Goal: Task Accomplishment & Management: Manage account settings

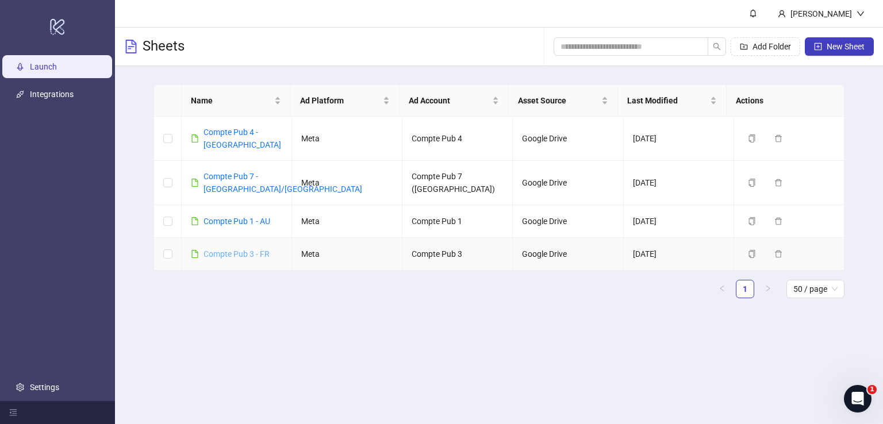
click at [255, 249] on link "Compte Pub 3 - FR" at bounding box center [236, 253] width 66 height 9
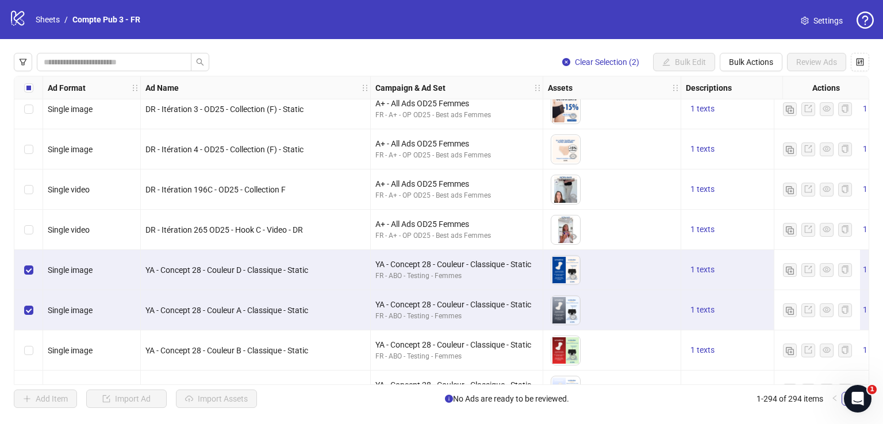
scroll to position [1255, 0]
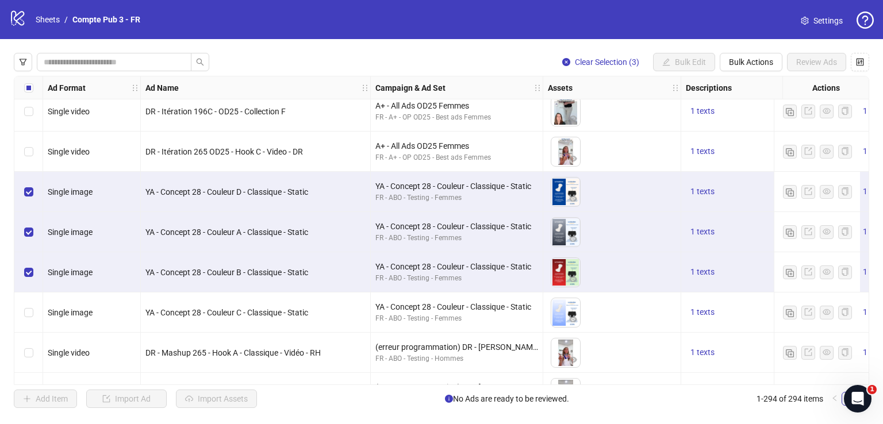
click at [33, 320] on div "Select row 37" at bounding box center [28, 312] width 29 height 40
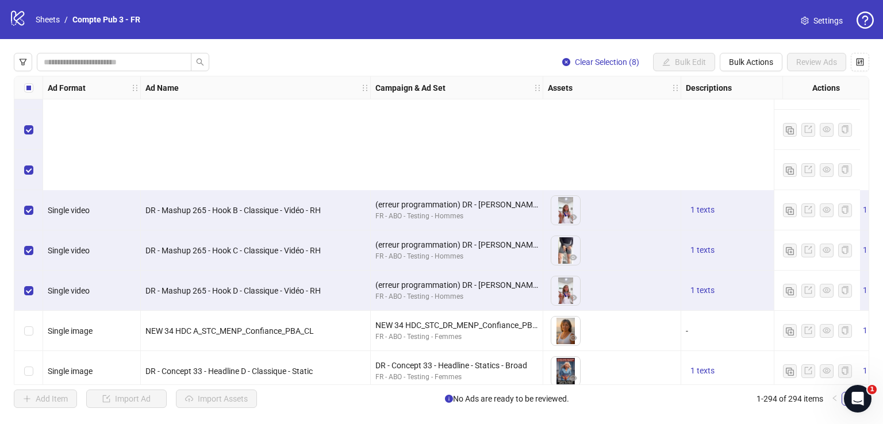
scroll to position [1616, 0]
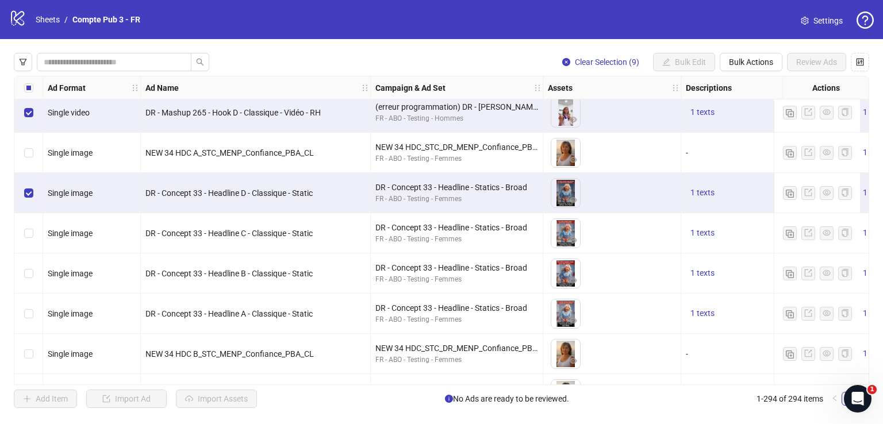
click at [35, 232] on div "Select row 44" at bounding box center [28, 233] width 29 height 40
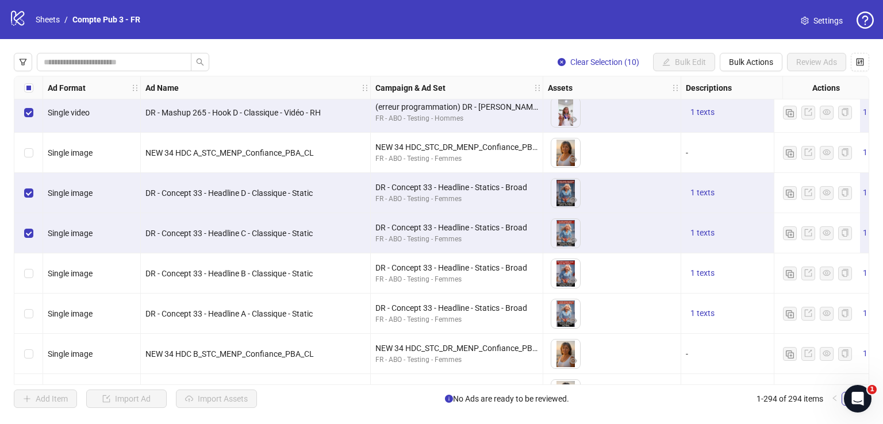
click at [31, 282] on div "Select row 45" at bounding box center [28, 273] width 29 height 40
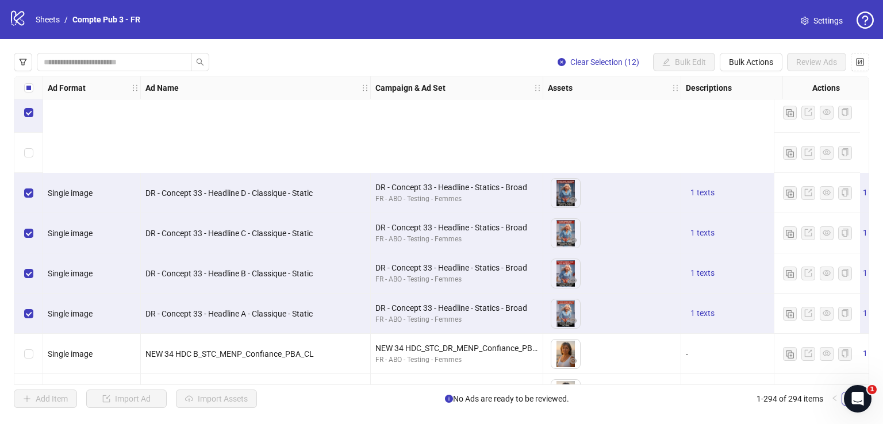
scroll to position [1777, 0]
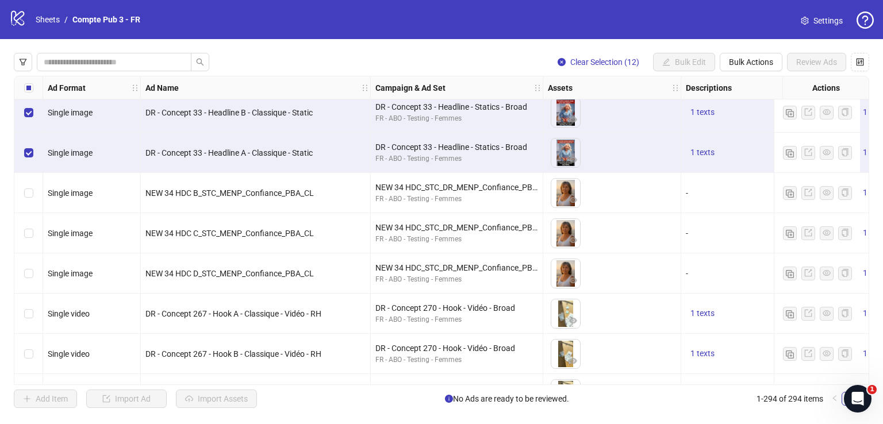
click at [25, 198] on label "Select row 47" at bounding box center [28, 193] width 9 height 13
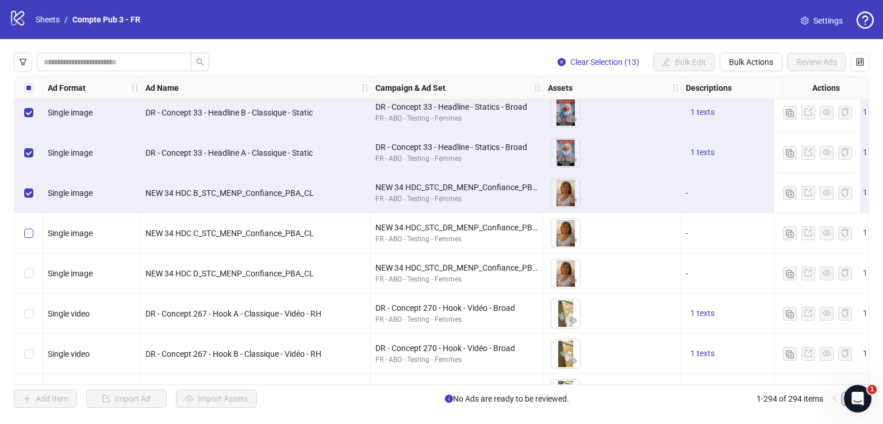
click at [28, 227] on label "Select row 48" at bounding box center [28, 233] width 9 height 13
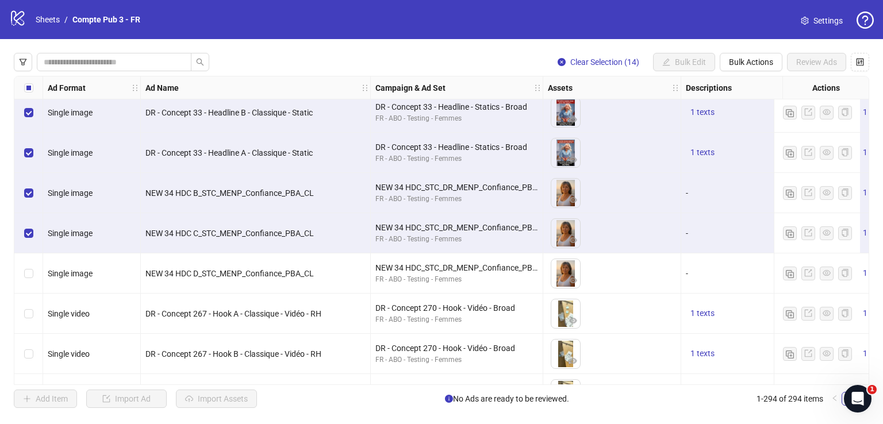
click at [32, 265] on div "Select row 49" at bounding box center [28, 273] width 29 height 40
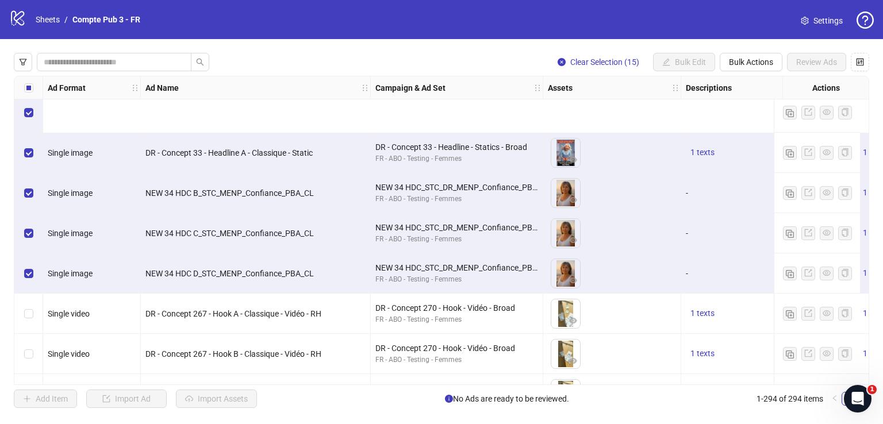
scroll to position [1902, 0]
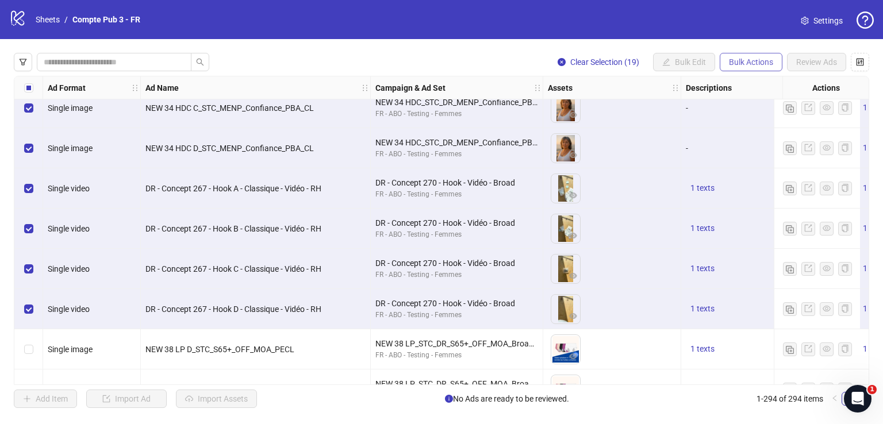
click at [742, 58] on span "Bulk Actions" at bounding box center [751, 61] width 44 height 9
click at [753, 86] on span "Delete" at bounding box center [767, 85] width 79 height 13
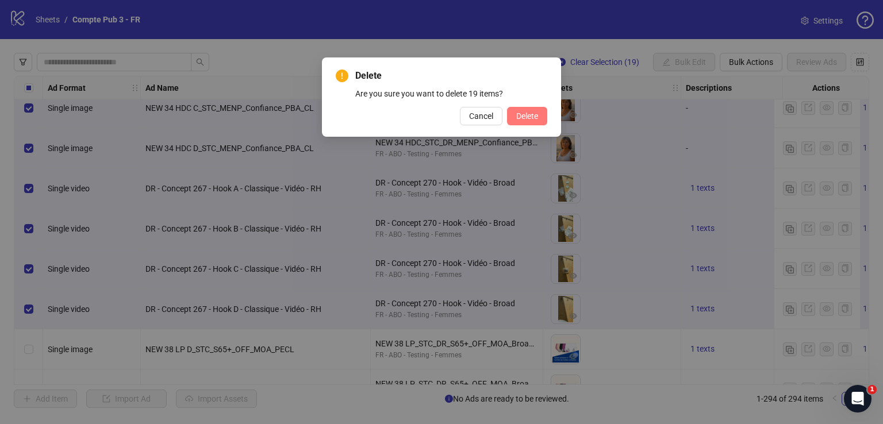
click at [533, 111] on span "Delete" at bounding box center [527, 115] width 22 height 9
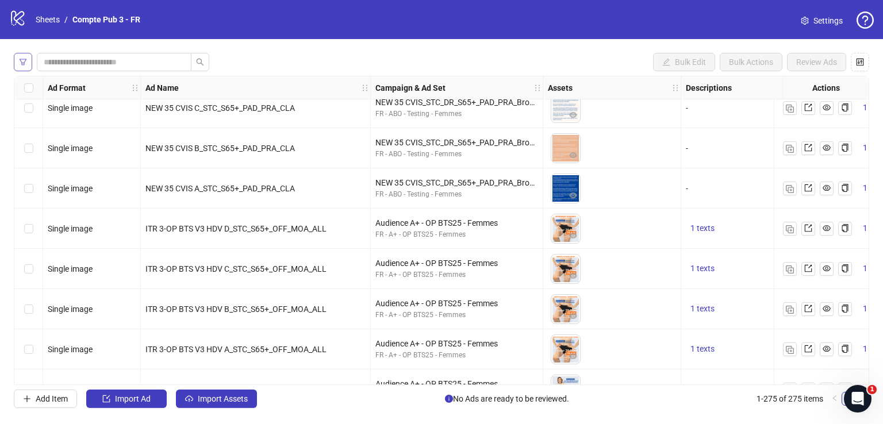
click at [25, 59] on icon "filter" at bounding box center [23, 62] width 7 height 6
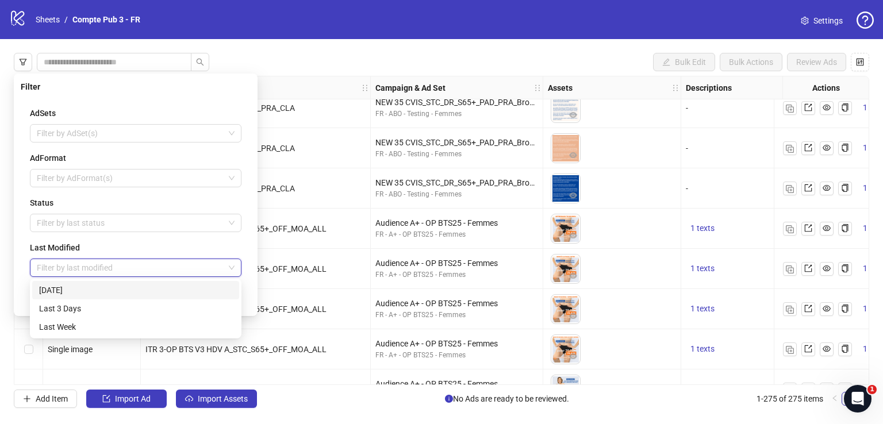
click at [113, 262] on input "search" at bounding box center [130, 267] width 187 height 17
click at [109, 289] on div "[DATE]" at bounding box center [135, 290] width 193 height 13
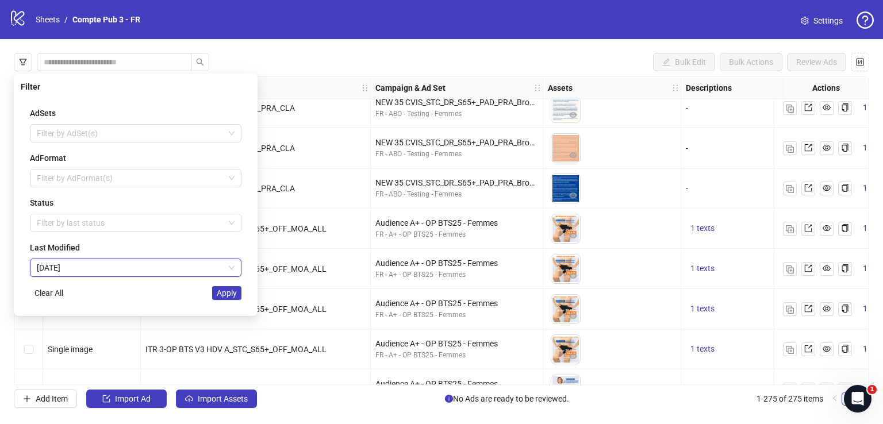
drag, startPoint x: 229, startPoint y: 292, endPoint x: 234, endPoint y: 259, distance: 33.6
click at [229, 292] on span "Apply" at bounding box center [227, 292] width 20 height 9
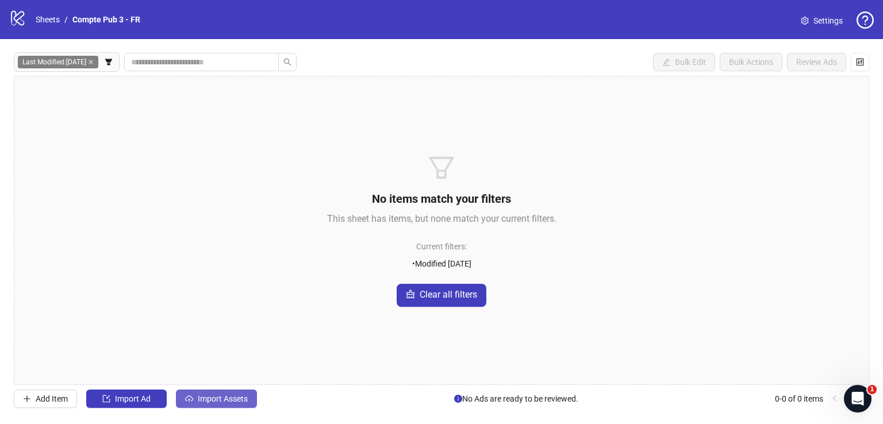
click at [244, 395] on span "Import Assets" at bounding box center [223, 398] width 50 height 9
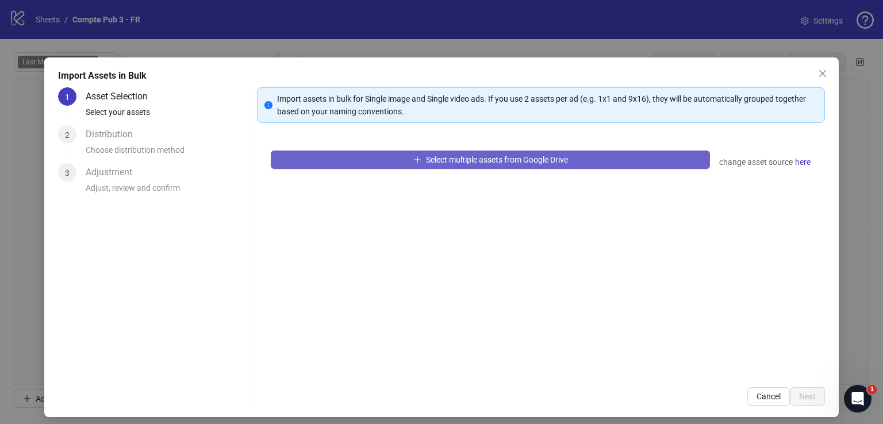
click at [398, 160] on button "Select multiple assets from Google Drive" at bounding box center [490, 160] width 439 height 18
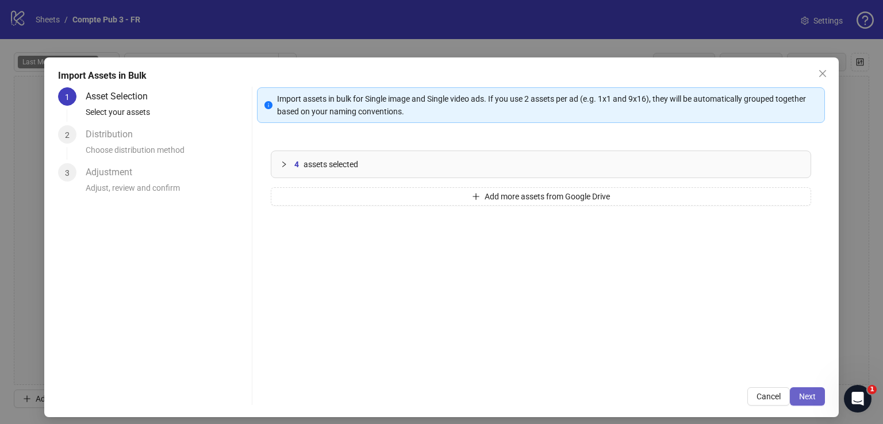
click at [799, 392] on span "Next" at bounding box center [807, 396] width 17 height 9
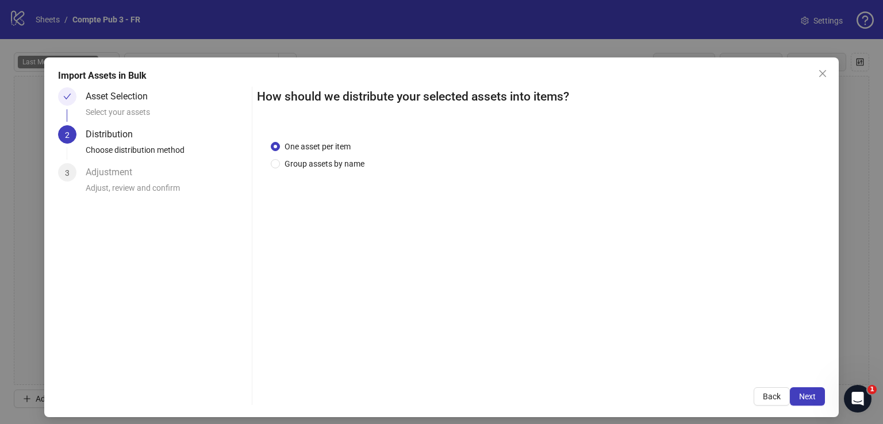
click at [799, 392] on span "Next" at bounding box center [807, 396] width 17 height 9
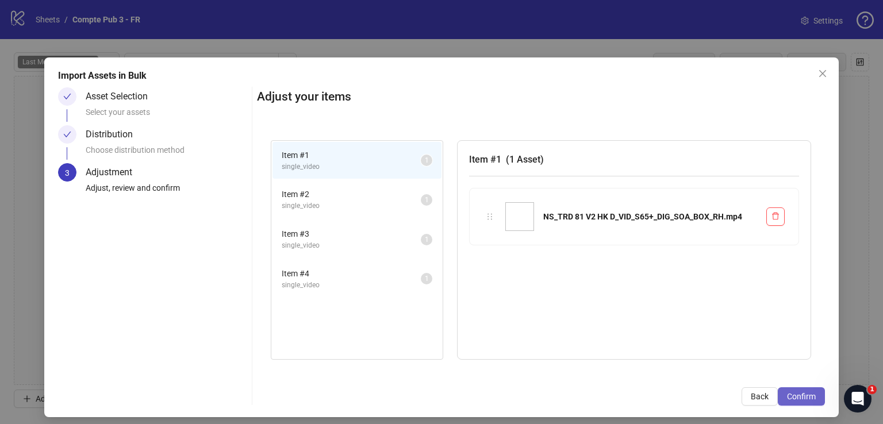
click at [787, 394] on span "Confirm" at bounding box center [801, 396] width 29 height 9
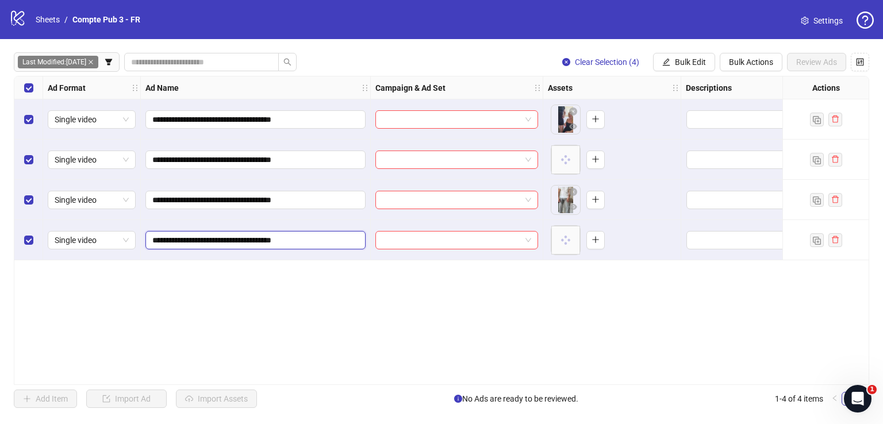
drag, startPoint x: 338, startPoint y: 236, endPoint x: 115, endPoint y: 251, distance: 223.5
click at [115, 76] on div "**********" at bounding box center [606, 76] width 1184 height 0
paste input "*"
type input "**********"
drag, startPoint x: 341, startPoint y: 199, endPoint x: 82, endPoint y: 184, distance: 260.1
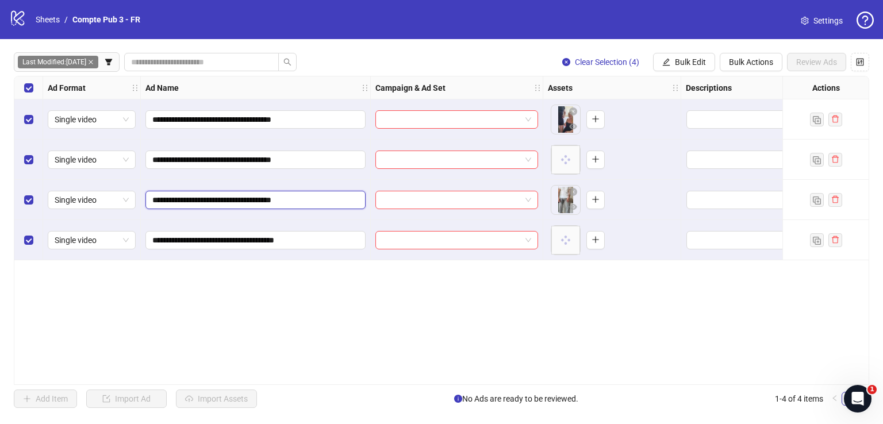
click at [82, 76] on div "**********" at bounding box center [606, 76] width 1184 height 0
paste input "*"
click at [232, 201] on input "**********" at bounding box center [254, 200] width 204 height 13
type input "**********"
drag, startPoint x: 345, startPoint y: 151, endPoint x: 71, endPoint y: 165, distance: 273.9
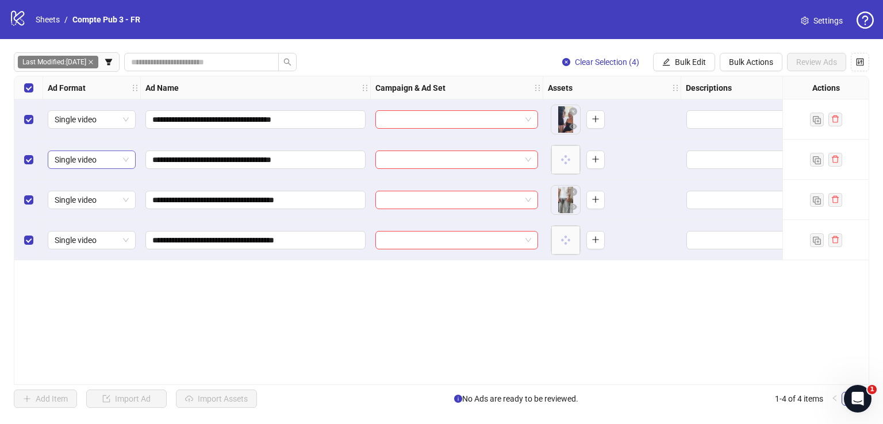
click at [71, 76] on div "**********" at bounding box center [606, 76] width 1184 height 0
click at [245, 155] on input "**********" at bounding box center [254, 159] width 204 height 13
paste input "*"
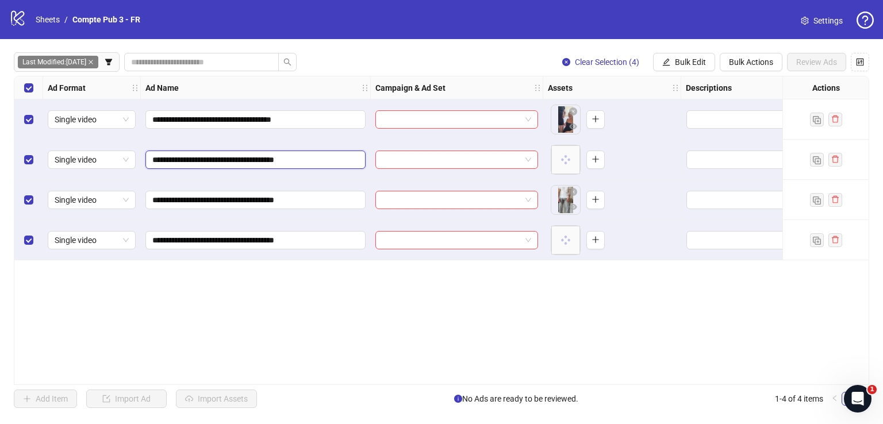
click at [232, 161] on input "**********" at bounding box center [254, 159] width 204 height 13
type input "**********"
click at [237, 121] on input "**********" at bounding box center [254, 119] width 204 height 13
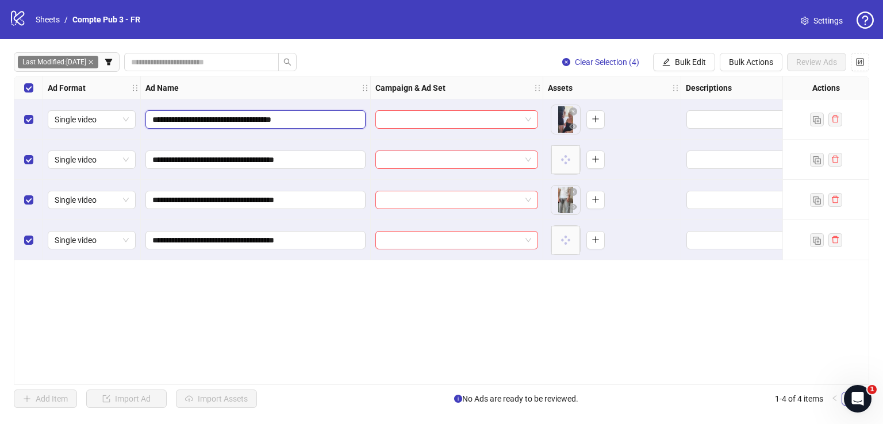
paste input "*"
click at [231, 118] on input "**********" at bounding box center [254, 119] width 204 height 13
type input "**********"
click at [667, 62] on icon "edit" at bounding box center [666, 62] width 8 height 8
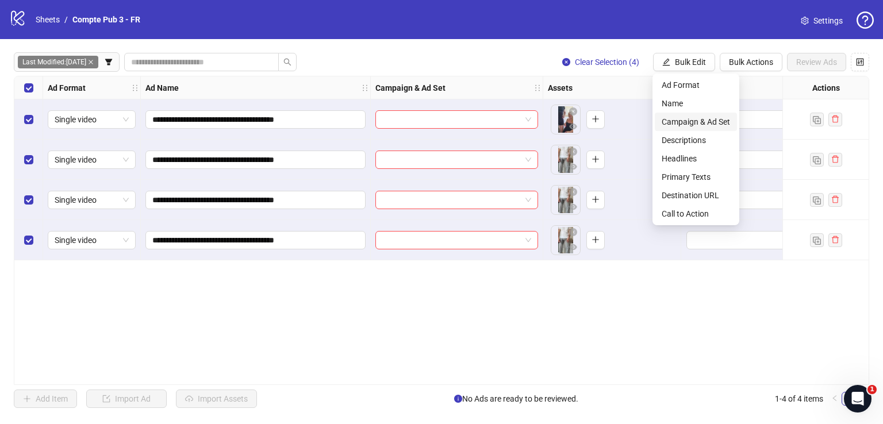
click at [677, 121] on span "Campaign & Ad Set" at bounding box center [695, 121] width 68 height 13
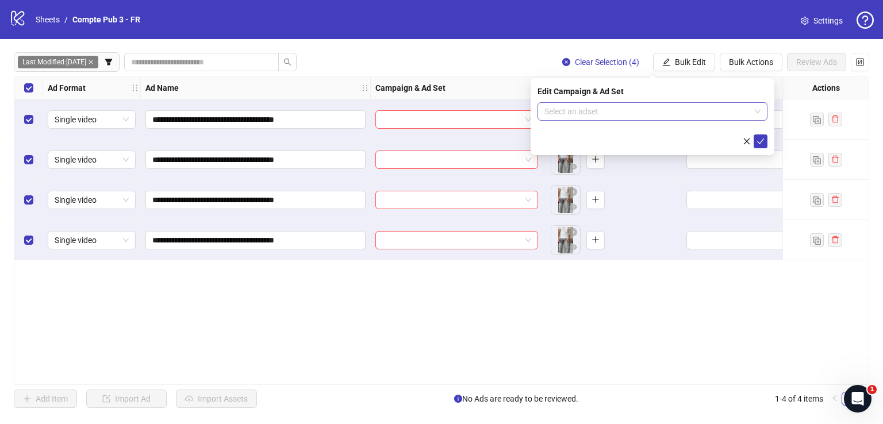
click at [644, 115] on input "search" at bounding box center [647, 111] width 206 height 17
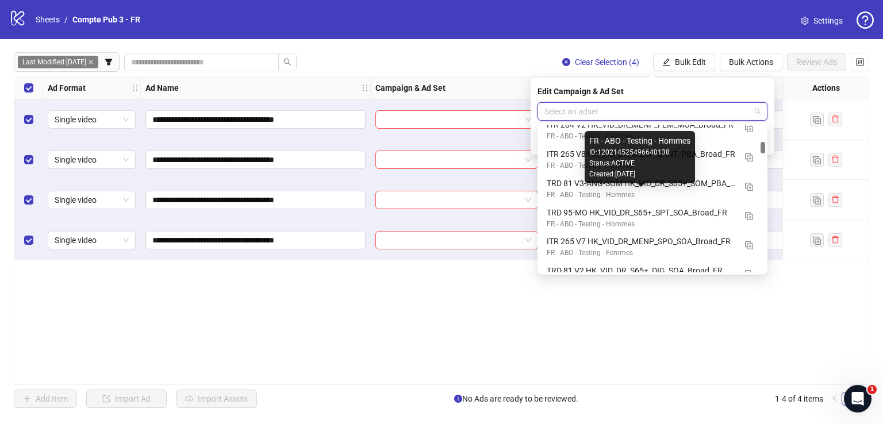
scroll to position [536, 0]
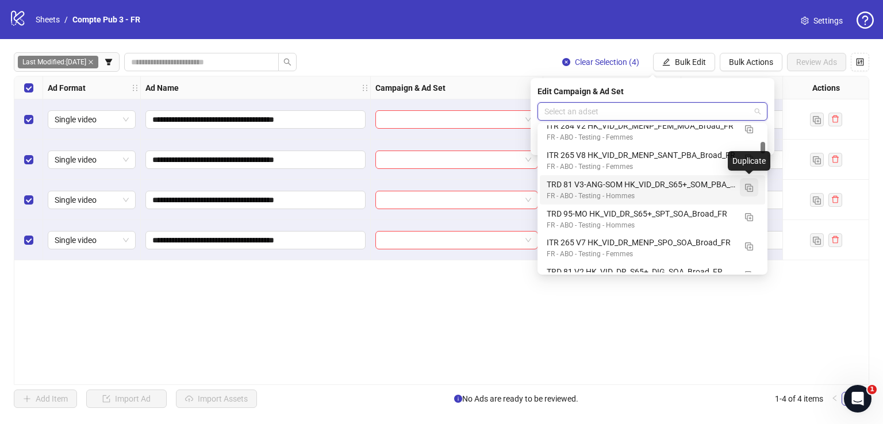
click at [752, 181] on button "button" at bounding box center [748, 187] width 18 height 18
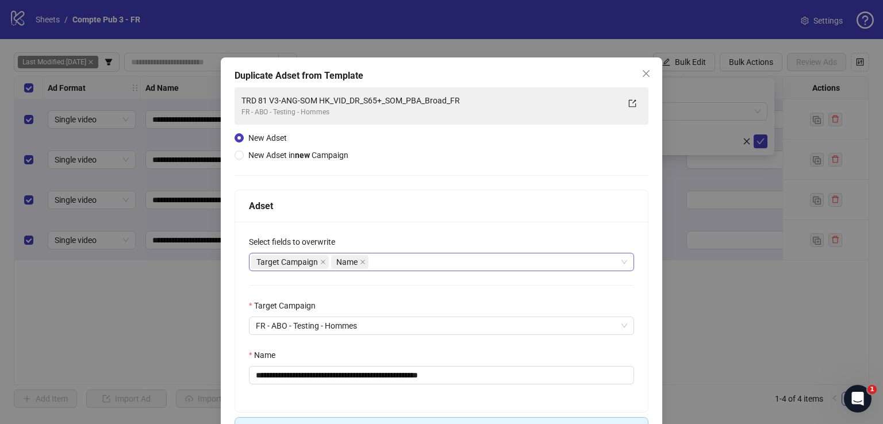
click at [386, 263] on div "Target Campaign Name" at bounding box center [435, 262] width 368 height 16
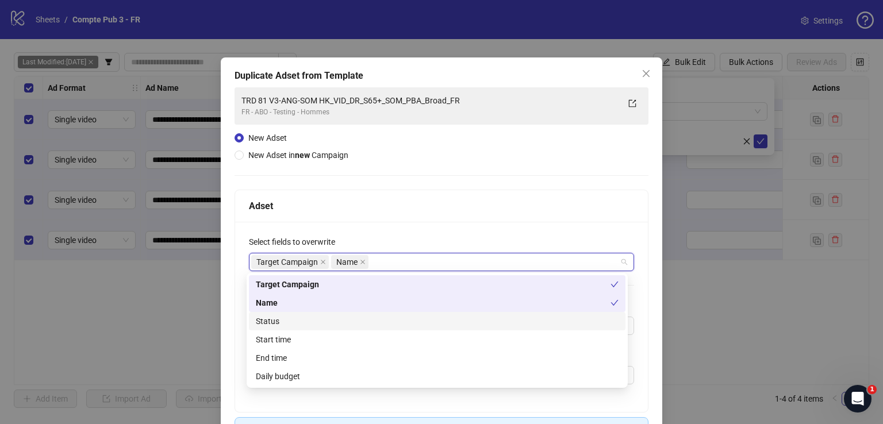
click at [338, 321] on div "Status" at bounding box center [437, 321] width 363 height 13
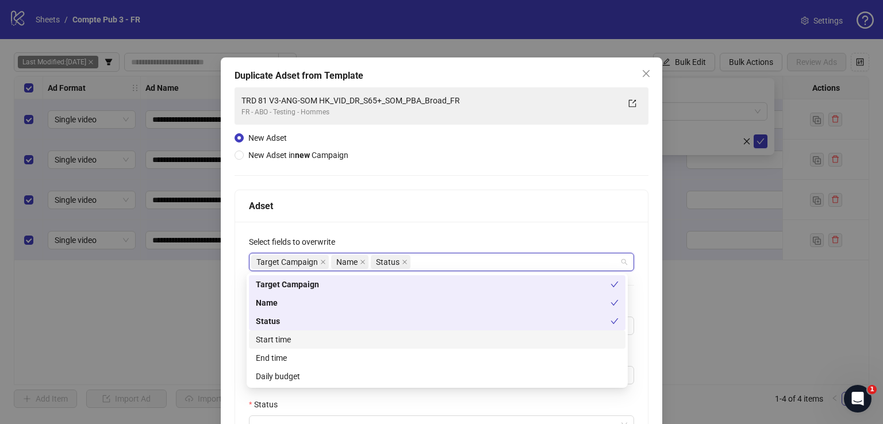
click at [333, 339] on div "Start time" at bounding box center [437, 339] width 363 height 13
click at [334, 375] on div "Daily budget" at bounding box center [437, 376] width 363 height 13
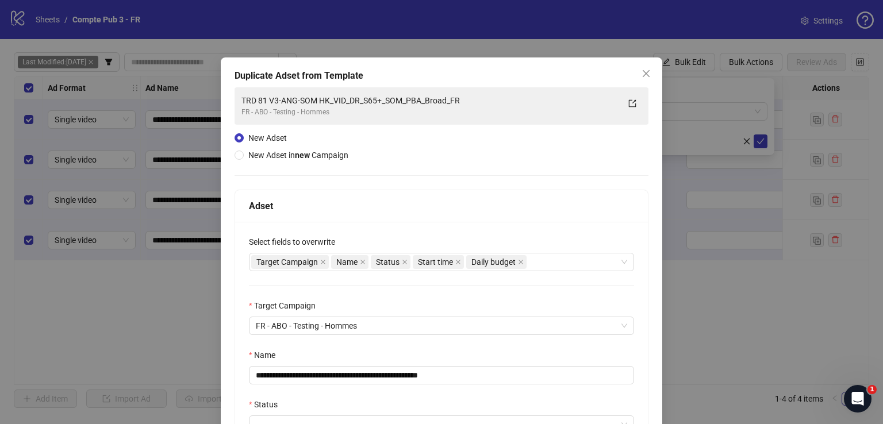
click at [368, 190] on div "Adset" at bounding box center [441, 206] width 413 height 32
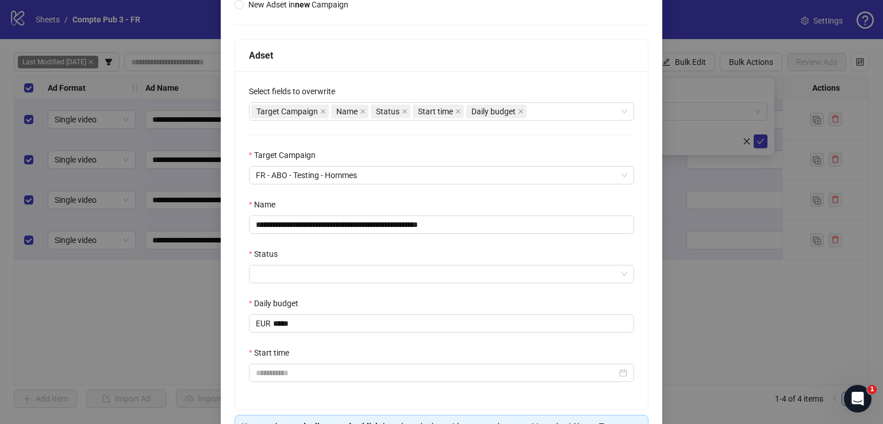
scroll to position [152, 0]
click at [354, 219] on input "**********" at bounding box center [441, 223] width 385 height 18
paste input "text"
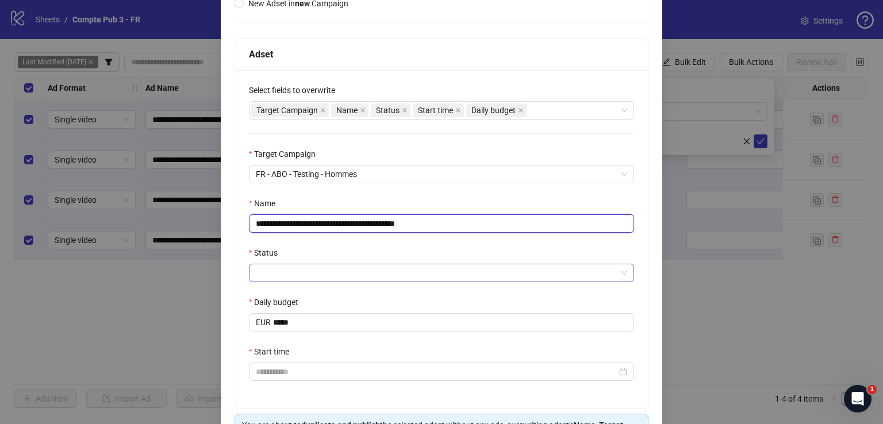
type input "**********"
click at [319, 272] on input "Status" at bounding box center [436, 272] width 361 height 17
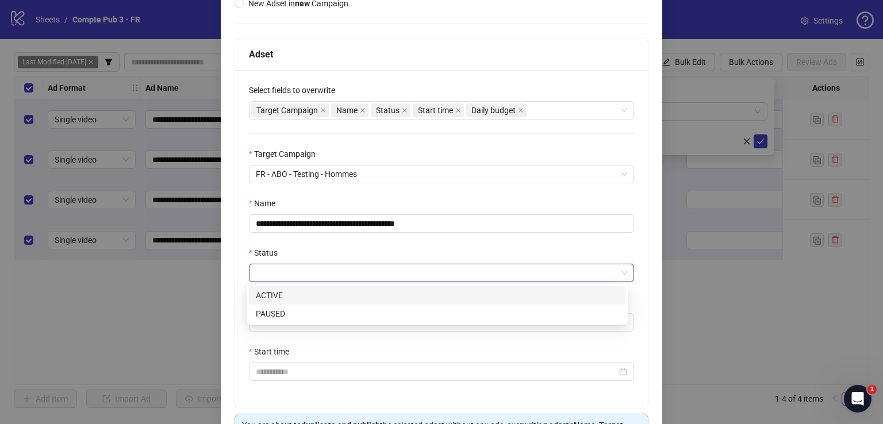
click at [311, 294] on div "ACTIVE" at bounding box center [437, 295] width 363 height 13
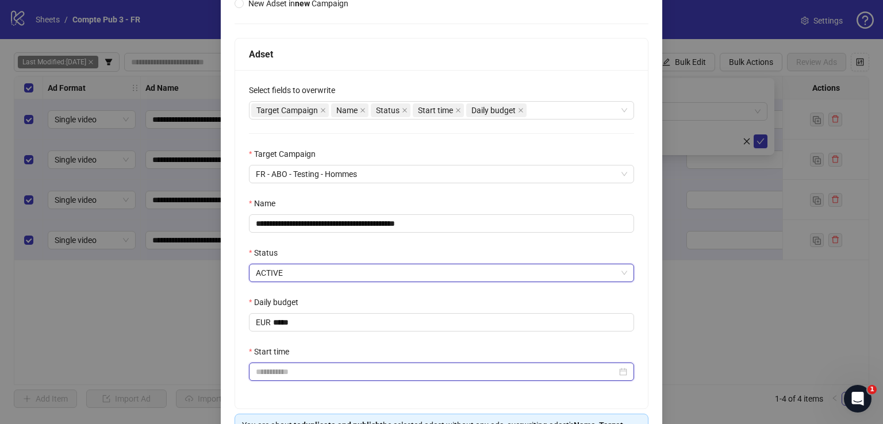
click at [307, 366] on input "Start time" at bounding box center [436, 371] width 361 height 13
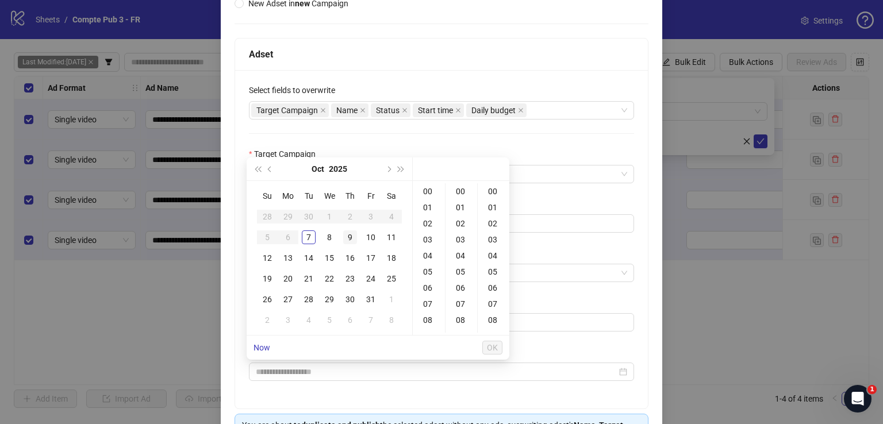
click at [348, 240] on div "9" at bounding box center [350, 237] width 14 height 14
click at [427, 257] on div "04" at bounding box center [429, 256] width 28 height 16
type input "**********"
click at [490, 341] on button "OK" at bounding box center [492, 348] width 20 height 14
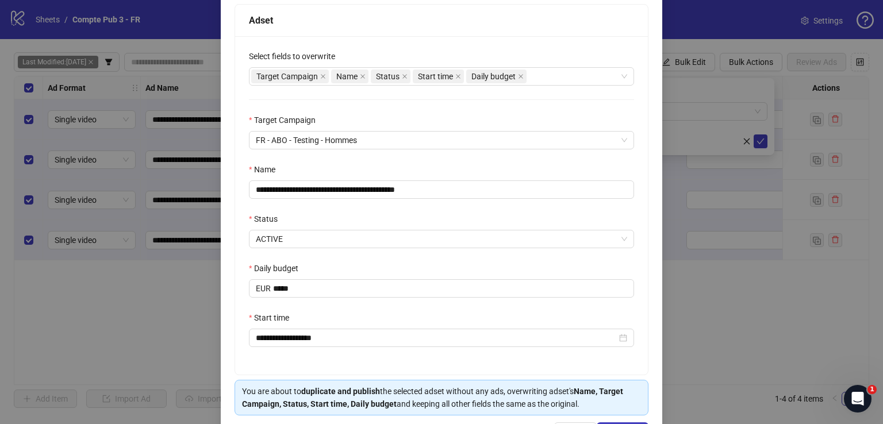
scroll to position [227, 0]
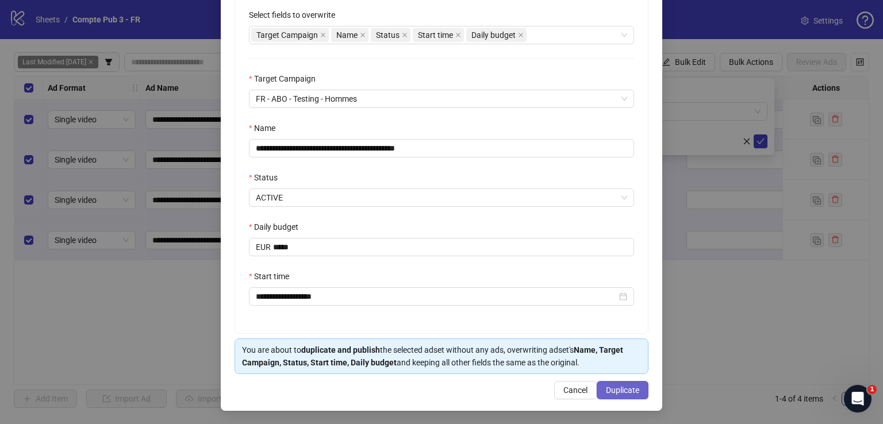
click at [606, 388] on span "Duplicate" at bounding box center [622, 390] width 33 height 9
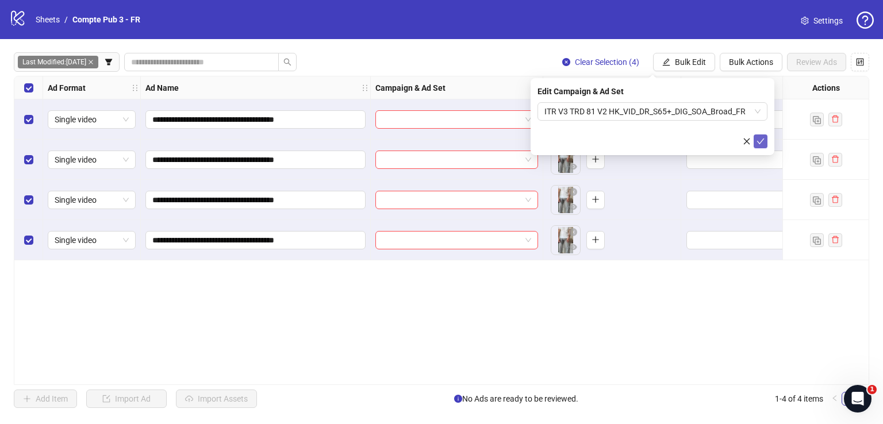
click at [758, 138] on icon "check" at bounding box center [760, 141] width 8 height 8
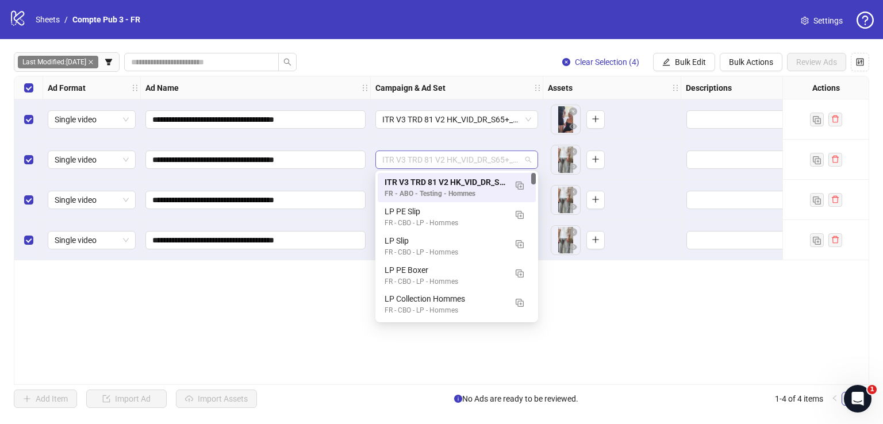
click at [476, 162] on span "ITR V3 TRD 81 V2 HK_VID_DR_S65+_DIG_SOA_Broad_FR" at bounding box center [456, 159] width 149 height 17
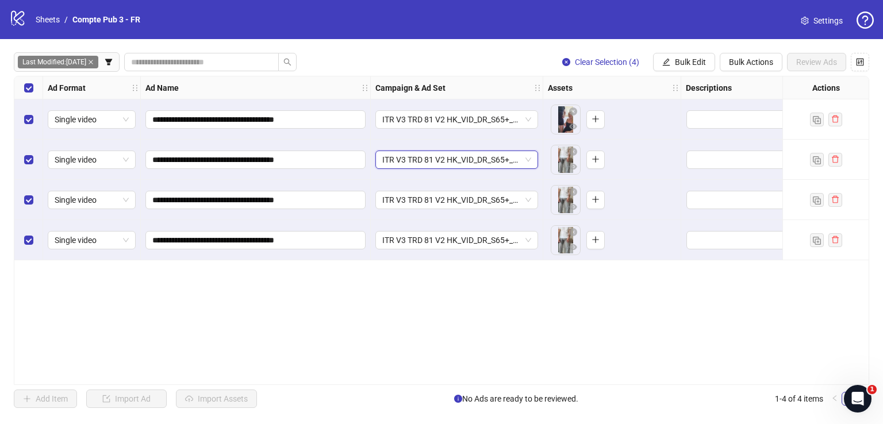
click at [475, 162] on span "ITR V3 TRD 81 V2 HK_VID_DR_S65+_DIG_SOA_Broad_FR" at bounding box center [456, 159] width 149 height 17
click at [687, 64] on span "Bulk Edit" at bounding box center [690, 61] width 31 height 9
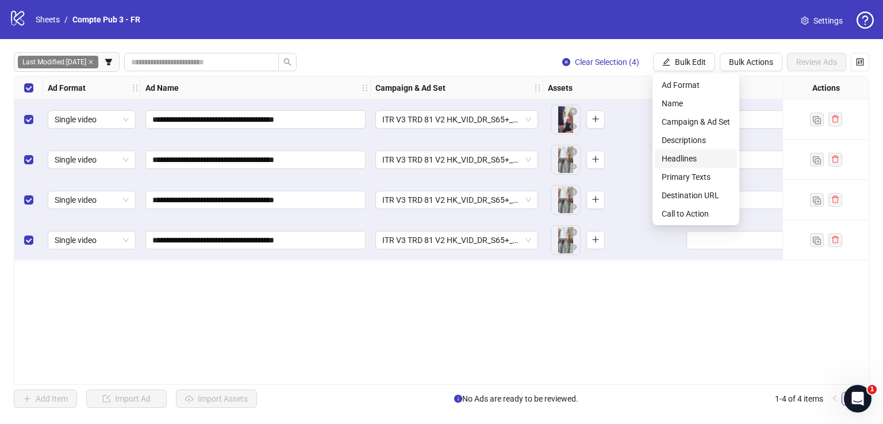
click at [683, 160] on span "Headlines" at bounding box center [695, 158] width 68 height 13
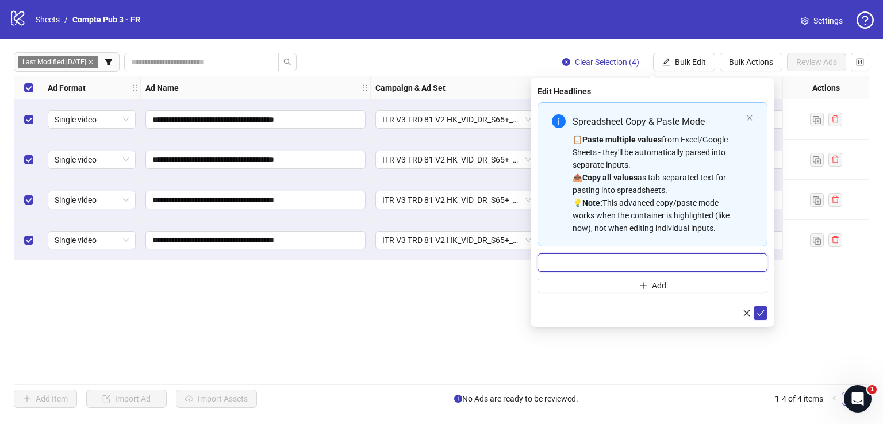
click at [624, 260] on input "Multi-input container - paste or copy values" at bounding box center [652, 262] width 230 height 18
paste input "**********"
type input "**********"
drag, startPoint x: 762, startPoint y: 309, endPoint x: 743, endPoint y: 296, distance: 22.8
click at [763, 309] on icon "check" at bounding box center [760, 313] width 8 height 8
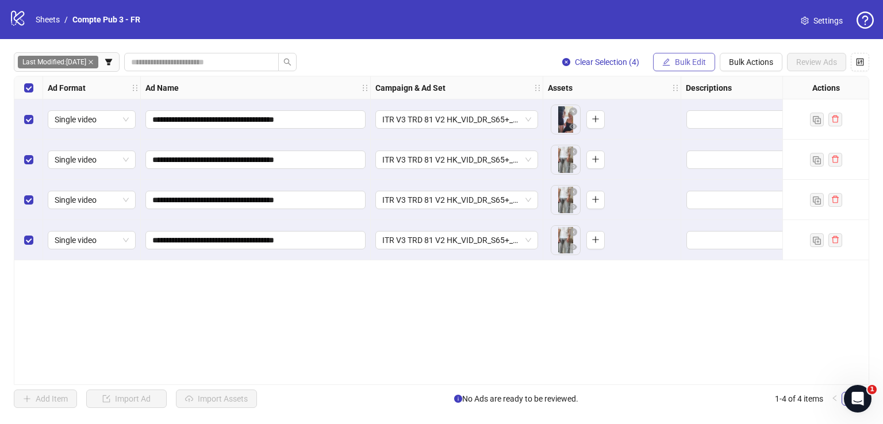
click at [681, 58] on span "Bulk Edit" at bounding box center [690, 61] width 31 height 9
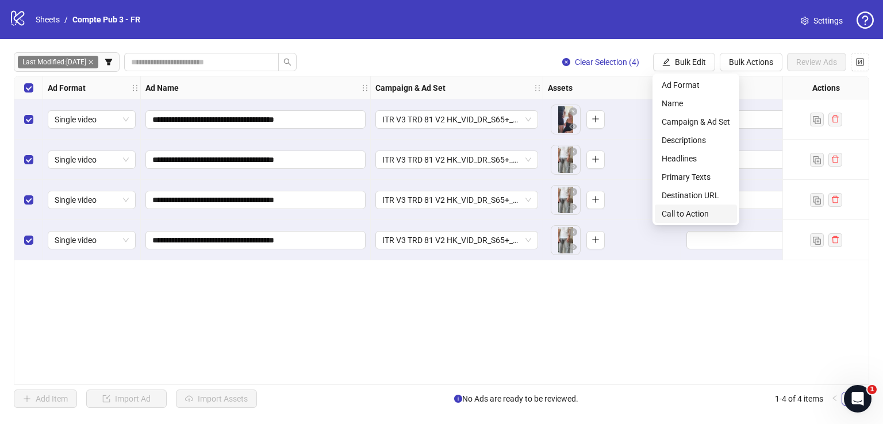
click at [677, 214] on span "Call to Action" at bounding box center [695, 213] width 68 height 13
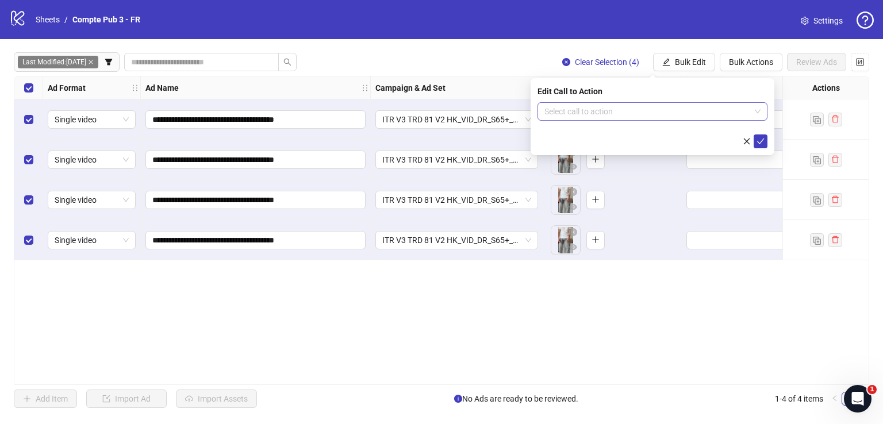
click at [568, 109] on input "search" at bounding box center [647, 111] width 206 height 17
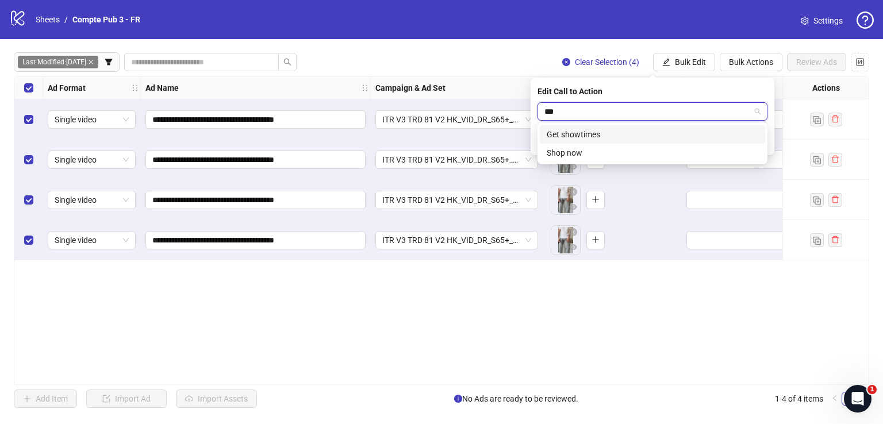
type input "****"
drag, startPoint x: 584, startPoint y: 130, endPoint x: 669, endPoint y: 145, distance: 86.8
click at [585, 131] on div "Shop now" at bounding box center [651, 134] width 211 height 13
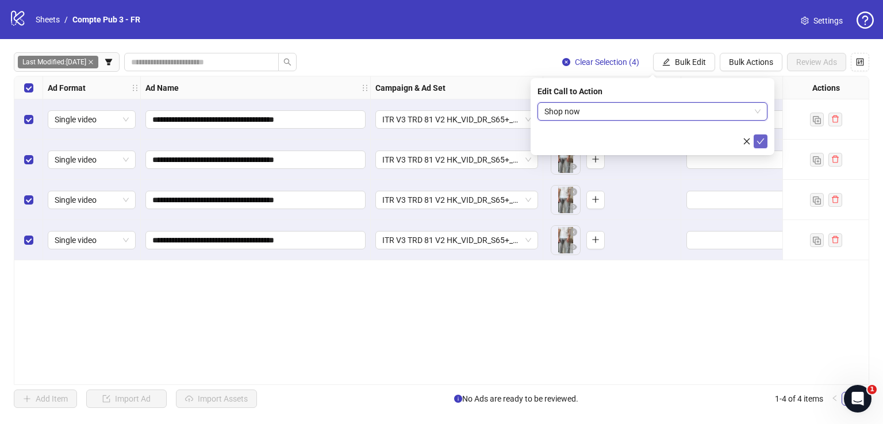
click at [760, 140] on icon "check" at bounding box center [760, 141] width 8 height 8
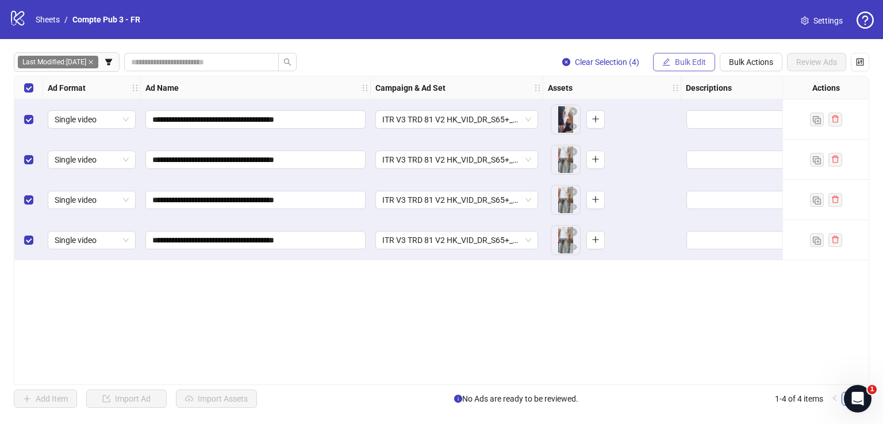
click at [694, 60] on span "Bulk Edit" at bounding box center [690, 61] width 31 height 9
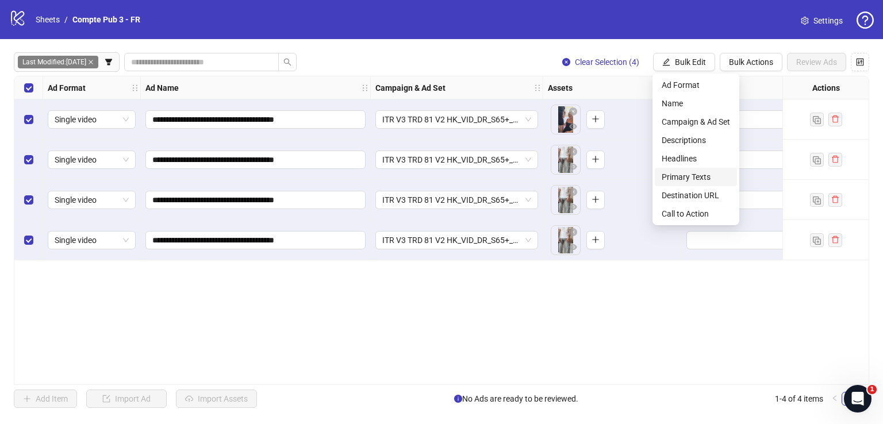
click at [696, 173] on span "Primary Texts" at bounding box center [695, 177] width 68 height 13
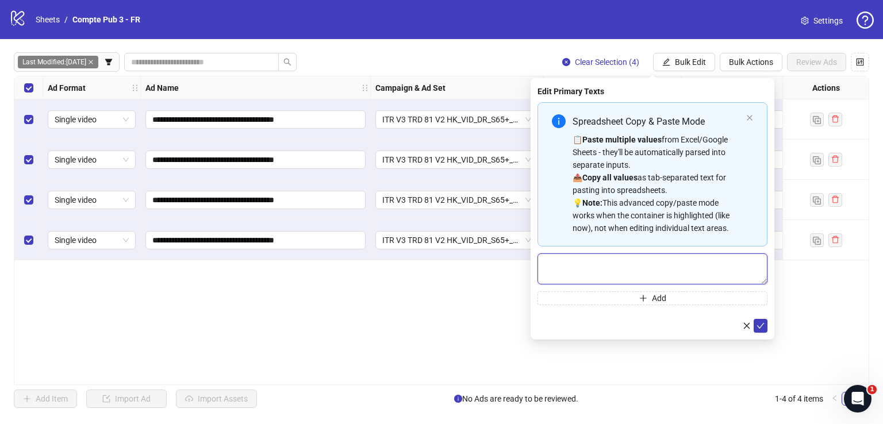
click at [665, 271] on textarea "Multi-text input container - paste or copy values" at bounding box center [652, 268] width 230 height 31
paste textarea "**********"
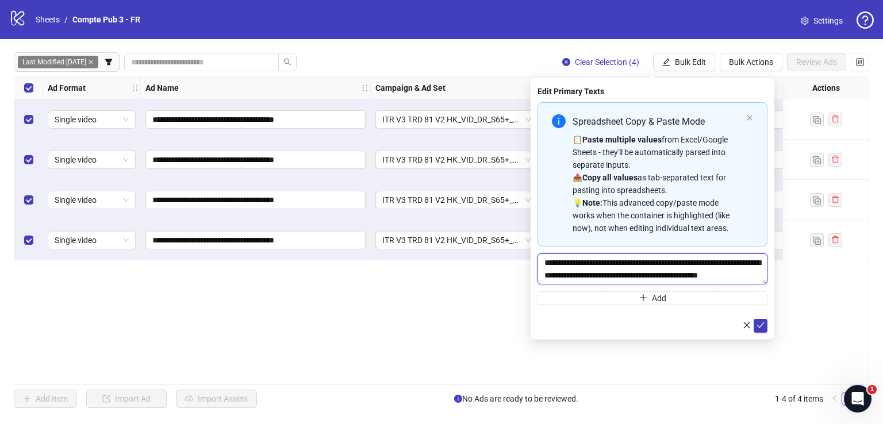
scroll to position [9, 0]
type textarea "**********"
click at [762, 325] on icon "check" at bounding box center [760, 325] width 8 height 8
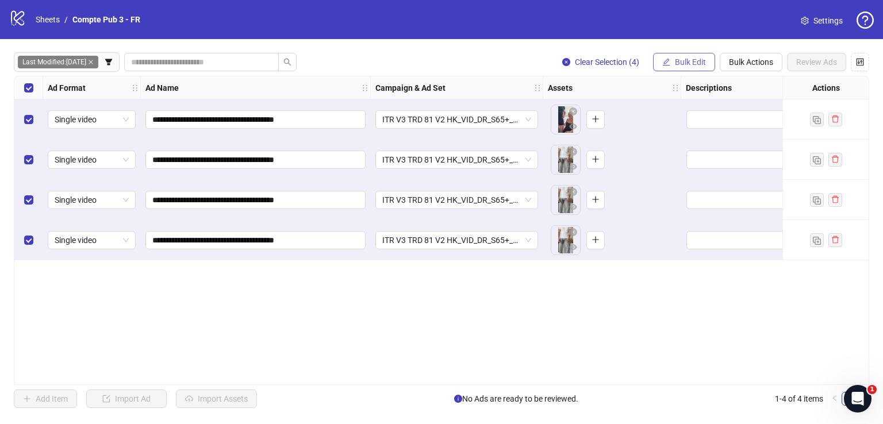
click at [684, 61] on span "Bulk Edit" at bounding box center [690, 61] width 31 height 9
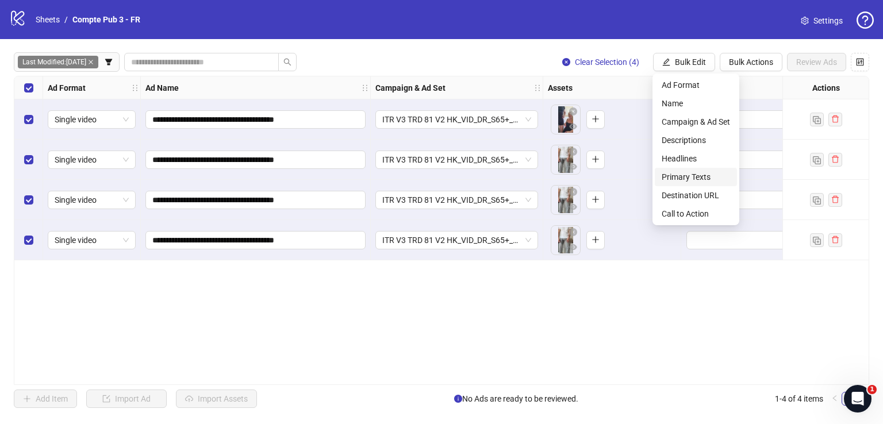
click at [696, 178] on span "Primary Texts" at bounding box center [695, 177] width 68 height 13
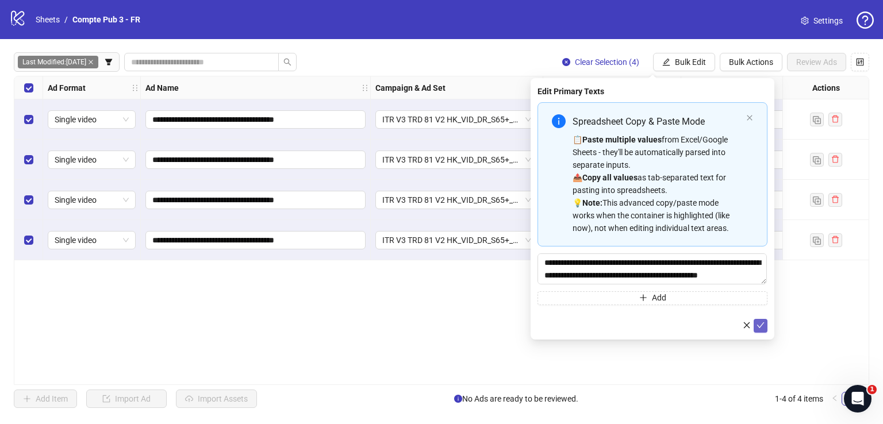
click at [763, 327] on icon "check" at bounding box center [760, 325] width 8 height 8
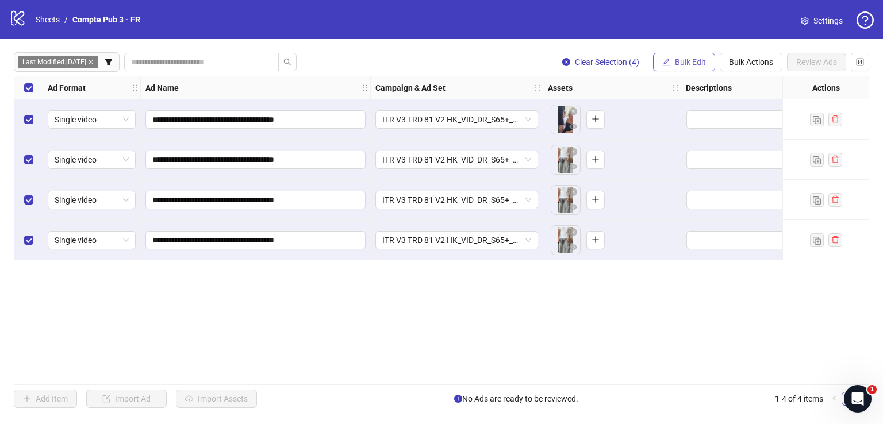
click at [680, 59] on span "Bulk Edit" at bounding box center [690, 61] width 31 height 9
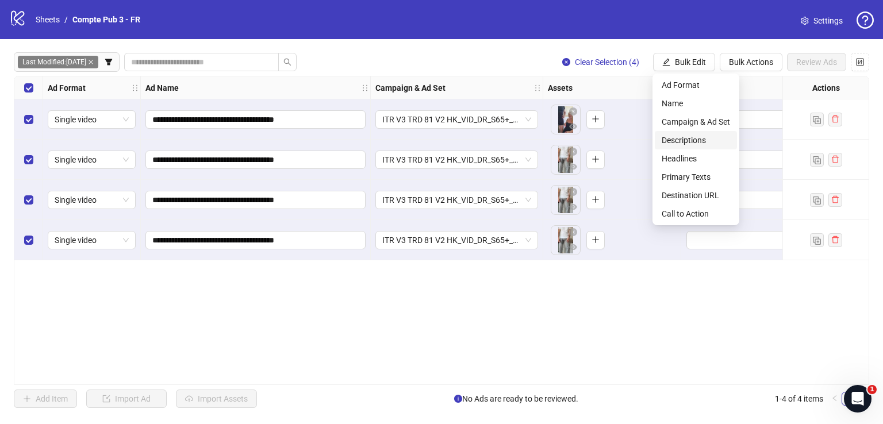
click at [685, 139] on span "Descriptions" at bounding box center [695, 140] width 68 height 13
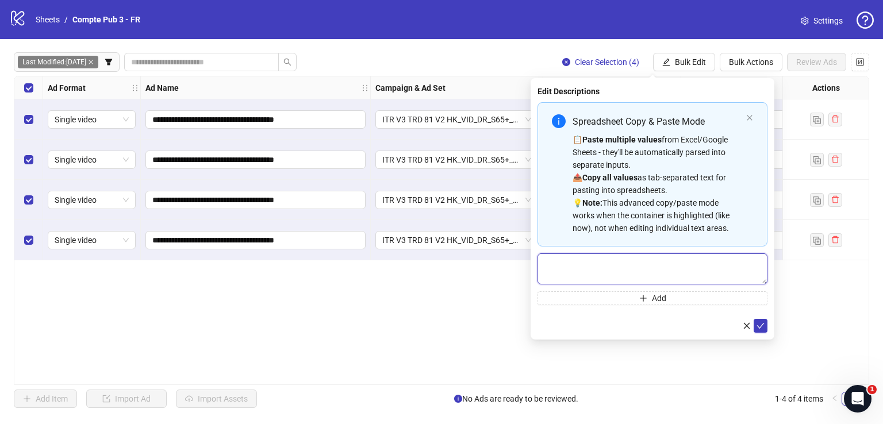
click at [674, 265] on textarea "Multi-text input container - paste or copy values" at bounding box center [652, 268] width 230 height 31
paste textarea "**********"
type textarea "**********"
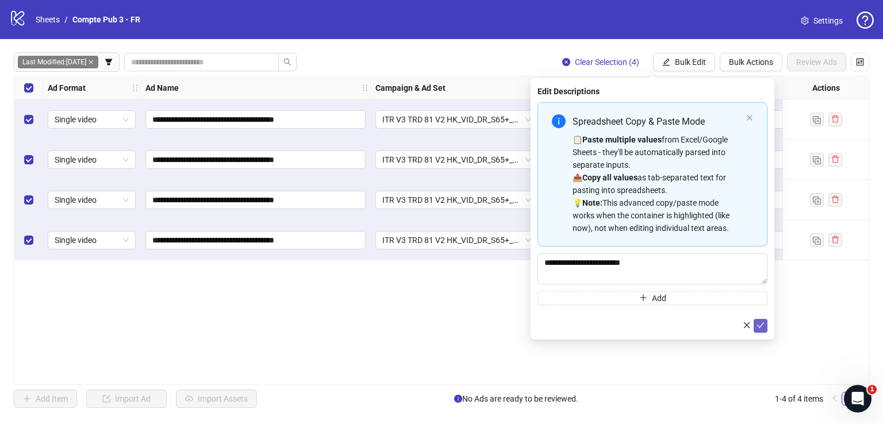
click at [757, 328] on icon "check" at bounding box center [760, 325] width 8 height 8
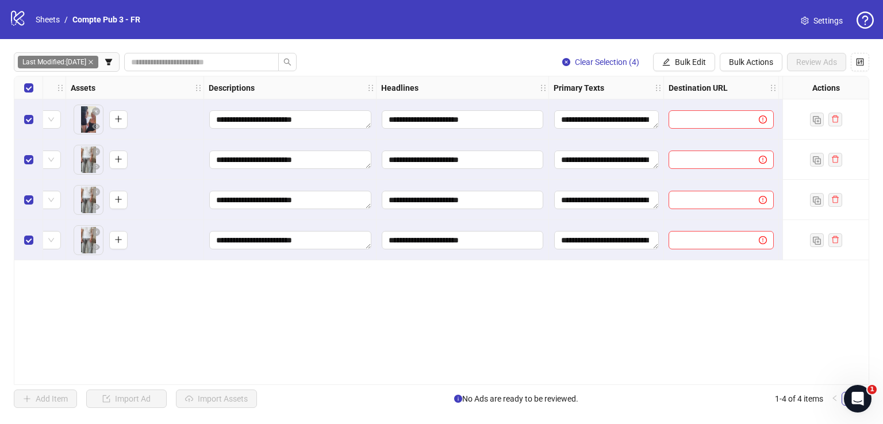
scroll to position [0, 512]
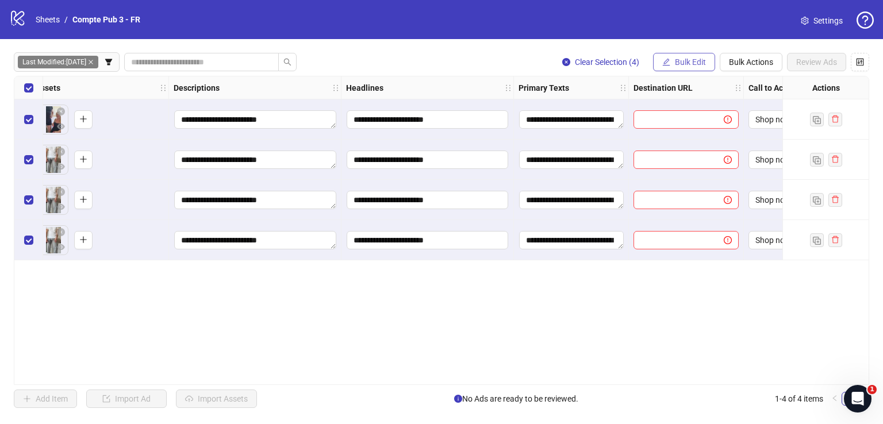
click at [692, 63] on span "Bulk Edit" at bounding box center [690, 61] width 31 height 9
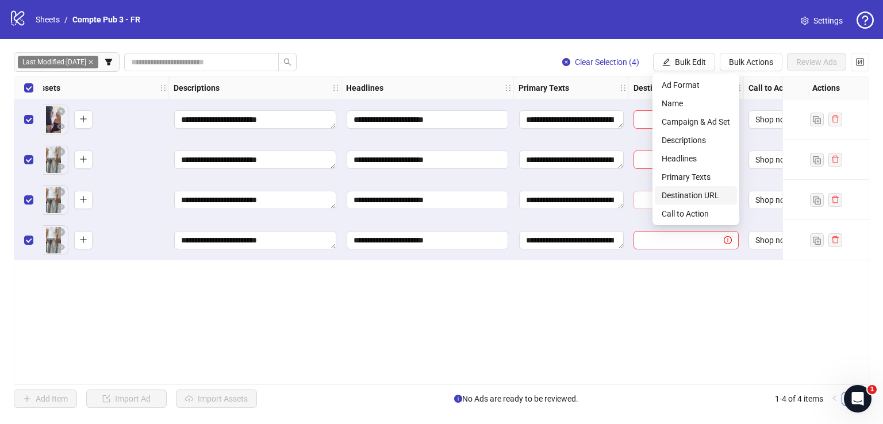
click at [689, 195] on span "Destination URL" at bounding box center [695, 195] width 68 height 13
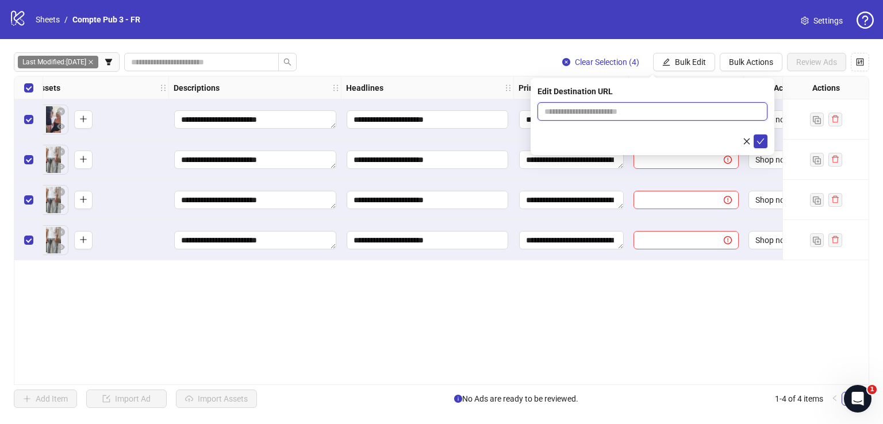
click at [612, 111] on input "text" at bounding box center [647, 111] width 207 height 13
paste input "**********"
type input "**********"
click at [757, 141] on icon "check" at bounding box center [760, 141] width 8 height 8
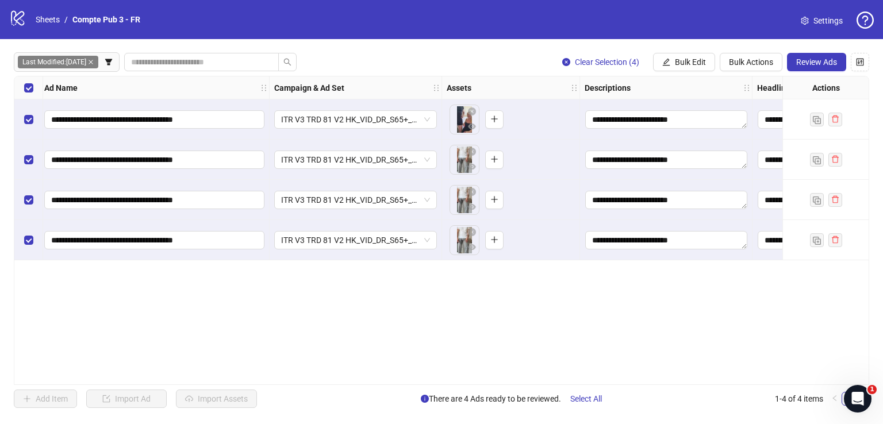
scroll to position [0, 372]
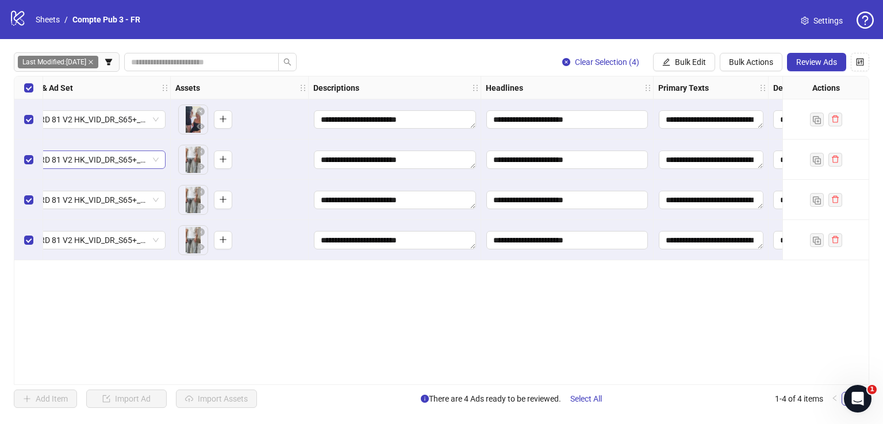
click at [138, 159] on span "ITR V3 TRD 81 V2 HK_VID_DR_S65+_DIG_SOA_Broad_FR" at bounding box center [84, 159] width 149 height 17
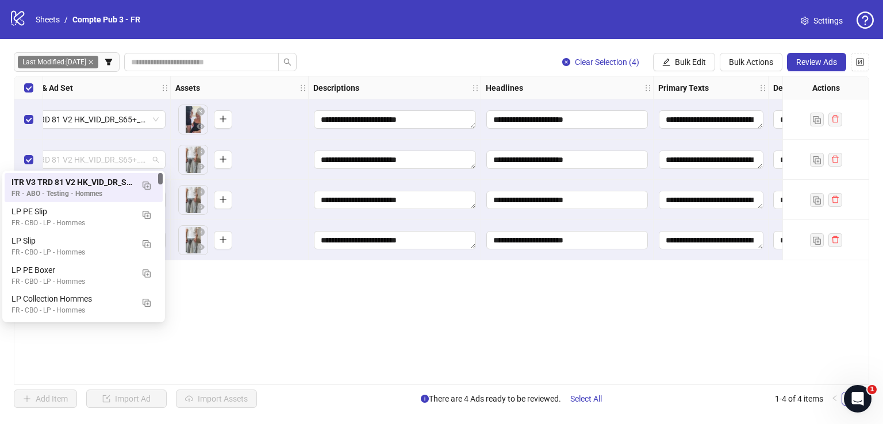
scroll to position [0, 368]
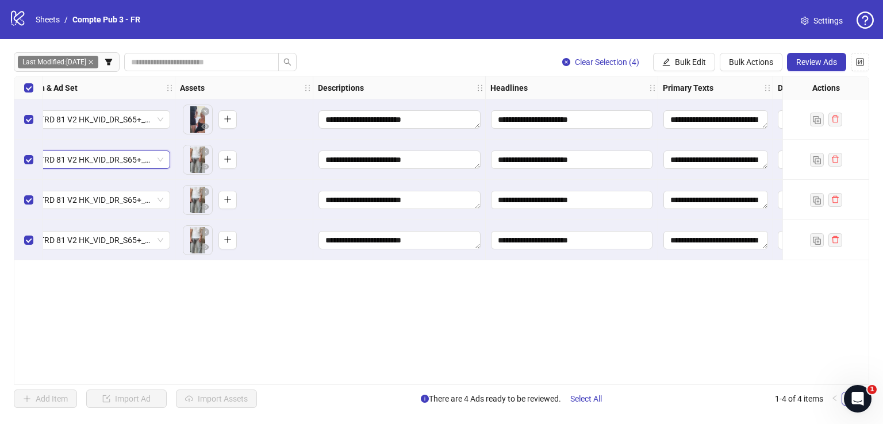
click at [134, 151] on div "ITR V3 TRD 81 V2 HK_VID_DR_S65+_DIG_SOA_Broad_FR" at bounding box center [88, 160] width 163 height 18
click at [814, 66] on button "Review Ads" at bounding box center [816, 62] width 59 height 18
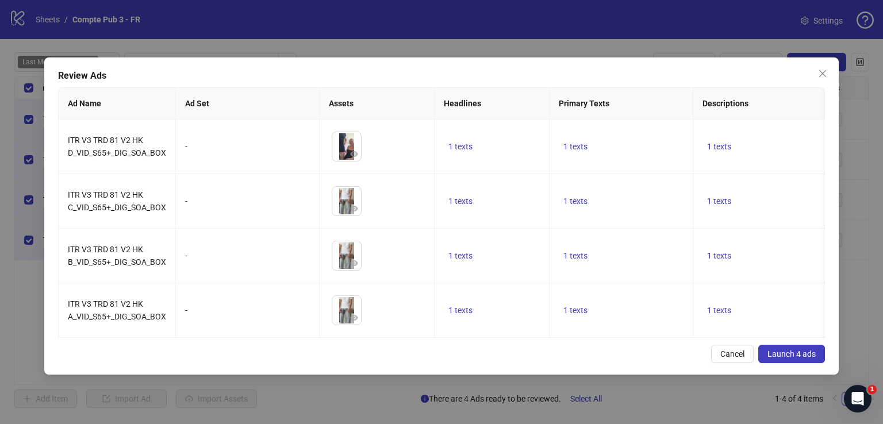
click at [800, 359] on span "Launch 4 ads" at bounding box center [791, 353] width 48 height 9
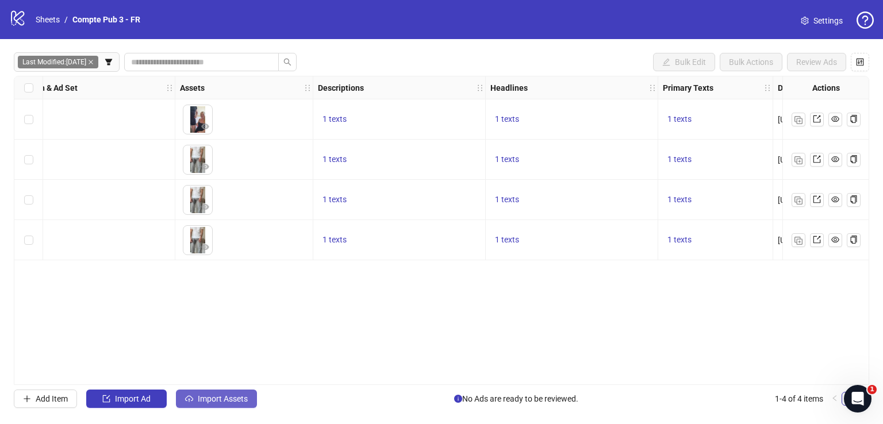
click at [233, 394] on span "Import Assets" at bounding box center [223, 398] width 50 height 9
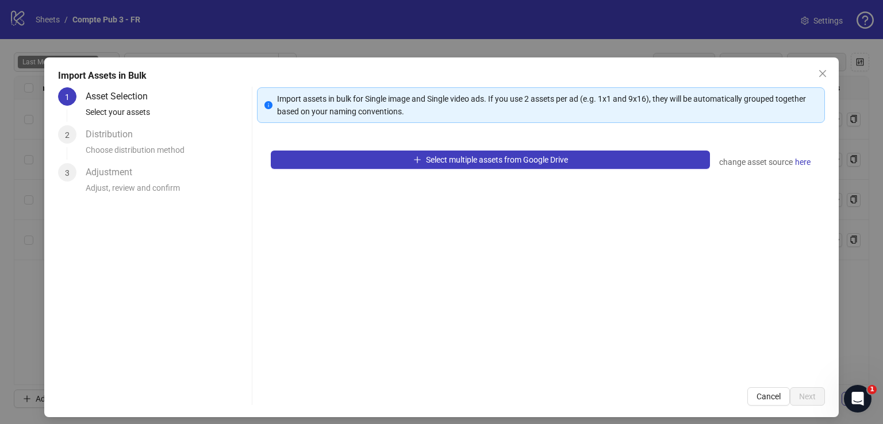
click at [395, 148] on div "Select multiple assets from Google Drive change asset source here" at bounding box center [541, 255] width 568 height 237
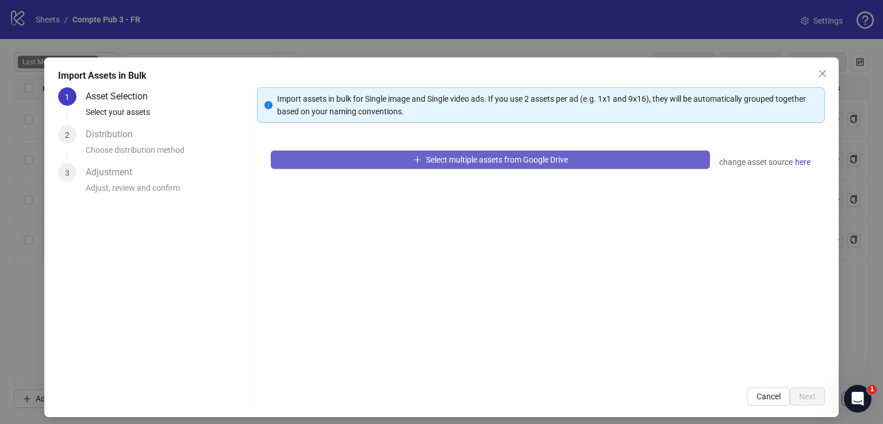
click at [398, 157] on button "Select multiple assets from Google Drive" at bounding box center [490, 160] width 439 height 18
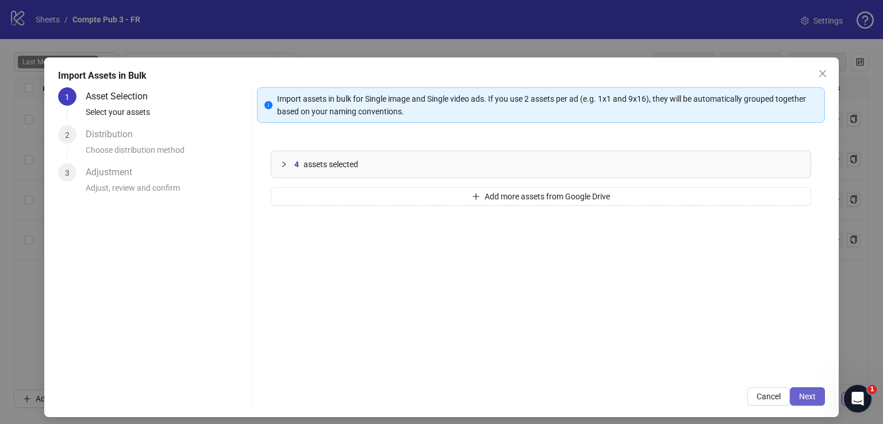
click at [795, 403] on button "Next" at bounding box center [806, 396] width 35 height 18
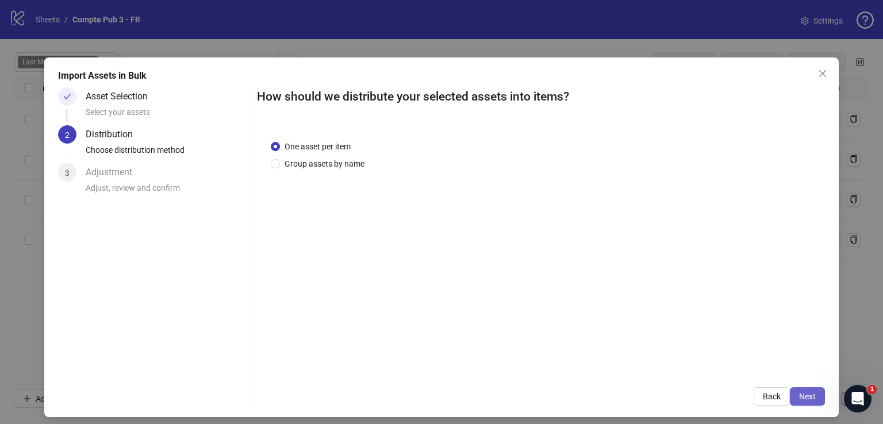
click at [799, 398] on span "Next" at bounding box center [807, 396] width 17 height 9
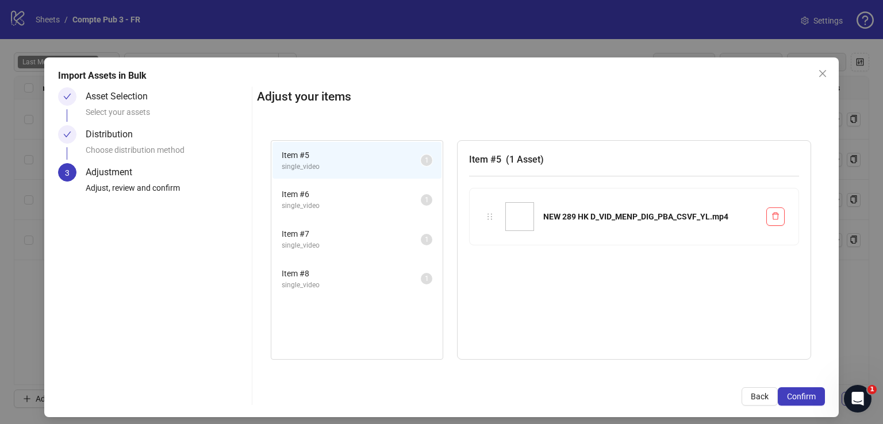
click at [793, 398] on span "Confirm" at bounding box center [801, 396] width 29 height 9
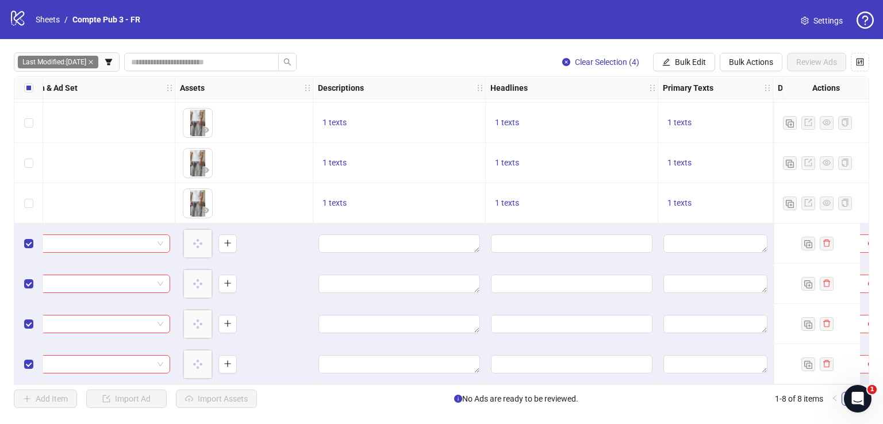
scroll to position [41, 368]
click at [685, 59] on span "Bulk Edit" at bounding box center [690, 61] width 31 height 9
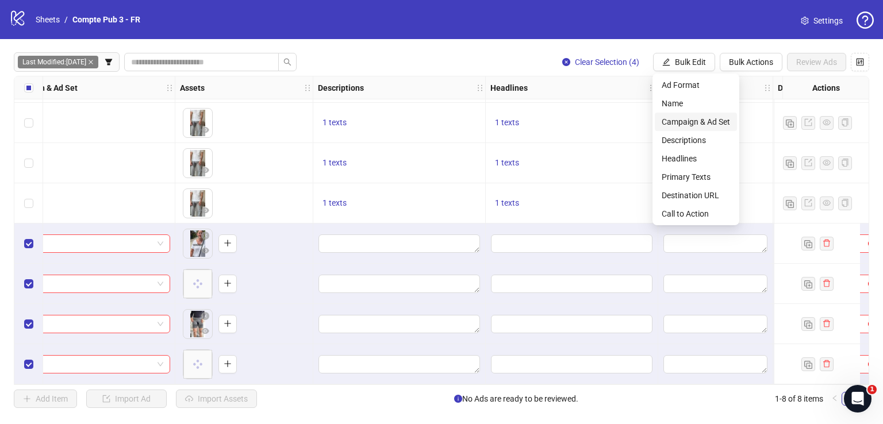
click at [692, 119] on span "Campaign & Ad Set" at bounding box center [695, 121] width 68 height 13
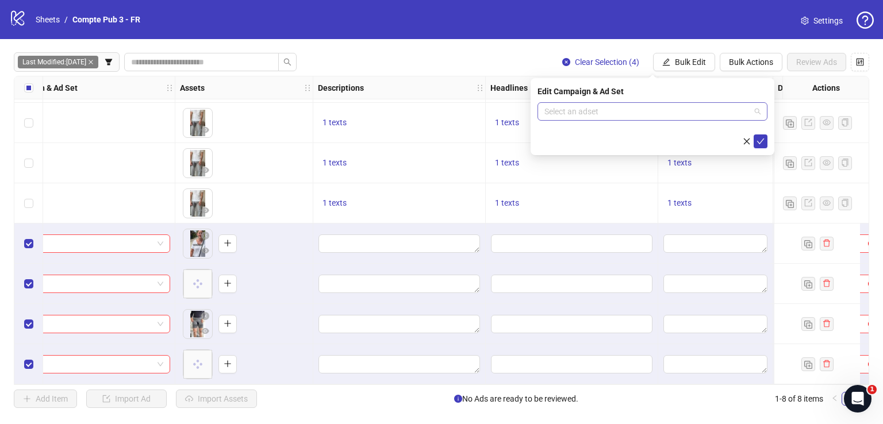
click at [638, 102] on div "Select an adset" at bounding box center [652, 111] width 230 height 18
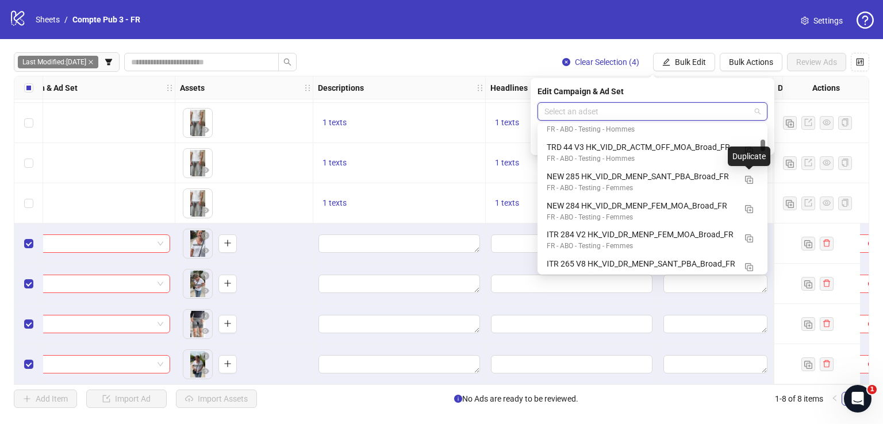
scroll to position [460, 0]
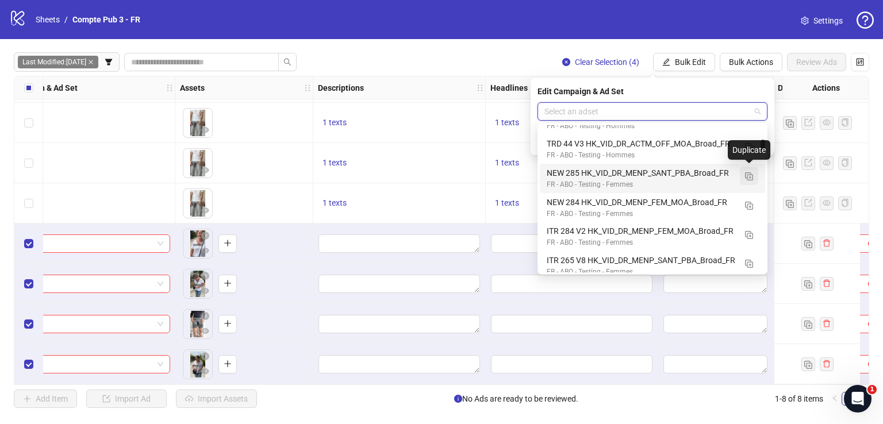
click at [749, 176] on img "button" at bounding box center [749, 176] width 8 height 8
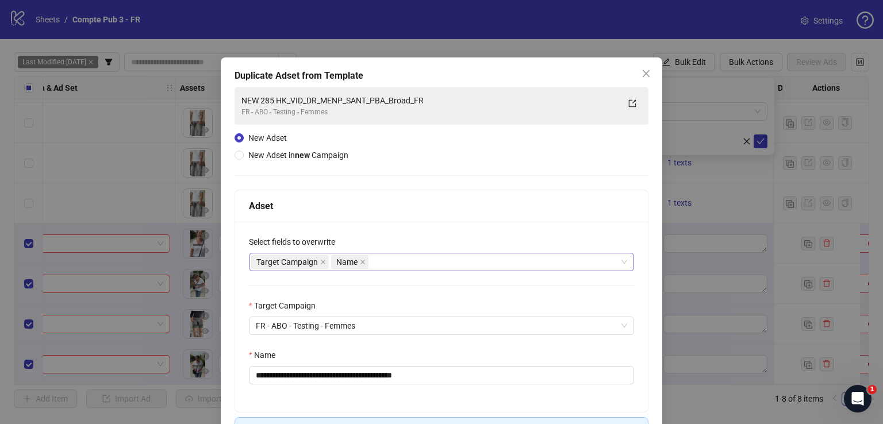
click at [409, 264] on div "Target Campaign Name" at bounding box center [435, 262] width 368 height 16
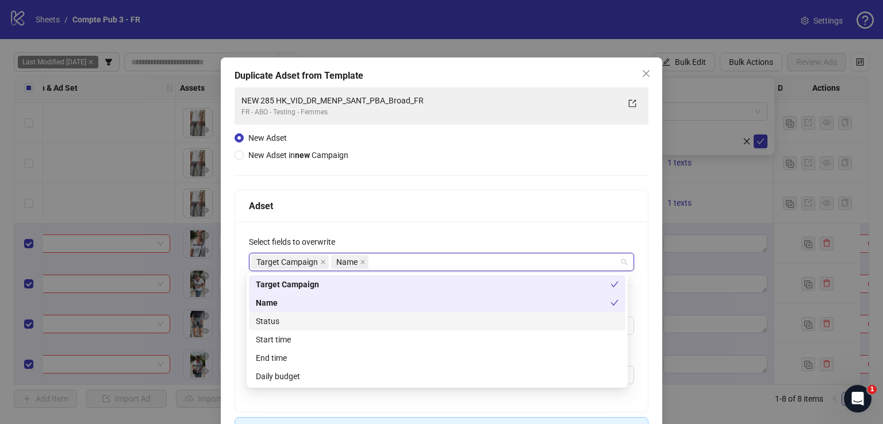
click at [369, 323] on div "Status" at bounding box center [437, 321] width 363 height 13
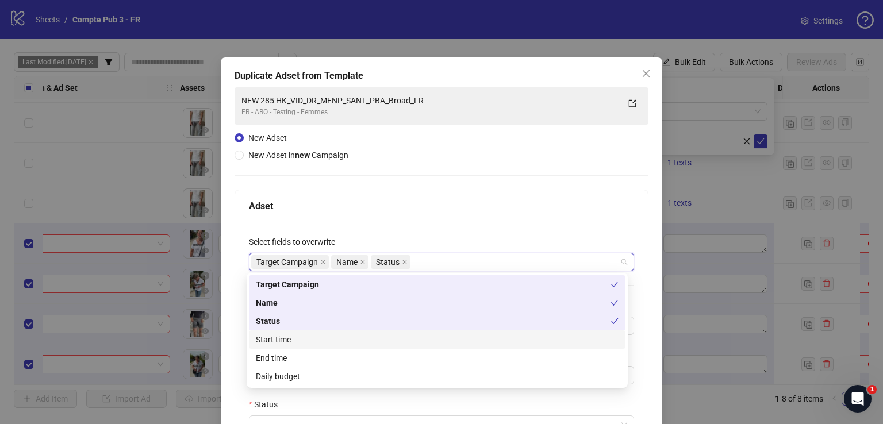
click at [365, 341] on div "Start time" at bounding box center [437, 339] width 363 height 13
click at [365, 378] on div "Daily budget" at bounding box center [437, 376] width 363 height 13
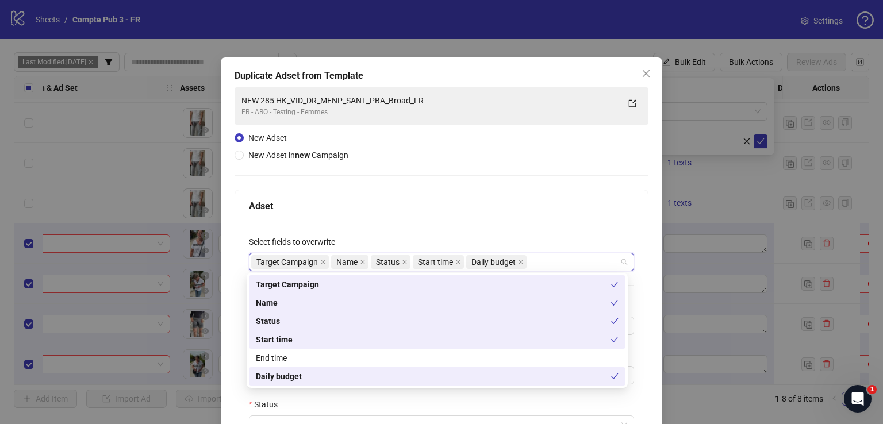
click at [415, 198] on div "Adset" at bounding box center [441, 206] width 413 height 32
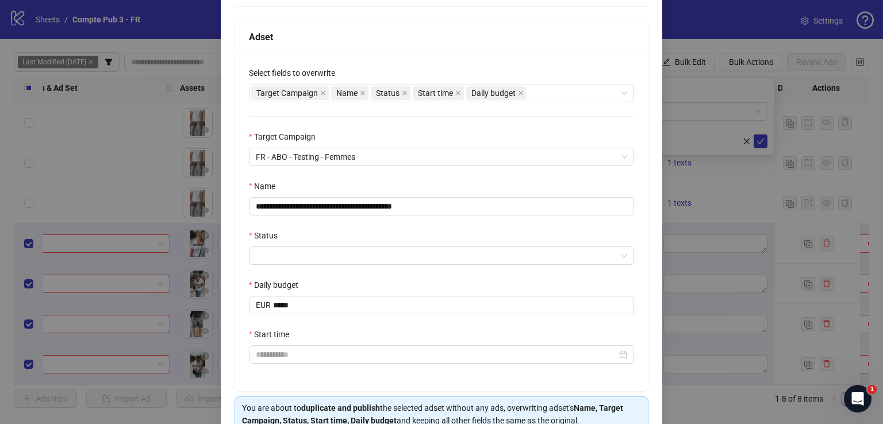
scroll to position [169, 0]
click at [402, 201] on input "**********" at bounding box center [441, 206] width 385 height 18
paste input "text"
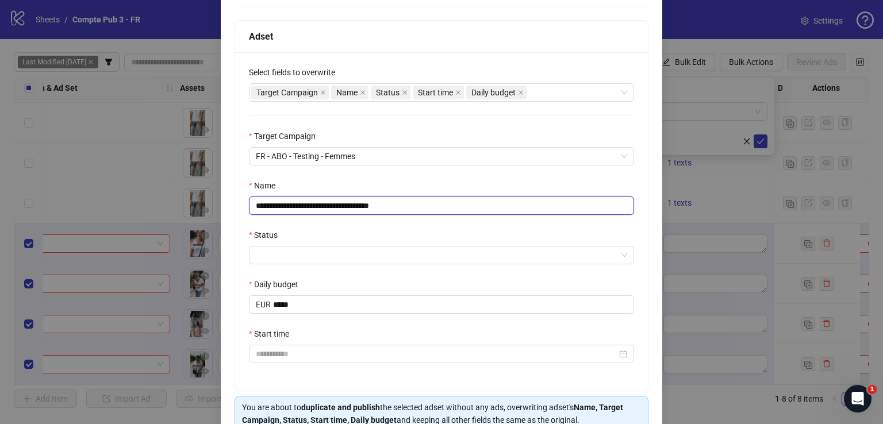
type input "**********"
click at [394, 46] on div "Adset" at bounding box center [441, 37] width 413 height 32
click at [332, 257] on input "Status" at bounding box center [436, 254] width 361 height 17
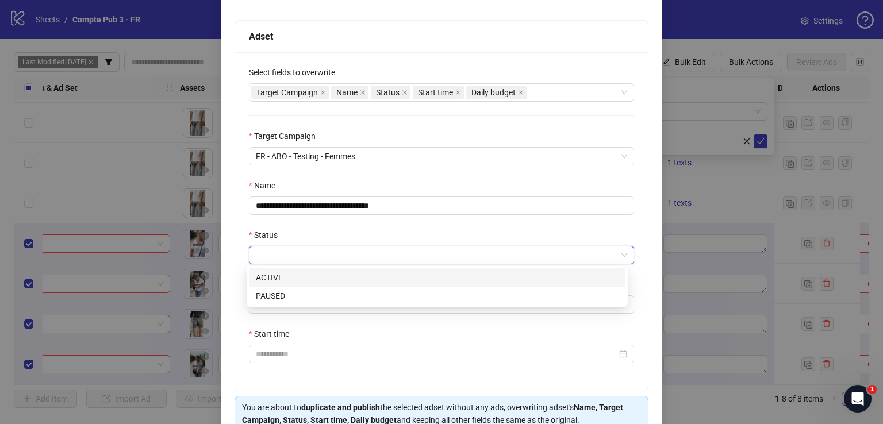
click at [322, 274] on div "ACTIVE" at bounding box center [437, 277] width 363 height 13
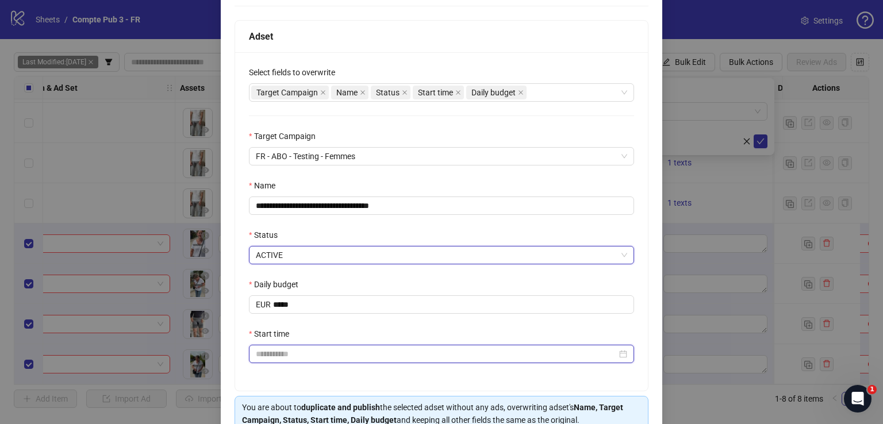
click at [323, 351] on input "Start time" at bounding box center [436, 354] width 361 height 13
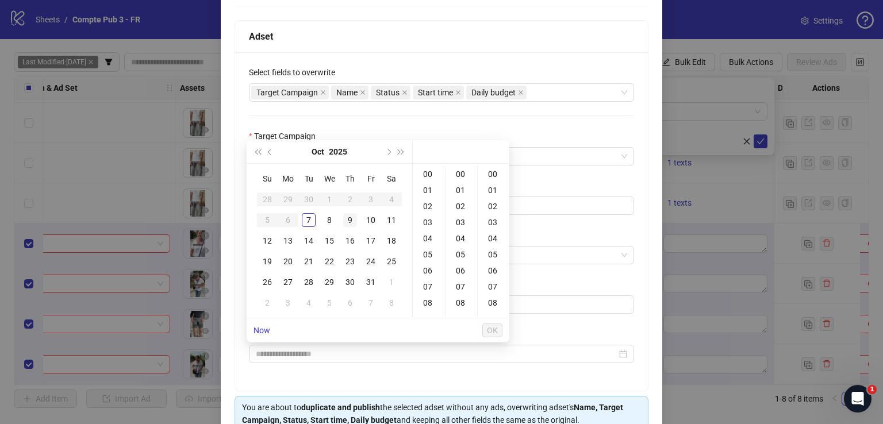
click at [349, 221] on div "9" at bounding box center [350, 220] width 14 height 14
click at [427, 240] on div "04" at bounding box center [429, 238] width 28 height 16
type input "**********"
click at [490, 326] on span "OK" at bounding box center [492, 330] width 11 height 9
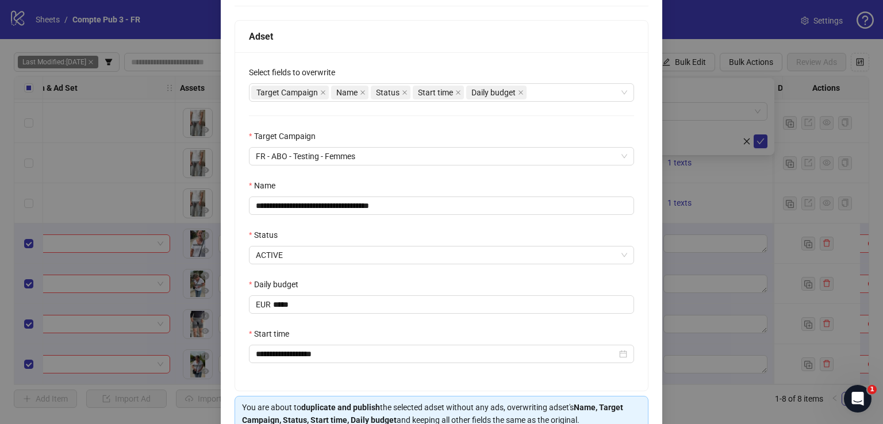
click at [437, 48] on div "Adset" at bounding box center [441, 37] width 413 height 32
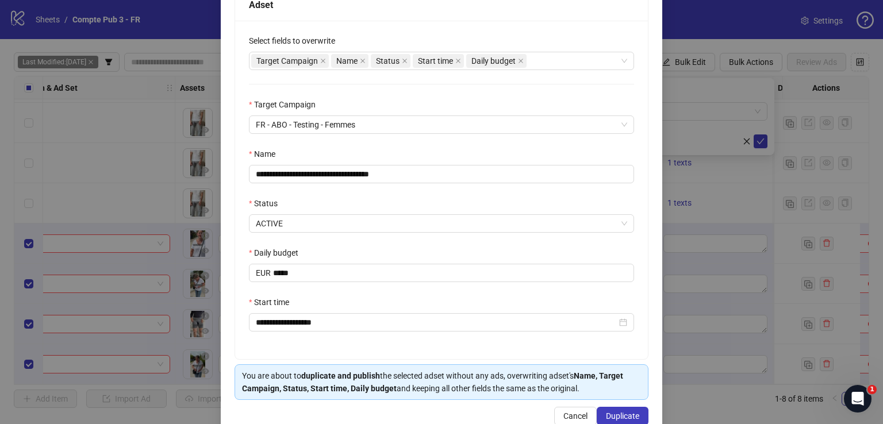
scroll to position [205, 0]
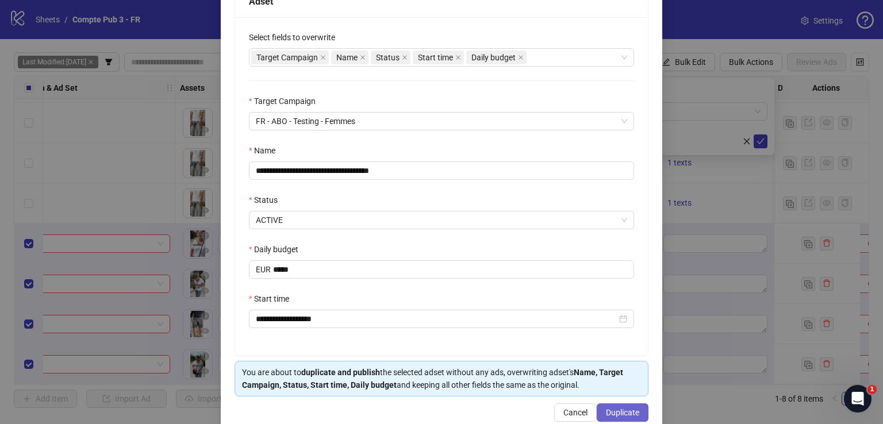
click at [606, 411] on span "Duplicate" at bounding box center [622, 412] width 33 height 9
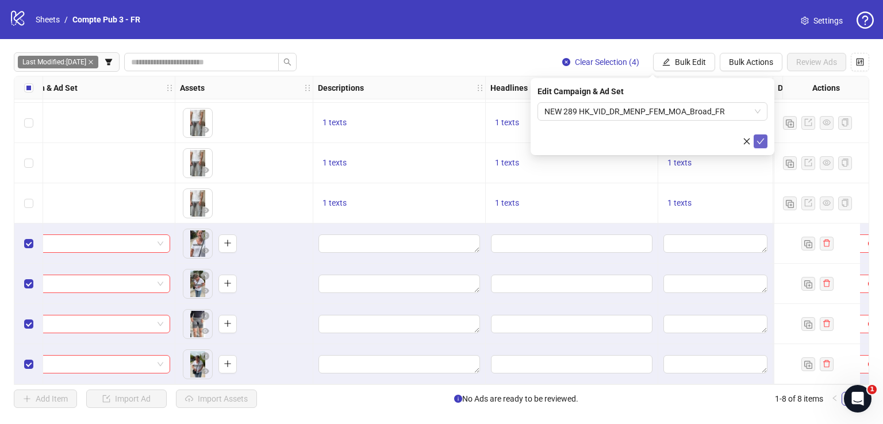
click at [759, 142] on icon "check" at bounding box center [760, 141] width 8 height 8
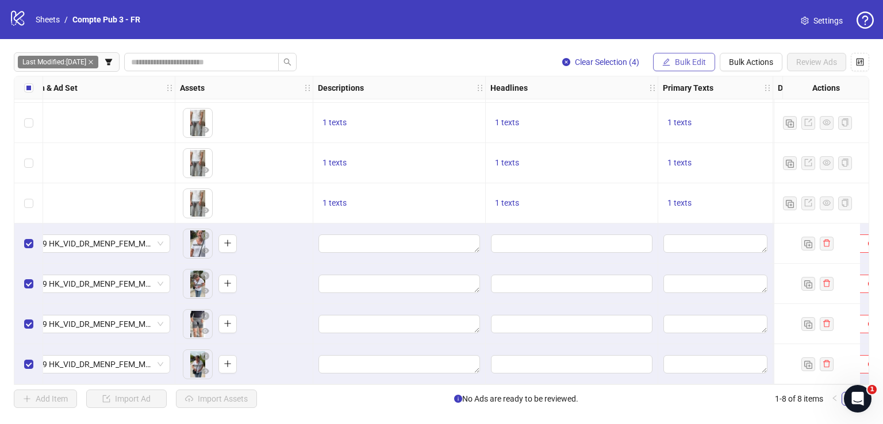
click at [685, 57] on span "Bulk Edit" at bounding box center [690, 61] width 31 height 9
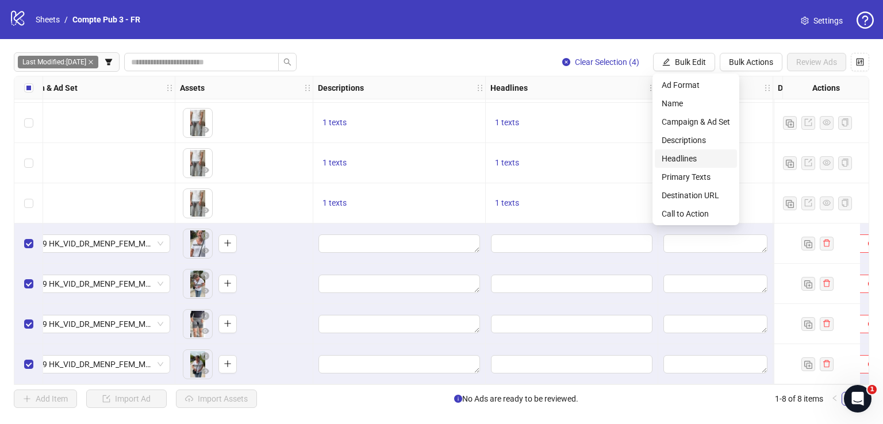
click at [692, 166] on li "Headlines" at bounding box center [695, 158] width 82 height 18
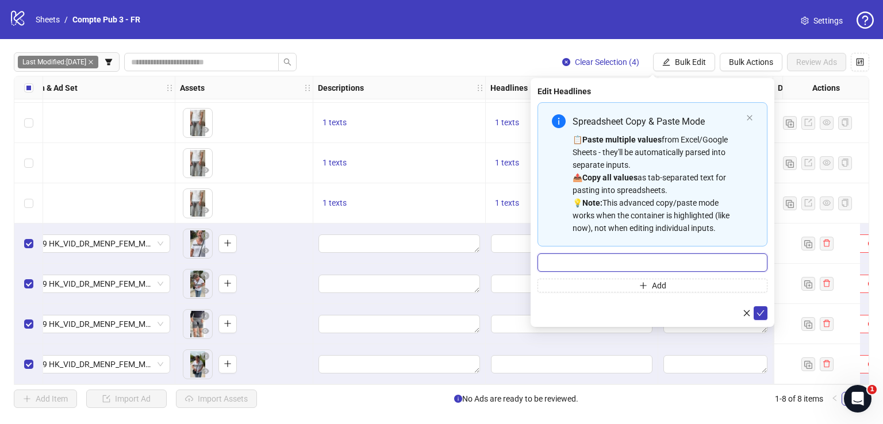
click at [627, 259] on input "Multi-input container - paste or copy values" at bounding box center [652, 262] width 230 height 18
paste input "**********"
type input "**********"
click at [758, 311] on icon "check" at bounding box center [760, 313] width 8 height 8
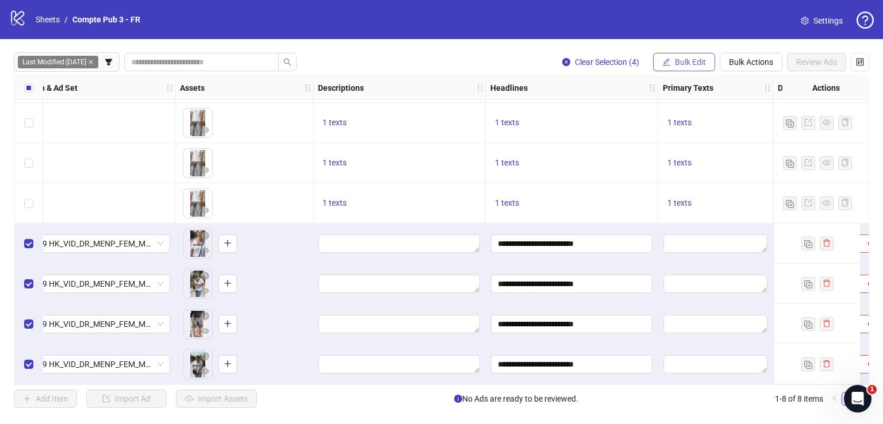
click at [687, 63] on span "Bulk Edit" at bounding box center [690, 61] width 31 height 9
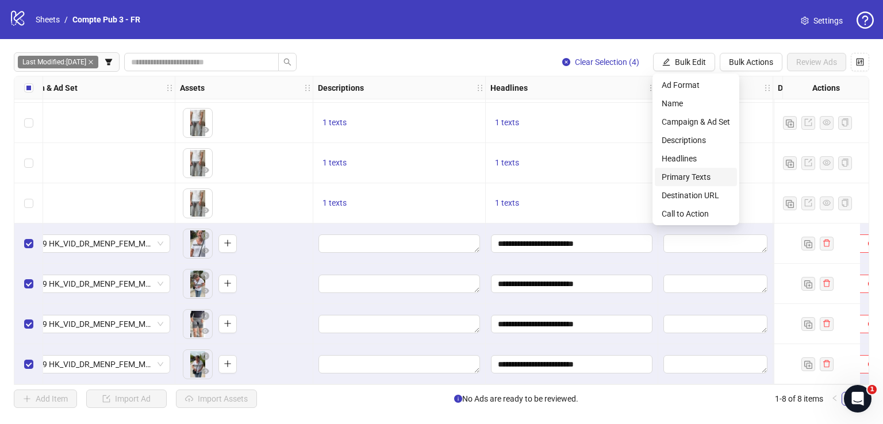
click at [700, 174] on span "Primary Texts" at bounding box center [695, 177] width 68 height 13
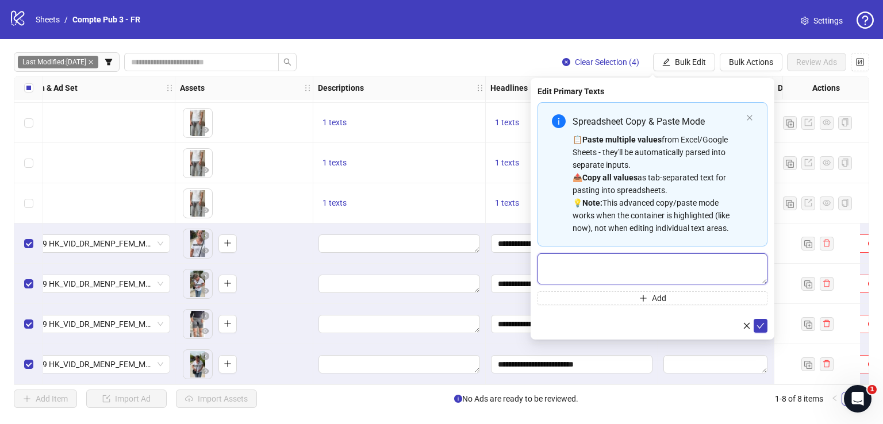
click at [623, 268] on textarea "Multi-text input container - paste or copy values" at bounding box center [652, 268] width 230 height 31
paste textarea "**********"
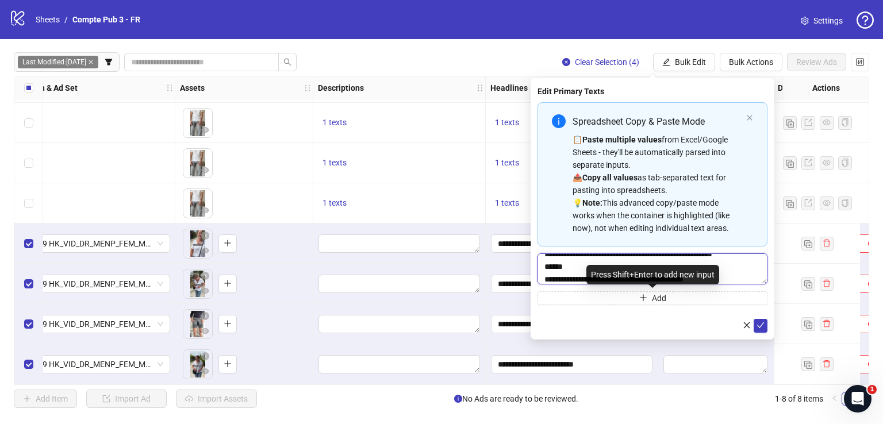
type textarea "**********"
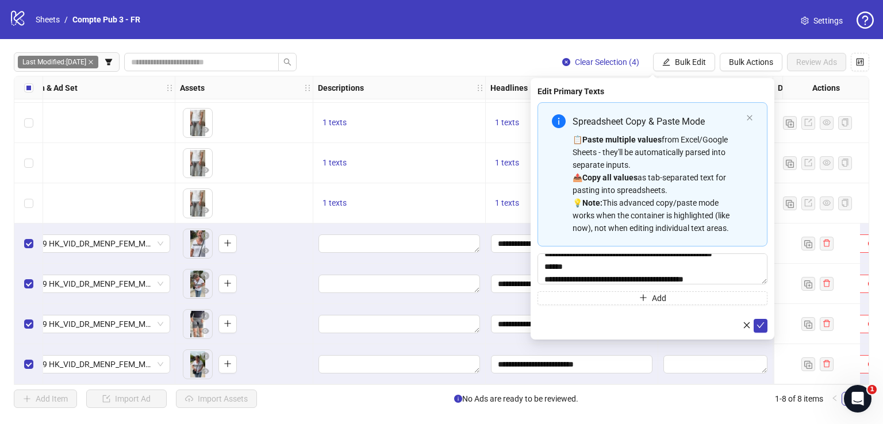
click at [768, 323] on div "**********" at bounding box center [652, 208] width 244 height 261
click at [754, 325] on button "submit" at bounding box center [760, 326] width 14 height 14
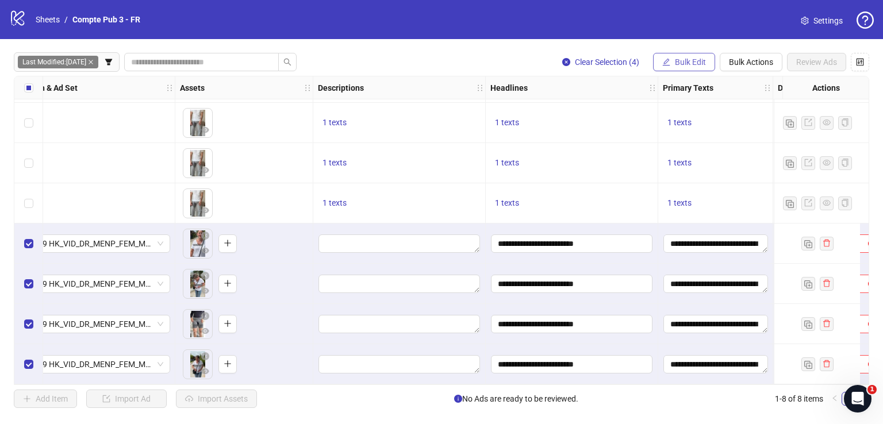
click at [687, 63] on span "Bulk Edit" at bounding box center [690, 61] width 31 height 9
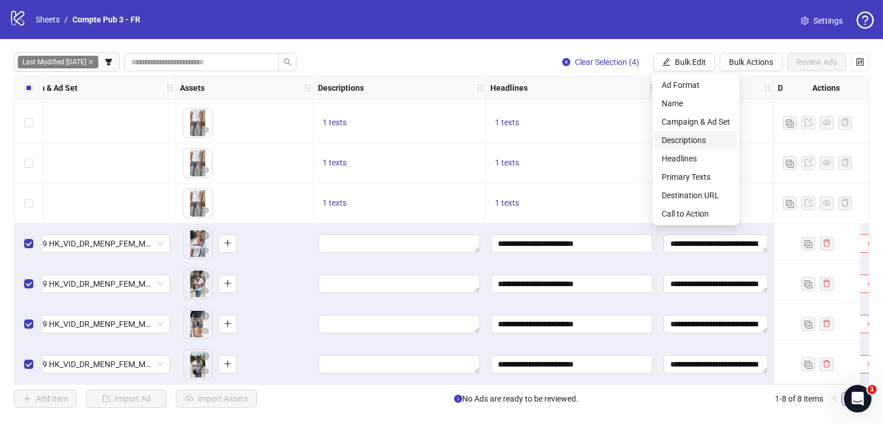
click at [687, 142] on span "Descriptions" at bounding box center [695, 140] width 68 height 13
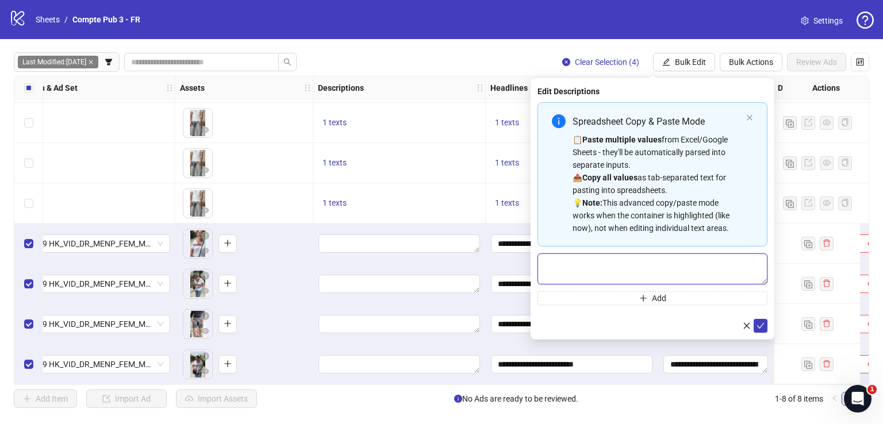
click at [627, 255] on textarea "Multi-text input container - paste or copy values" at bounding box center [652, 268] width 230 height 31
paste textarea "**********"
type textarea "**********"
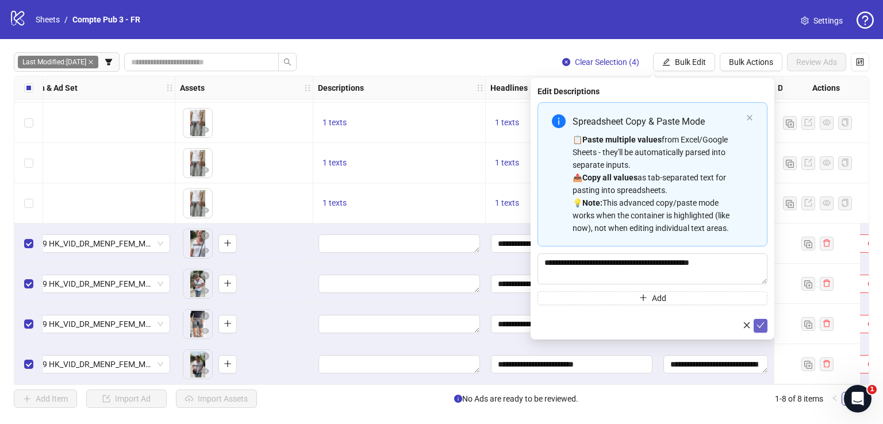
click at [758, 326] on icon "check" at bounding box center [760, 325] width 8 height 8
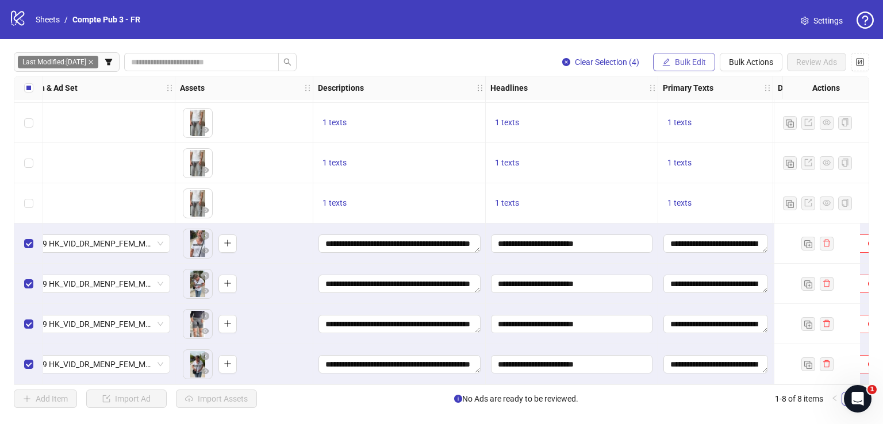
click at [683, 69] on button "Bulk Edit" at bounding box center [684, 62] width 62 height 18
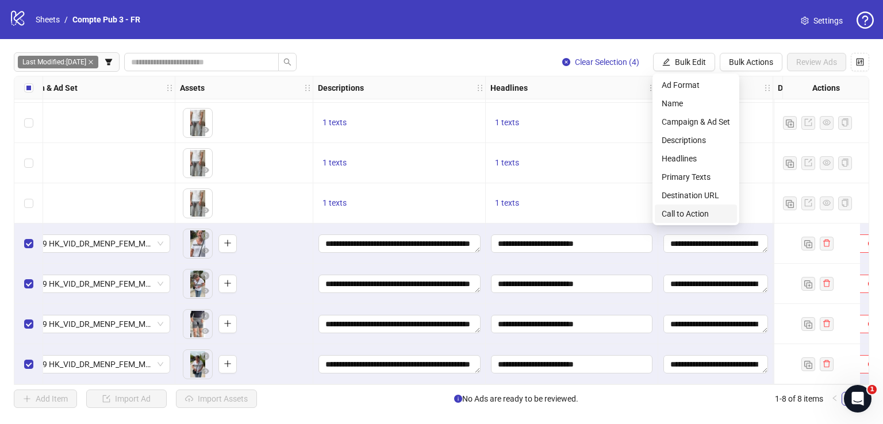
click at [687, 210] on span "Call to Action" at bounding box center [695, 213] width 68 height 13
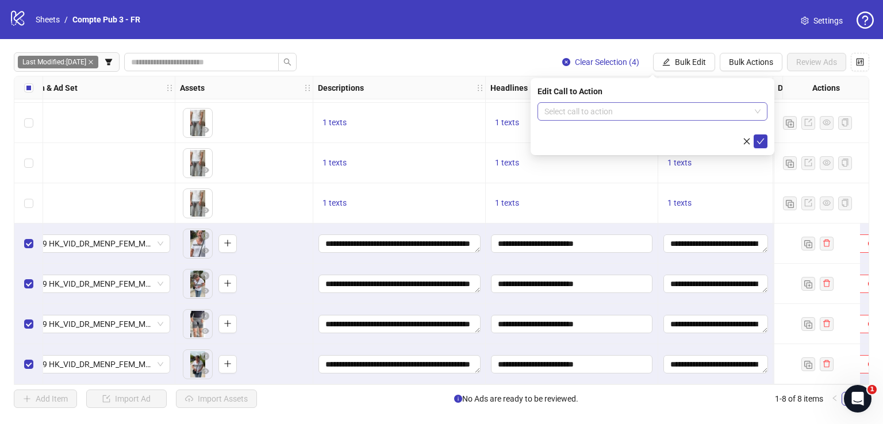
click at [642, 115] on input "search" at bounding box center [647, 111] width 206 height 17
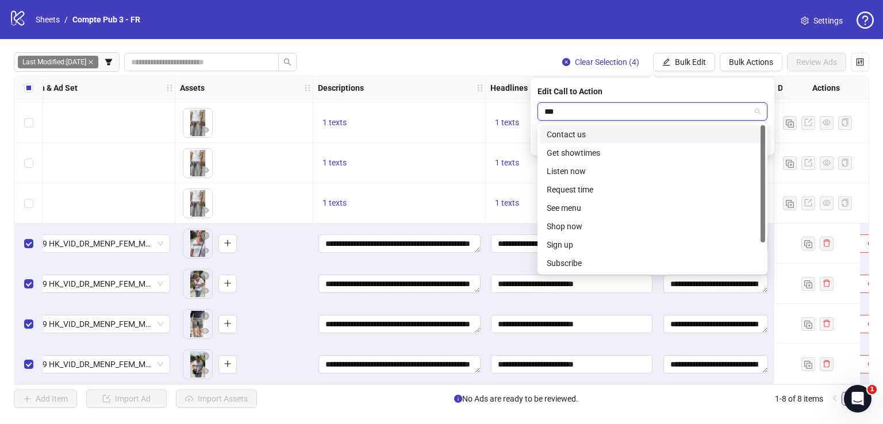
type input "****"
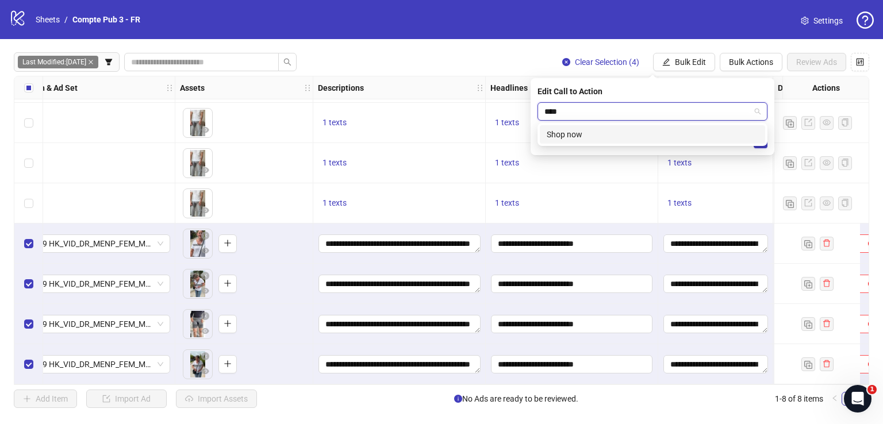
drag, startPoint x: 659, startPoint y: 135, endPoint x: 719, endPoint y: 124, distance: 61.4
click at [660, 136] on div "Shop now" at bounding box center [651, 134] width 211 height 13
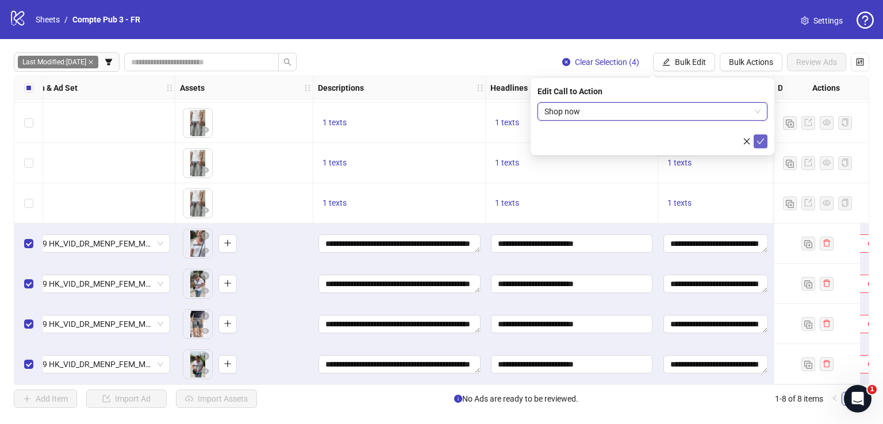
click at [758, 140] on icon "check" at bounding box center [760, 141] width 8 height 8
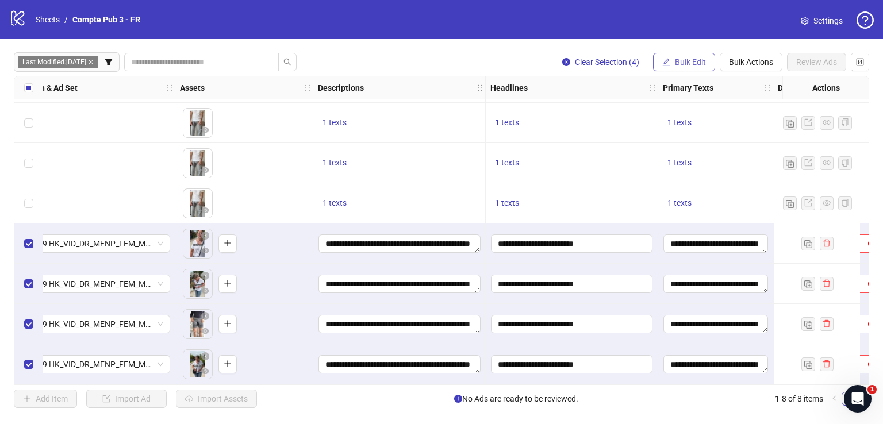
click at [694, 63] on span "Bulk Edit" at bounding box center [690, 61] width 31 height 9
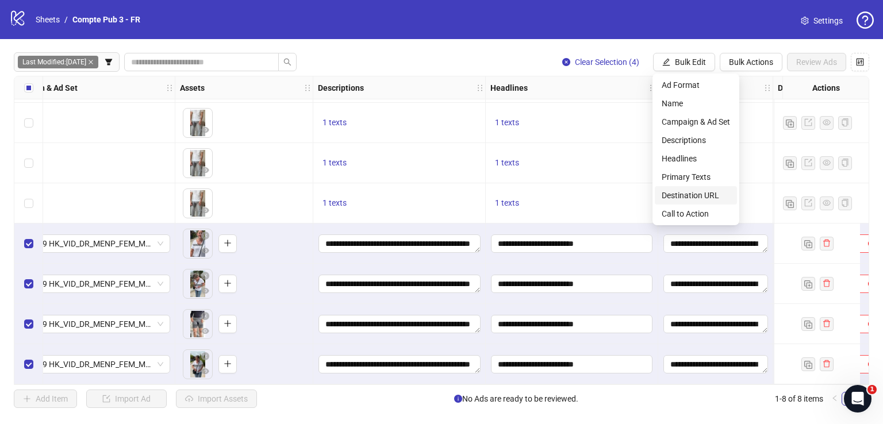
click at [703, 191] on span "Destination URL" at bounding box center [695, 195] width 68 height 13
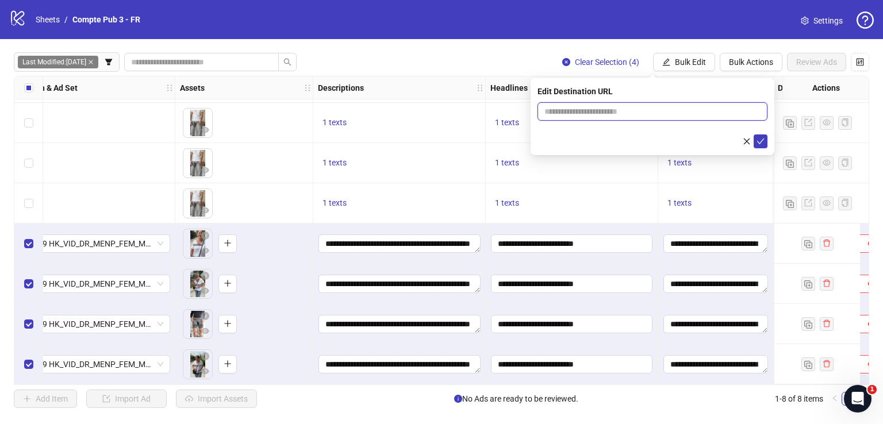
click at [616, 113] on input "text" at bounding box center [647, 111] width 207 height 13
paste input "**********"
type input "**********"
click at [763, 141] on icon "check" at bounding box center [760, 141] width 8 height 8
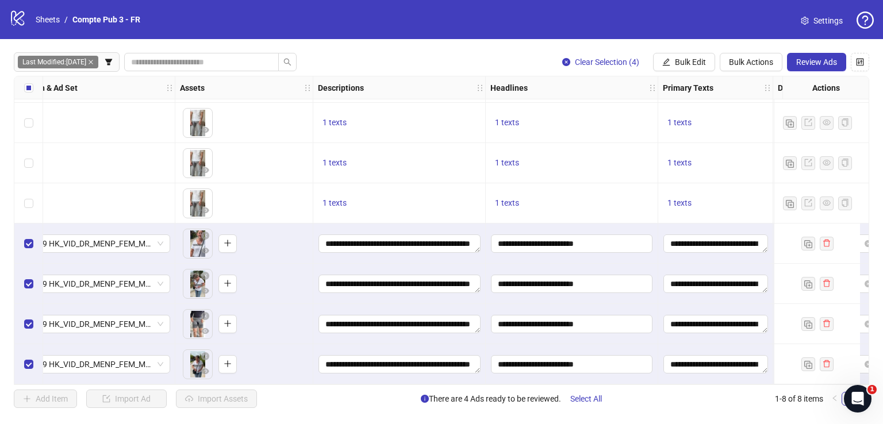
scroll to position [41, 0]
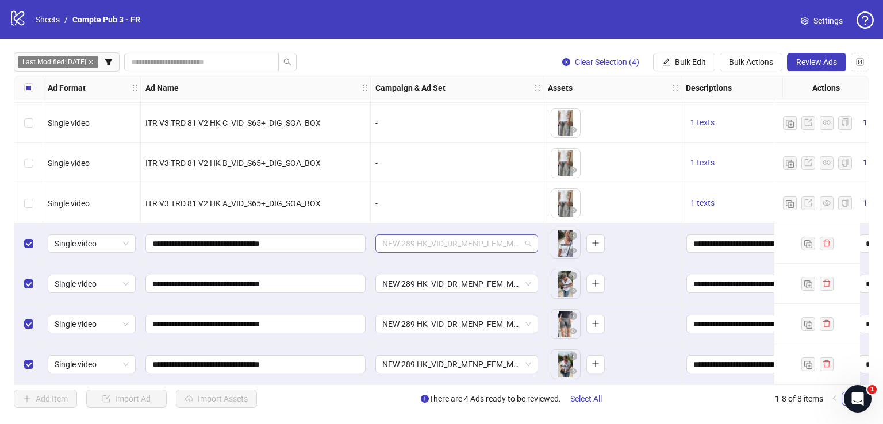
click at [421, 235] on span "NEW 289 HK_VID_DR_MENP_FEM_MOA_Broad_FR" at bounding box center [456, 243] width 149 height 17
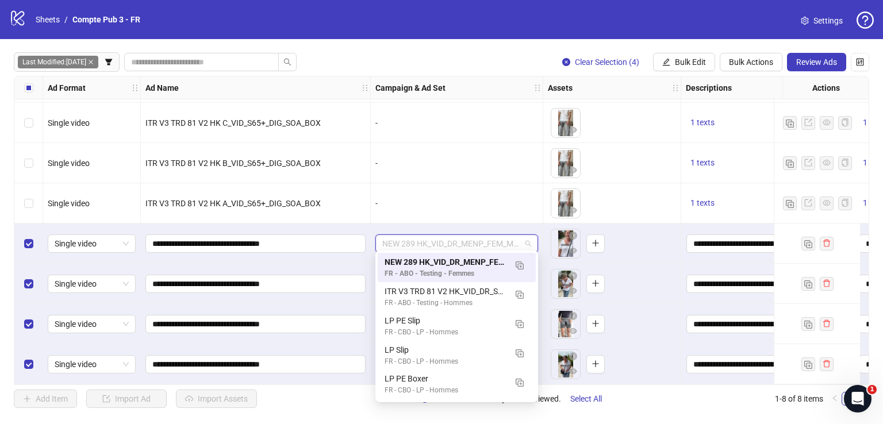
click at [421, 235] on span "NEW 289 HK_VID_DR_MENP_FEM_MOA_Broad_FR" at bounding box center [456, 243] width 149 height 17
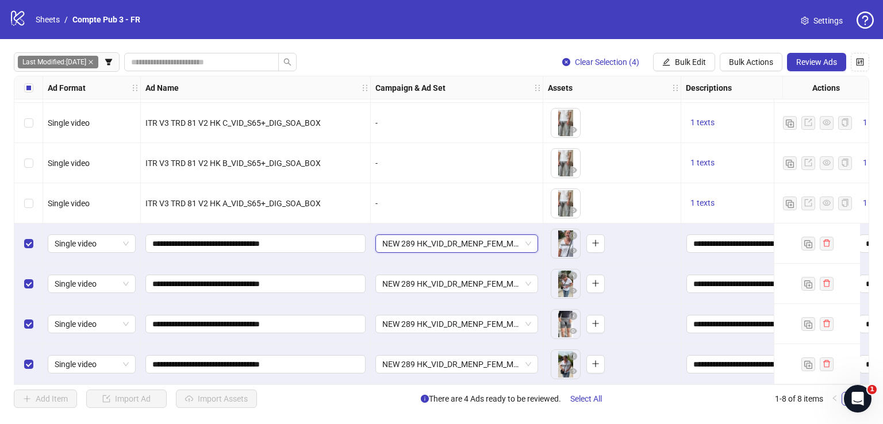
click at [433, 241] on span "NEW 289 HK_VID_DR_MENP_FEM_MOA_Broad_FR" at bounding box center [456, 243] width 149 height 17
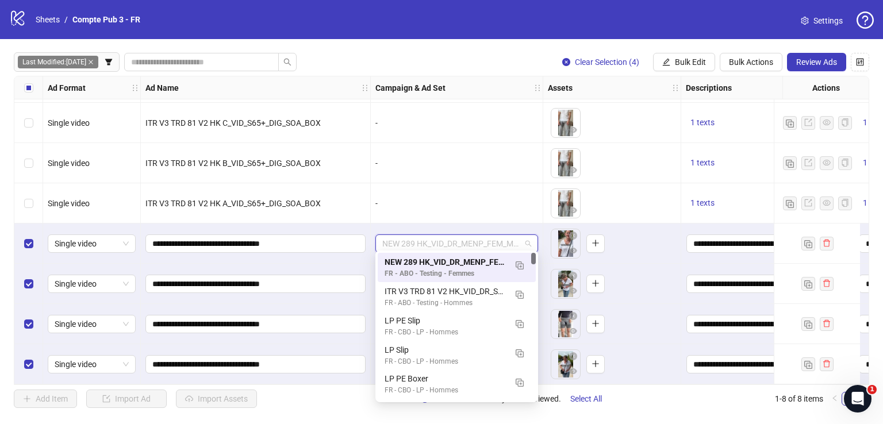
click at [430, 237] on span "NEW 289 HK_VID_DR_MENP_FEM_MOA_Broad_FR" at bounding box center [456, 243] width 149 height 17
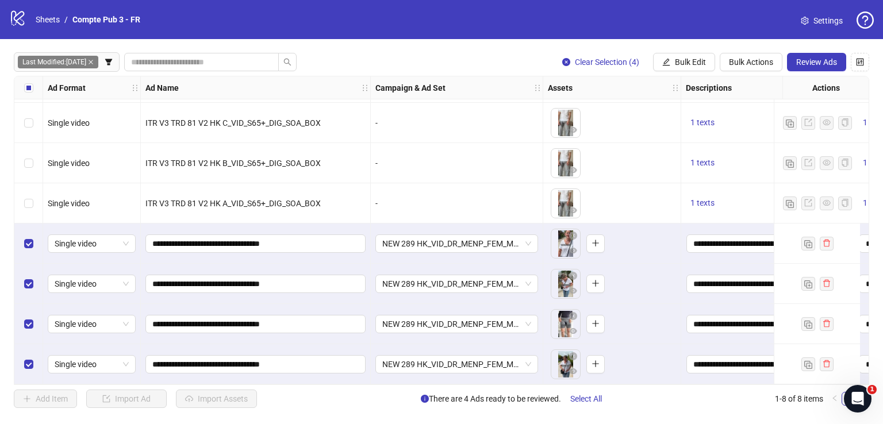
click at [804, 54] on button "Review Ads" at bounding box center [816, 62] width 59 height 18
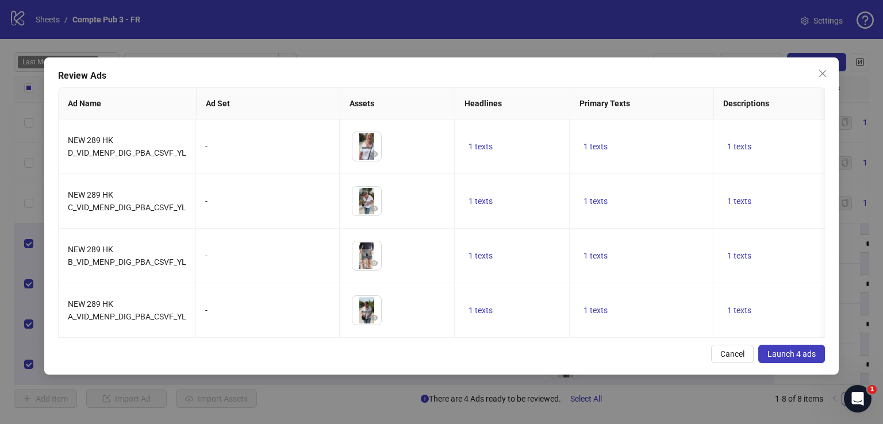
click at [783, 357] on span "Launch 4 ads" at bounding box center [791, 353] width 48 height 9
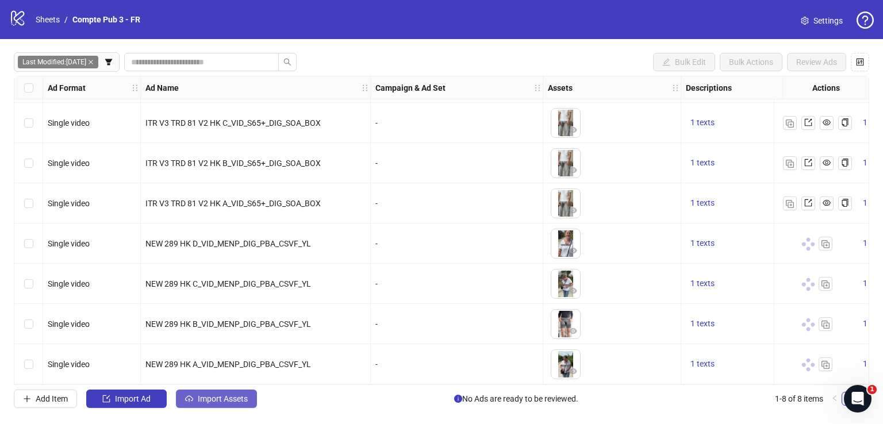
click at [209, 396] on span "Import Assets" at bounding box center [223, 398] width 50 height 9
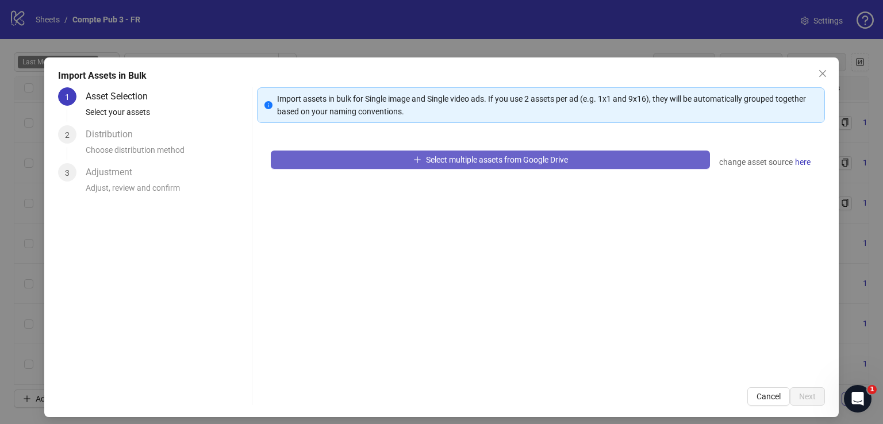
click at [327, 161] on button "Select multiple assets from Google Drive" at bounding box center [490, 160] width 439 height 18
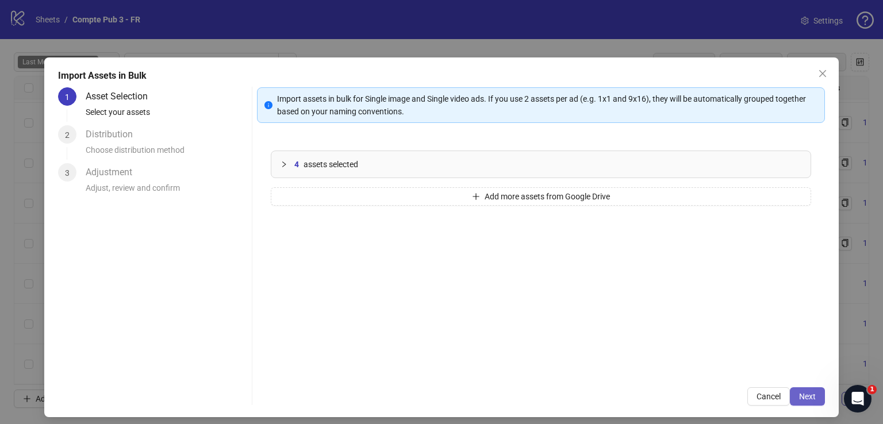
click at [799, 394] on span "Next" at bounding box center [807, 396] width 17 height 9
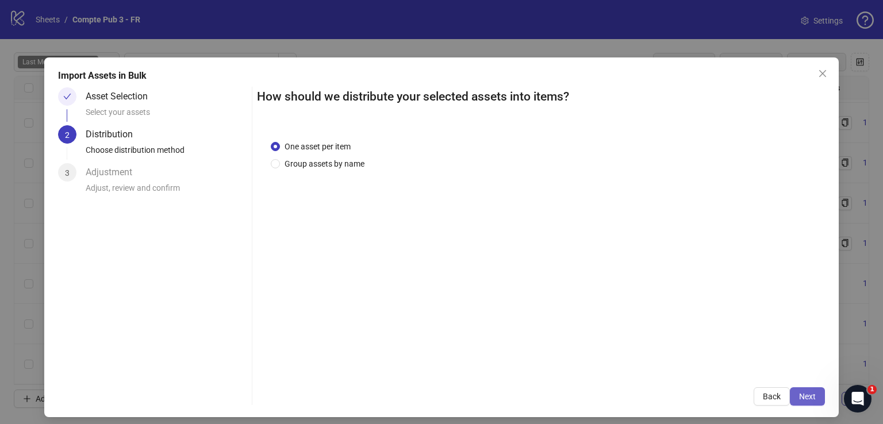
click at [799, 394] on span "Next" at bounding box center [807, 396] width 17 height 9
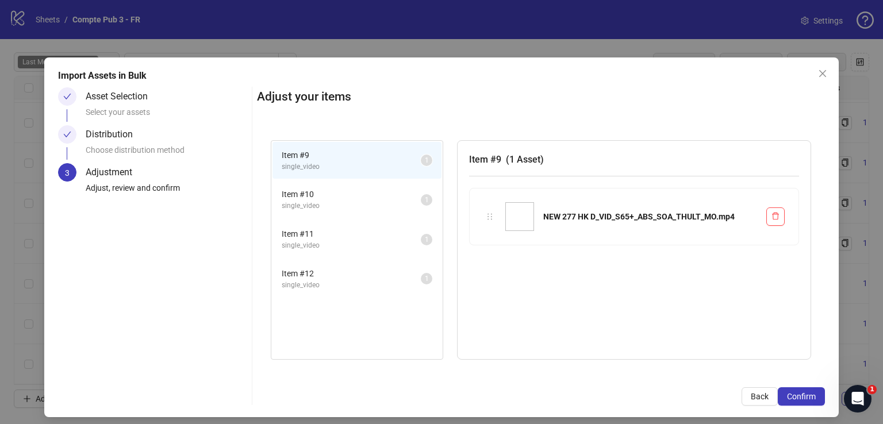
click at [798, 394] on span "Confirm" at bounding box center [801, 396] width 29 height 9
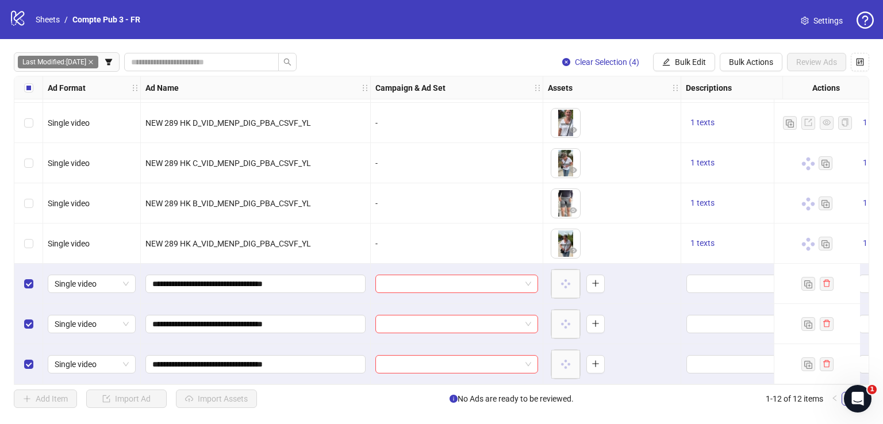
scroll to position [202, 0]
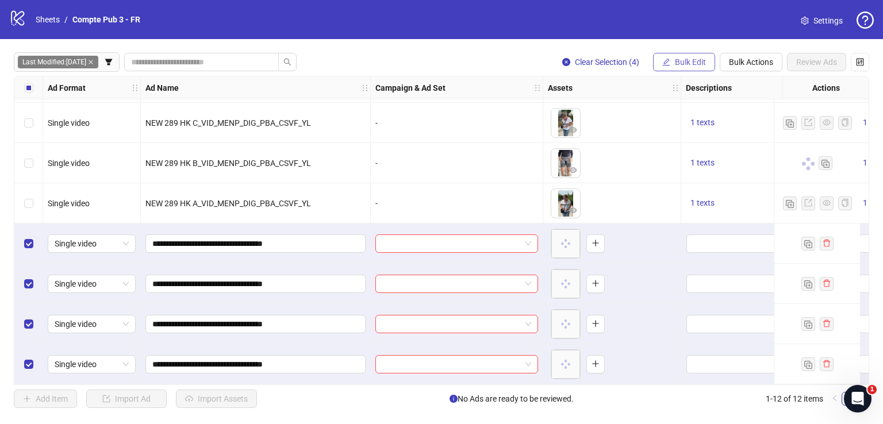
click at [673, 57] on button "Bulk Edit" at bounding box center [684, 62] width 62 height 18
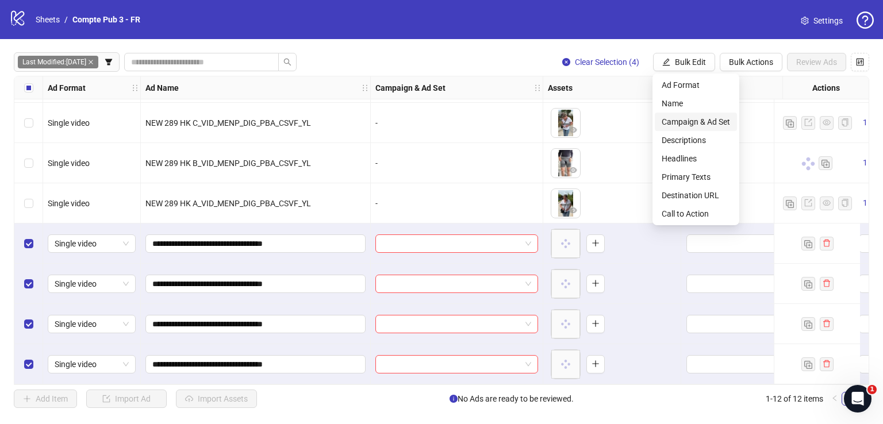
click at [704, 120] on span "Campaign & Ad Set" at bounding box center [695, 121] width 68 height 13
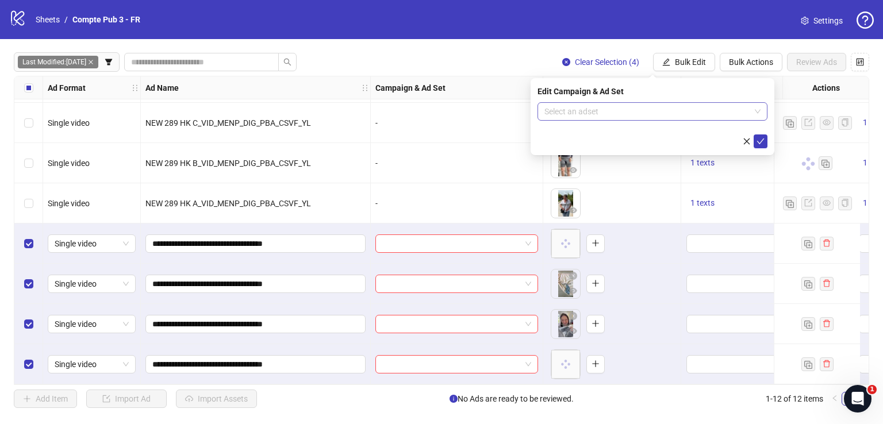
click at [637, 112] on input "search" at bounding box center [647, 111] width 206 height 17
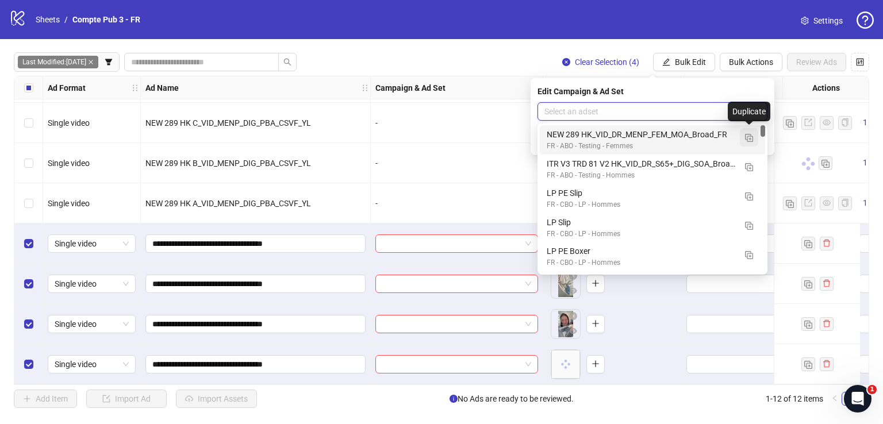
click at [751, 138] on img "button" at bounding box center [749, 138] width 8 height 8
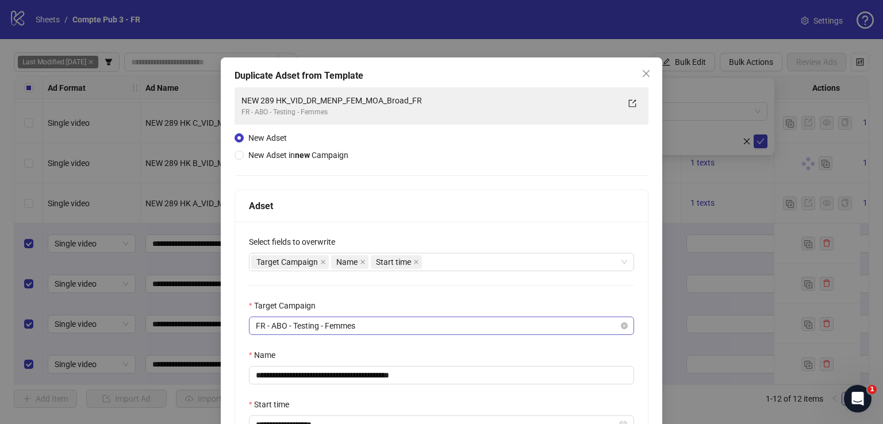
click at [439, 332] on span "FR - ABO - Testing - Femmes" at bounding box center [441, 325] width 371 height 17
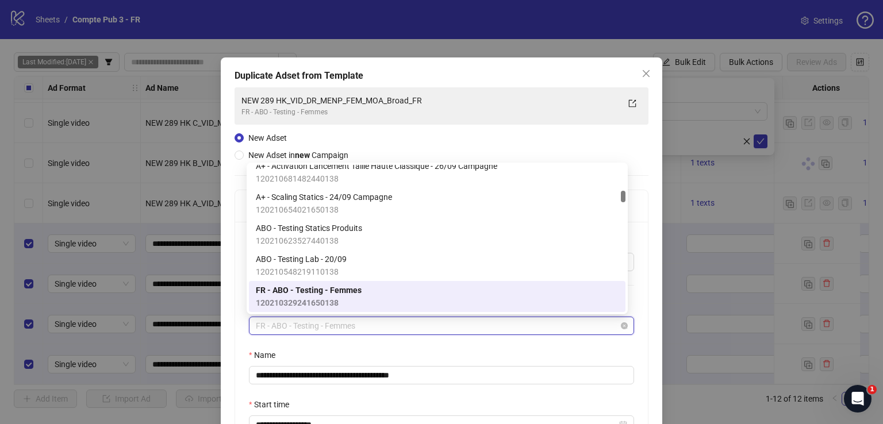
click at [439, 332] on span "FR - ABO - Testing - Femmes" at bounding box center [441, 325] width 371 height 17
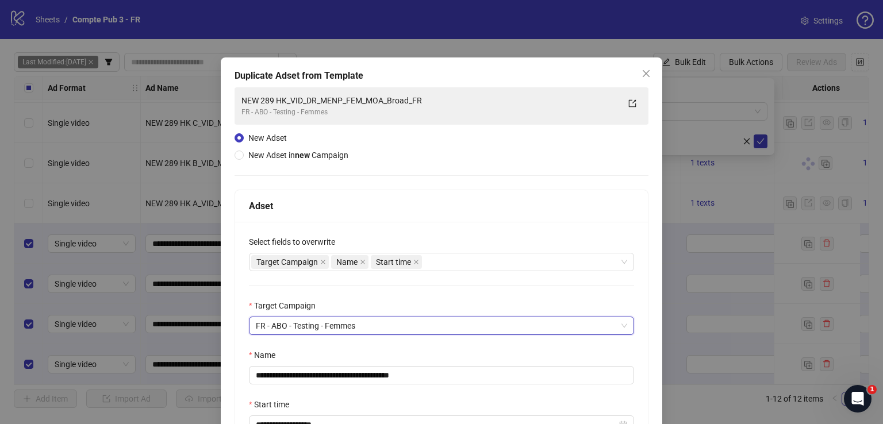
click at [427, 350] on div "Name" at bounding box center [441, 357] width 385 height 17
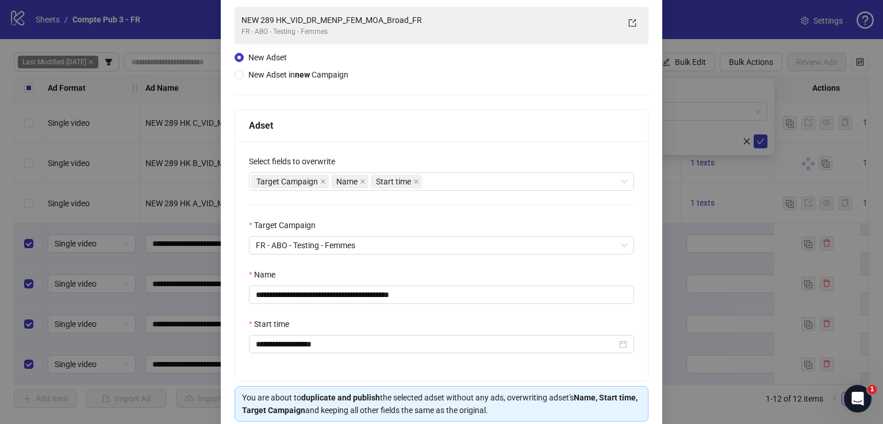
scroll to position [82, 0]
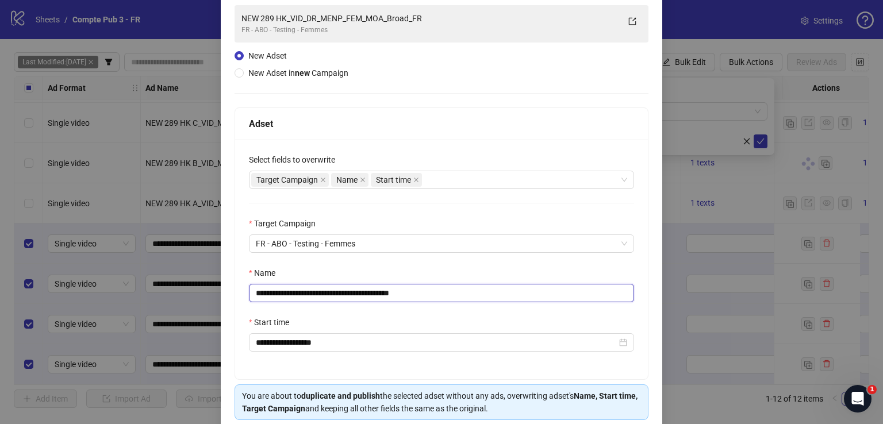
click at [394, 290] on input "**********" at bounding box center [441, 293] width 385 height 18
paste input "text"
click at [446, 176] on div "Target Campaign Name Start time" at bounding box center [435, 180] width 368 height 16
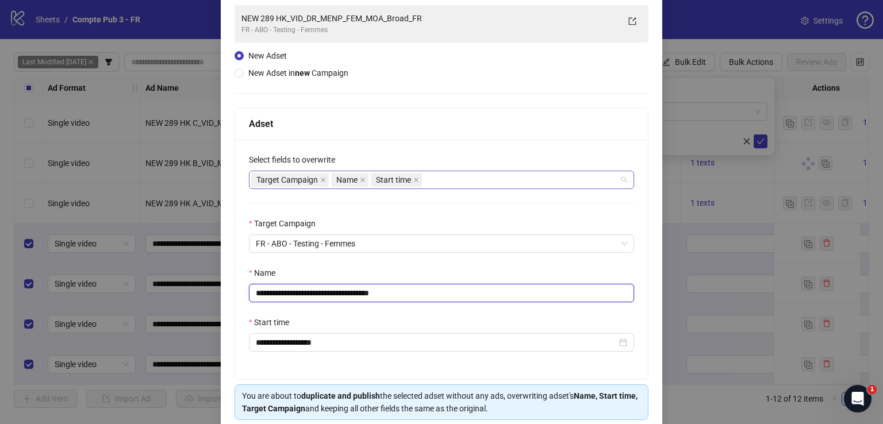
type input "**********"
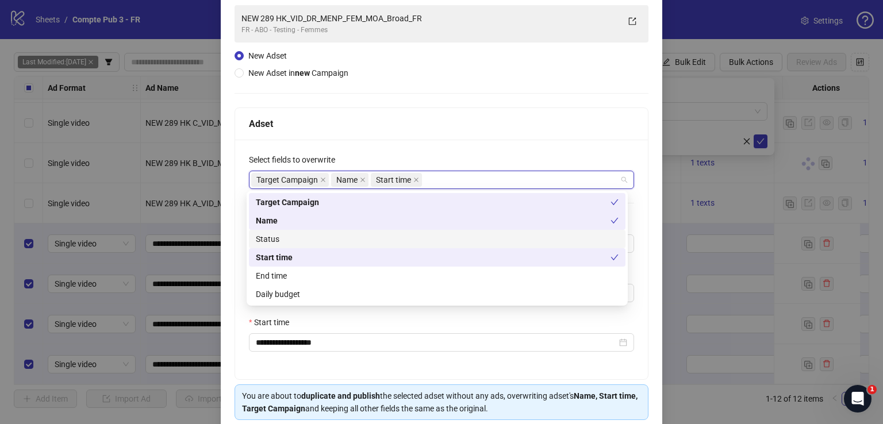
click at [429, 241] on div "Status" at bounding box center [437, 239] width 363 height 13
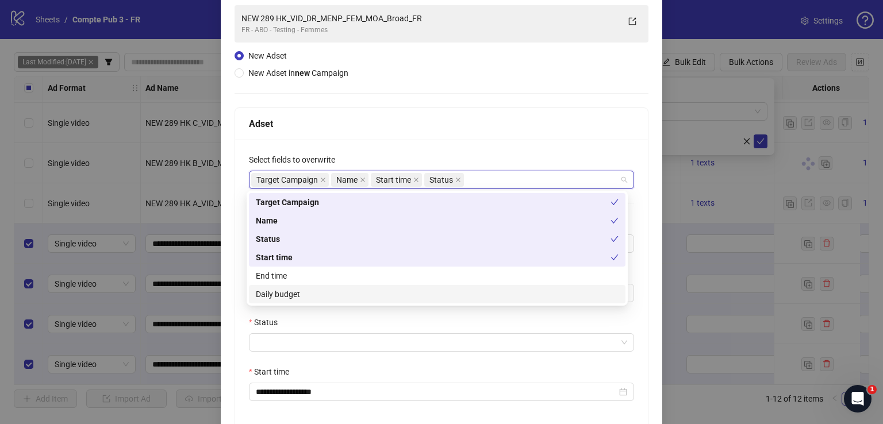
click at [429, 299] on div "Daily budget" at bounding box center [437, 294] width 363 height 13
click at [434, 120] on div "Adset" at bounding box center [441, 124] width 385 height 14
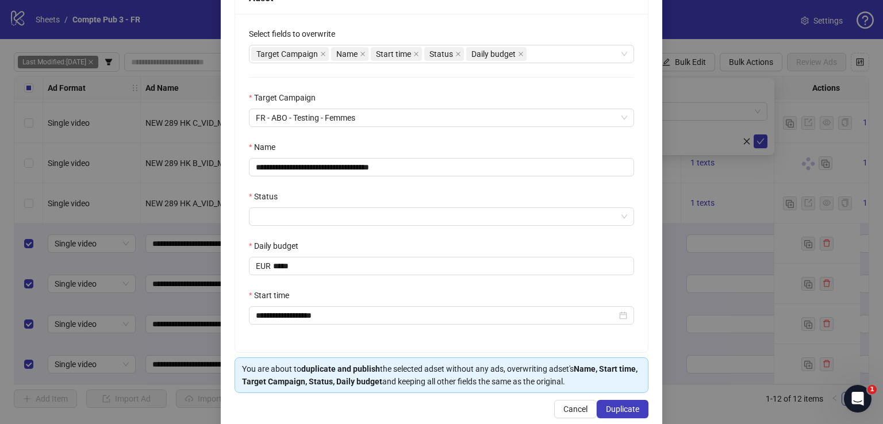
scroll to position [209, 0]
click at [299, 214] on input "Status" at bounding box center [436, 215] width 361 height 17
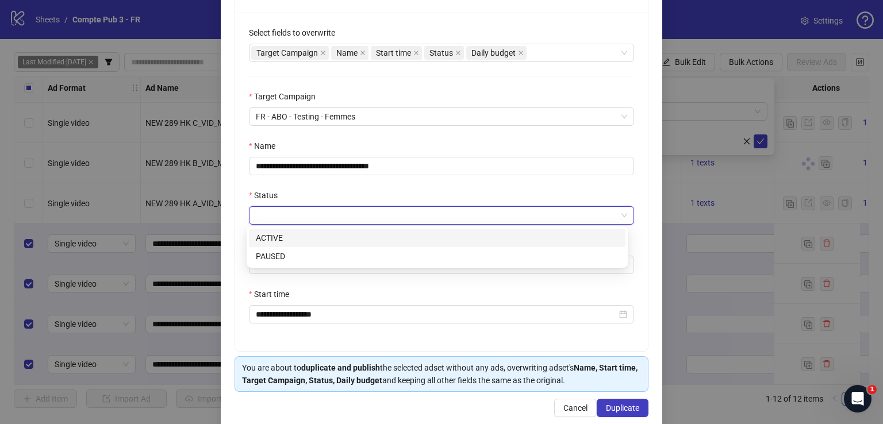
click at [308, 235] on div "ACTIVE" at bounding box center [437, 238] width 363 height 13
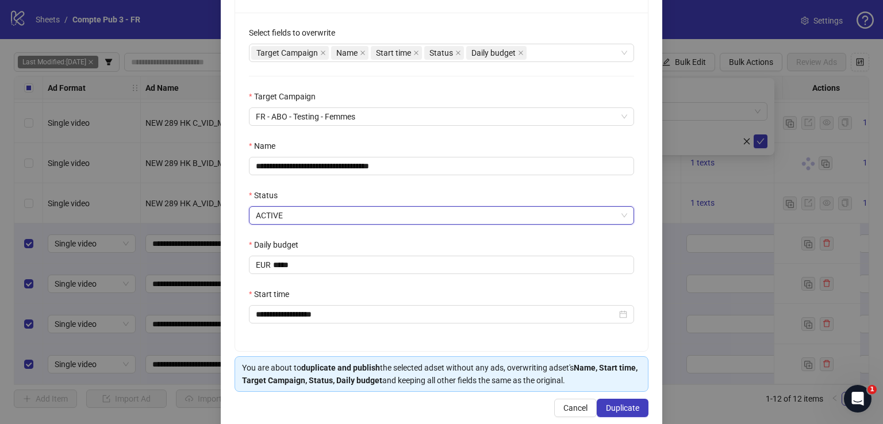
scroll to position [227, 0]
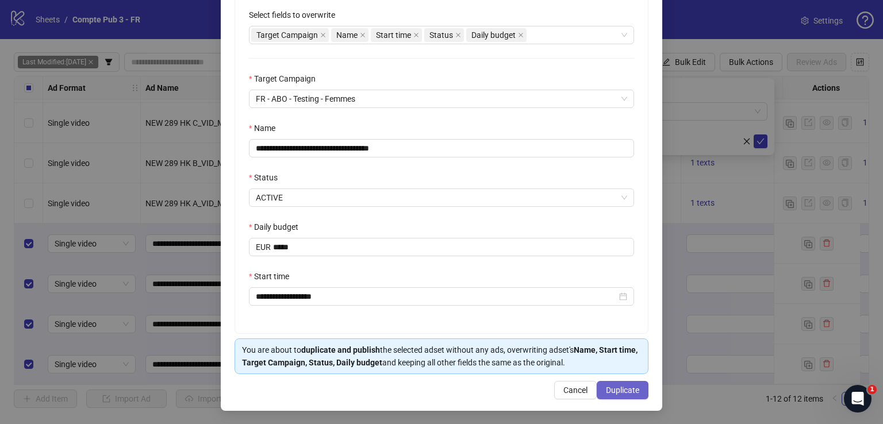
click at [620, 387] on span "Duplicate" at bounding box center [622, 390] width 33 height 9
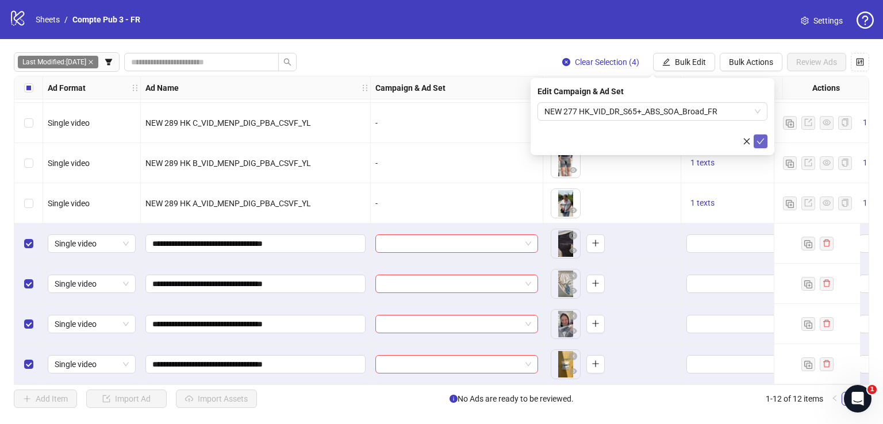
click at [763, 137] on icon "check" at bounding box center [760, 141] width 8 height 8
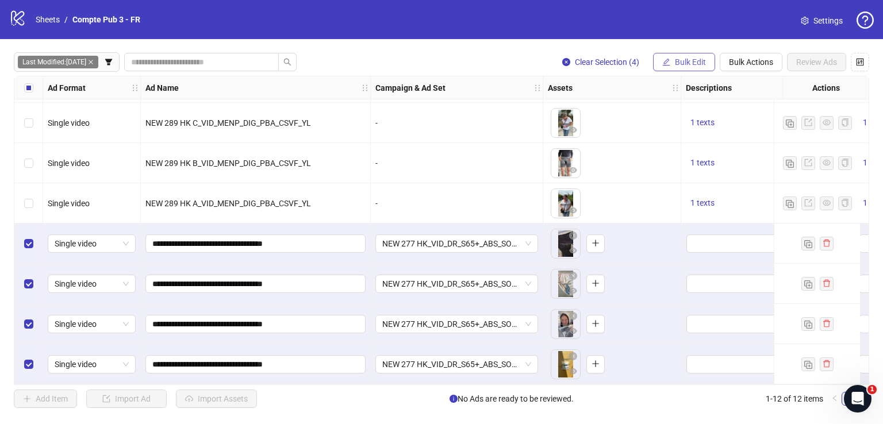
click at [681, 64] on span "Bulk Edit" at bounding box center [690, 61] width 31 height 9
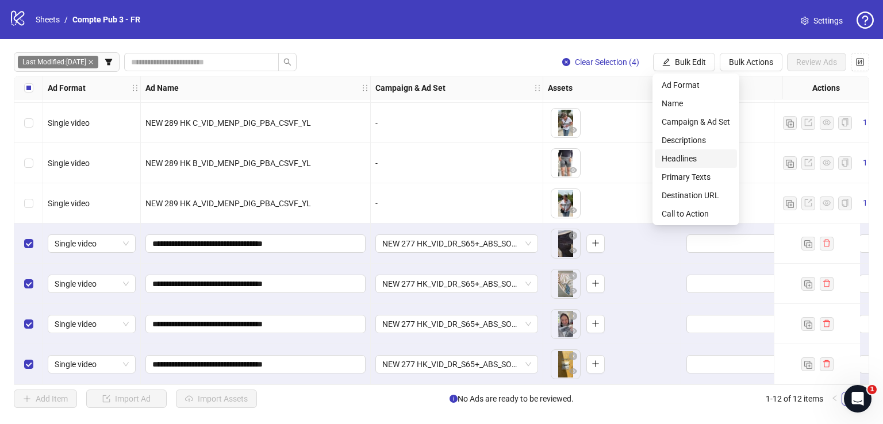
click at [696, 156] on span "Headlines" at bounding box center [695, 158] width 68 height 13
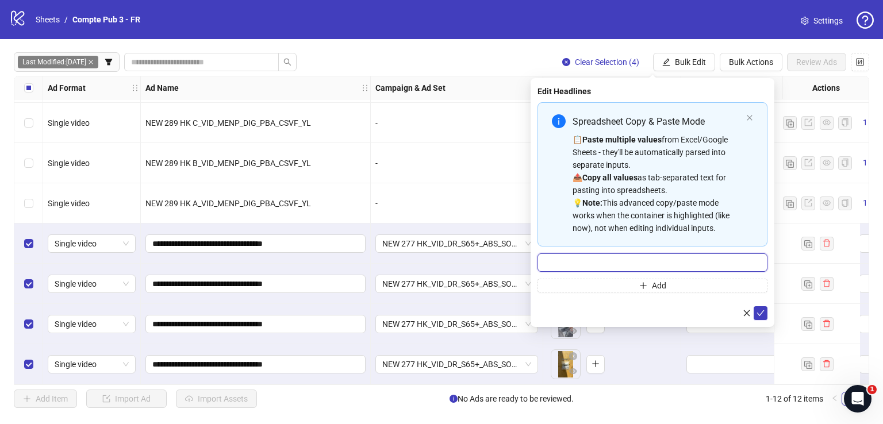
click at [614, 260] on input "Multi-input container - paste or copy values" at bounding box center [652, 262] width 230 height 18
paste input "**********"
type input "**********"
click at [761, 313] on icon "check" at bounding box center [760, 313] width 8 height 8
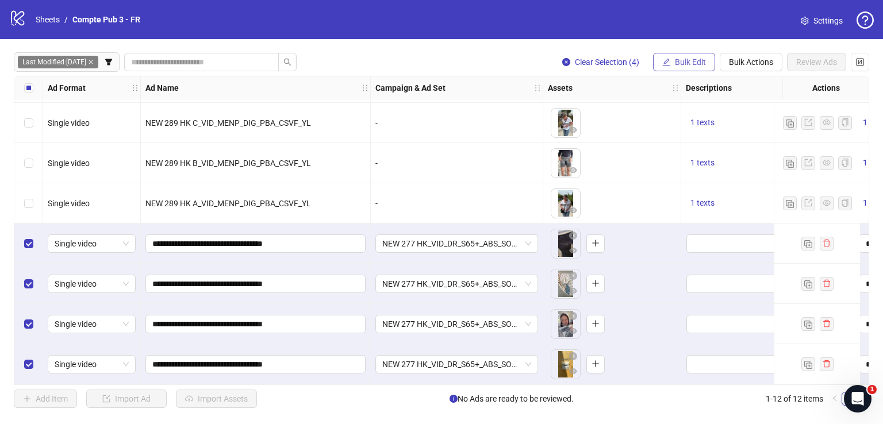
click at [695, 61] on span "Bulk Edit" at bounding box center [690, 61] width 31 height 9
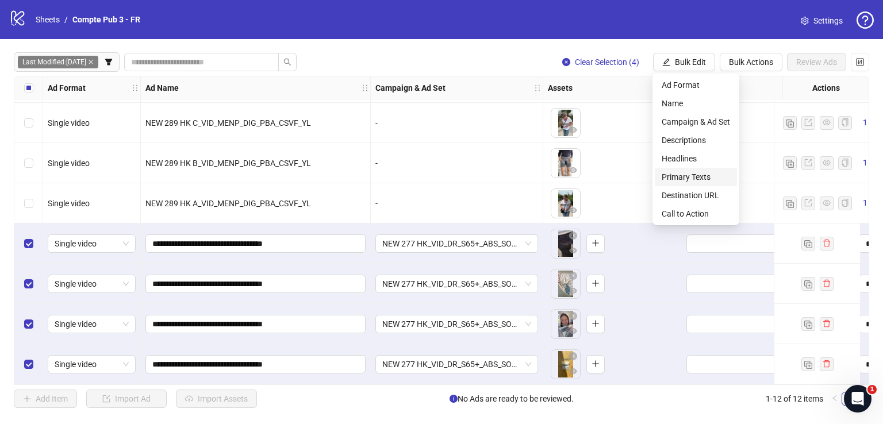
click at [701, 175] on span "Primary Texts" at bounding box center [695, 177] width 68 height 13
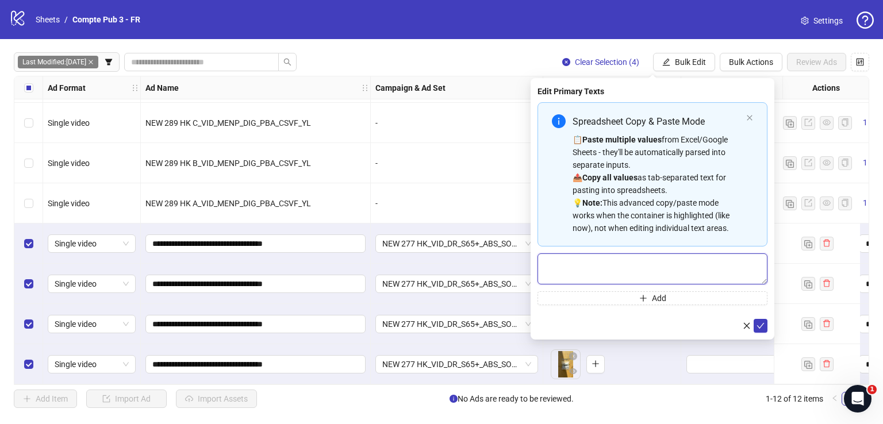
click at [609, 272] on textarea "Multi-text input container - paste or copy values" at bounding box center [652, 268] width 230 height 31
paste textarea "**********"
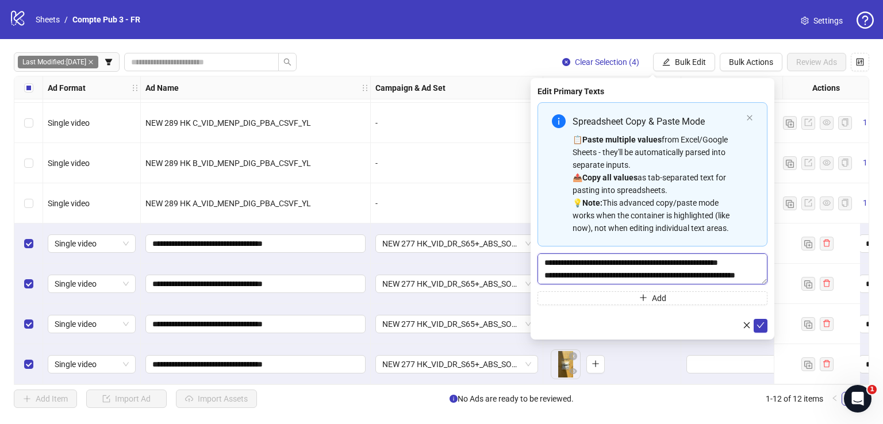
scroll to position [72, 0]
type textarea "**********"
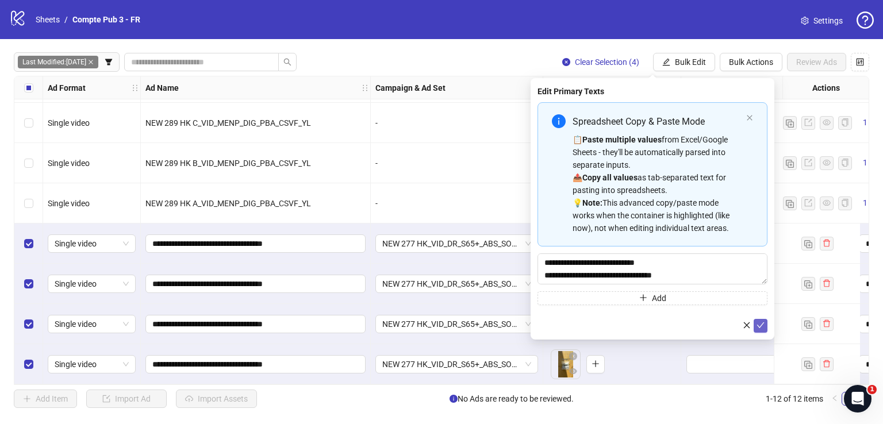
click at [756, 331] on button "submit" at bounding box center [760, 326] width 14 height 14
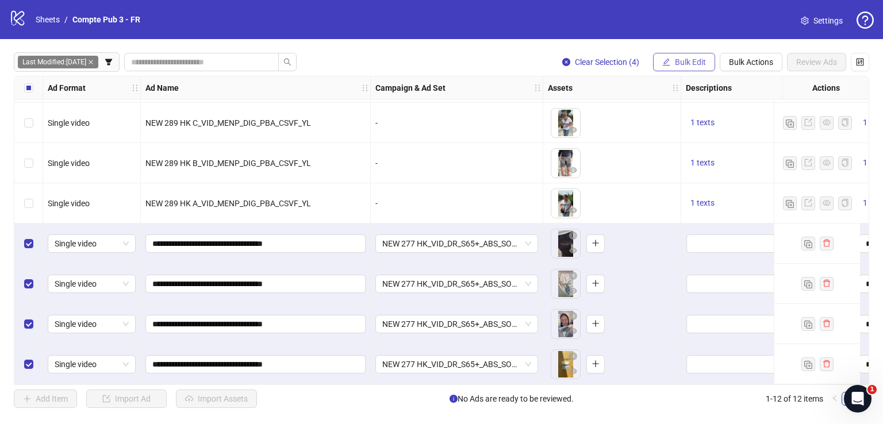
click at [673, 55] on button "Bulk Edit" at bounding box center [684, 62] width 62 height 18
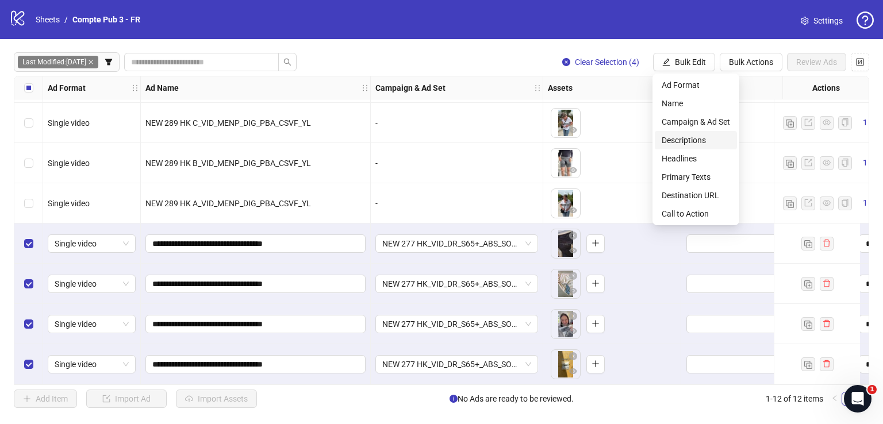
click at [701, 140] on span "Descriptions" at bounding box center [695, 140] width 68 height 13
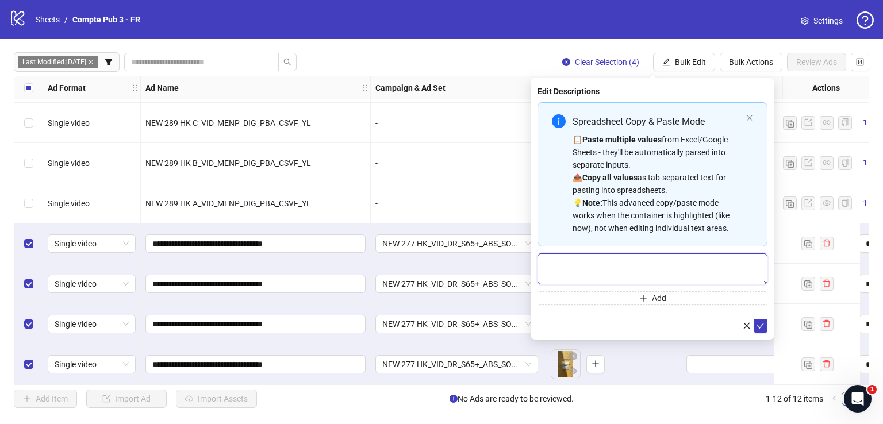
click at [631, 272] on textarea "Multi-text input container - paste or copy values" at bounding box center [652, 268] width 230 height 31
paste textarea "**********"
type textarea "**********"
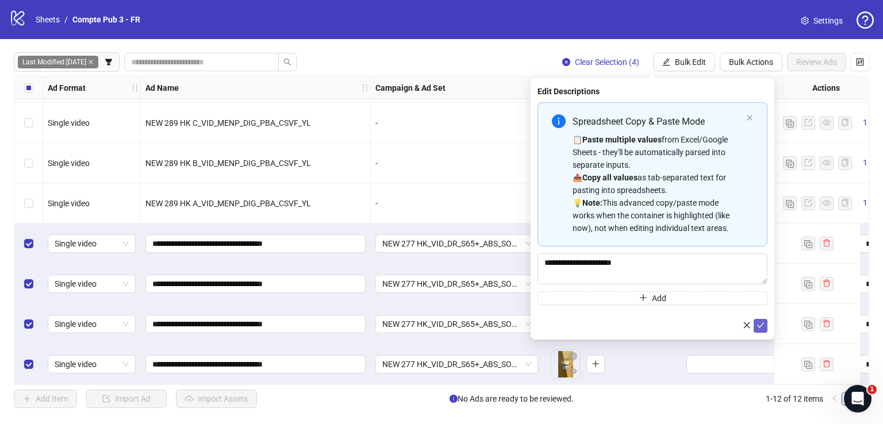
click at [760, 327] on icon "check" at bounding box center [760, 325] width 8 height 8
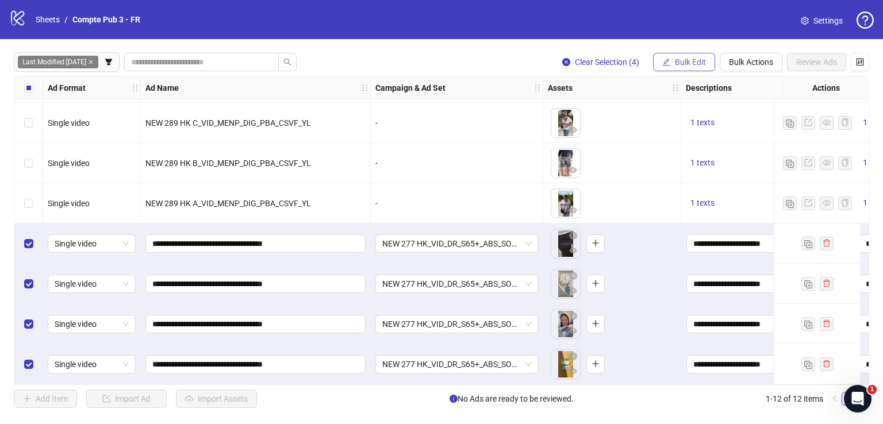
click at [683, 63] on span "Bulk Edit" at bounding box center [690, 61] width 31 height 9
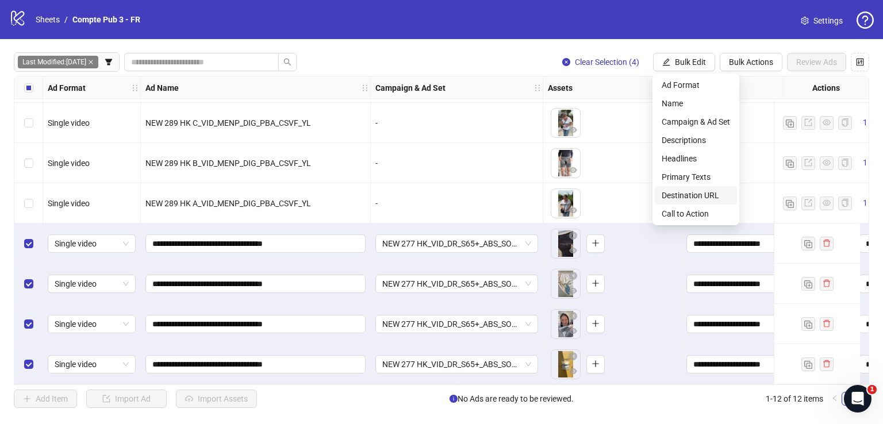
click at [708, 194] on span "Destination URL" at bounding box center [695, 195] width 68 height 13
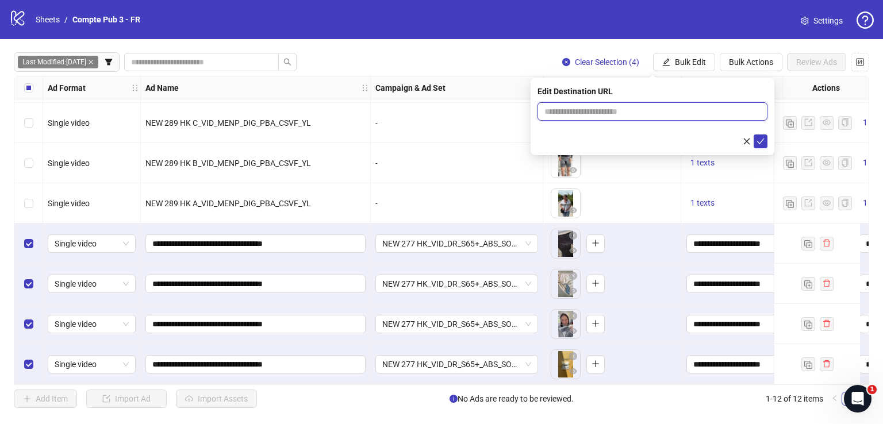
click at [639, 106] on input "text" at bounding box center [647, 111] width 207 height 13
paste input "**********"
type input "**********"
click at [760, 144] on icon "check" at bounding box center [760, 141] width 8 height 8
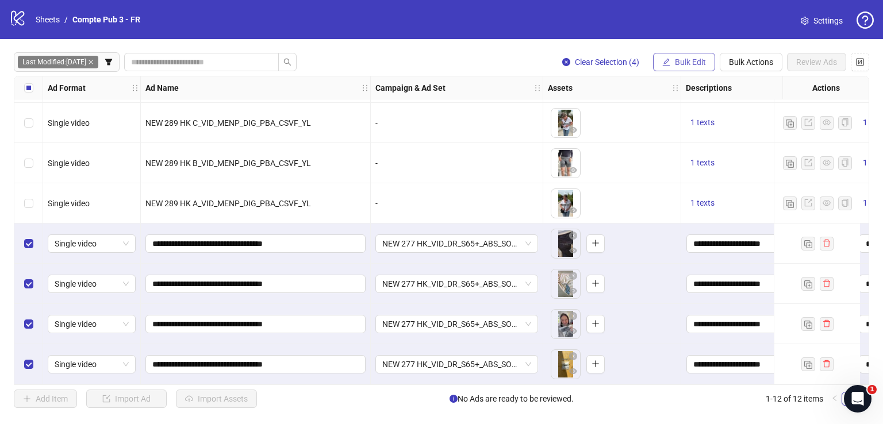
click at [679, 67] on button "Bulk Edit" at bounding box center [684, 62] width 62 height 18
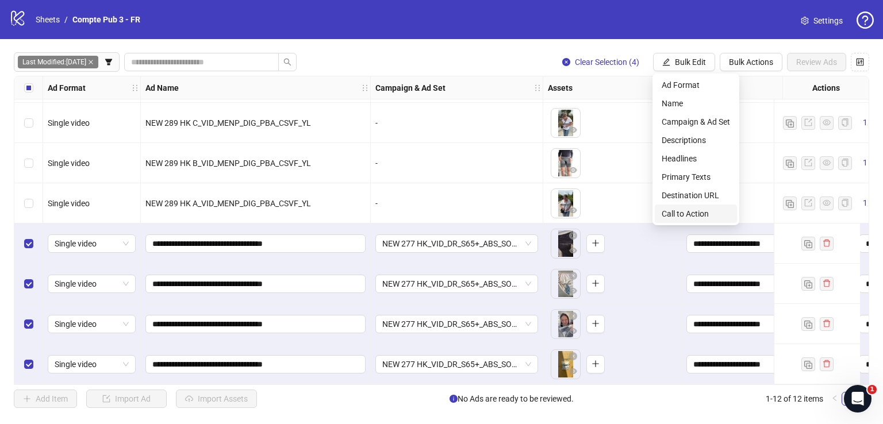
click at [682, 214] on span "Call to Action" at bounding box center [695, 213] width 68 height 13
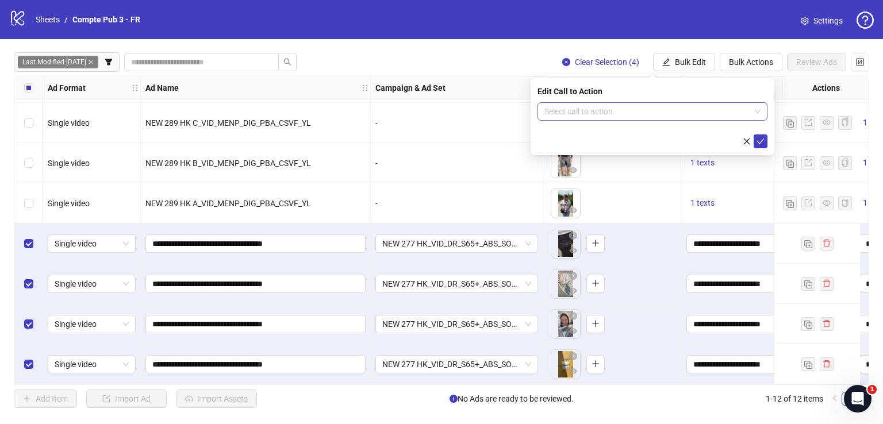
drag, startPoint x: 649, startPoint y: 98, endPoint x: 649, endPoint y: 110, distance: 12.1
click at [649, 107] on div "Edit Call to Action Select call to action" at bounding box center [652, 116] width 244 height 77
click at [649, 112] on input "search" at bounding box center [647, 111] width 206 height 17
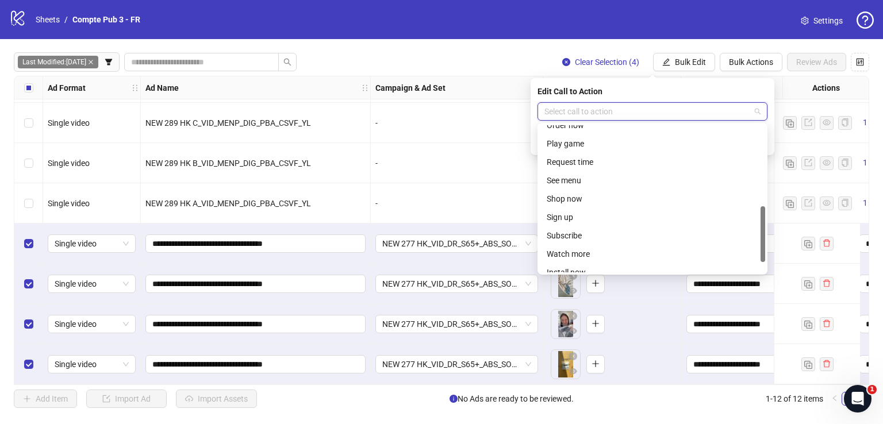
scroll to position [212, 0]
click at [598, 192] on div "Shop now" at bounding box center [651, 198] width 211 height 13
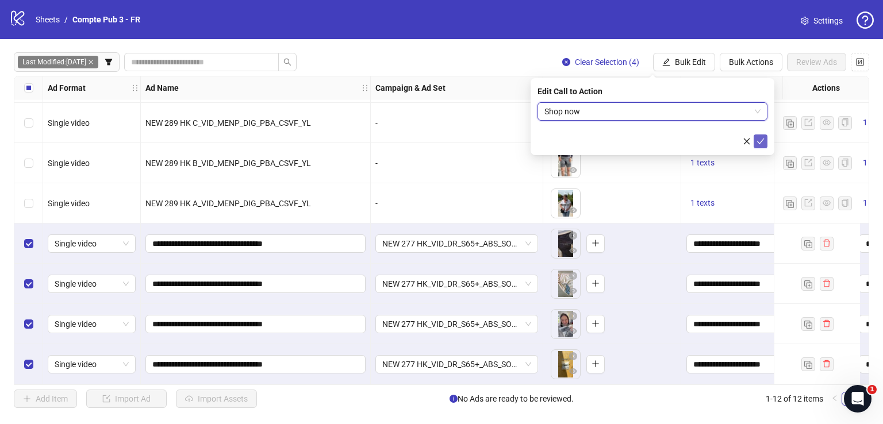
click at [761, 143] on icon "check" at bounding box center [760, 141] width 8 height 8
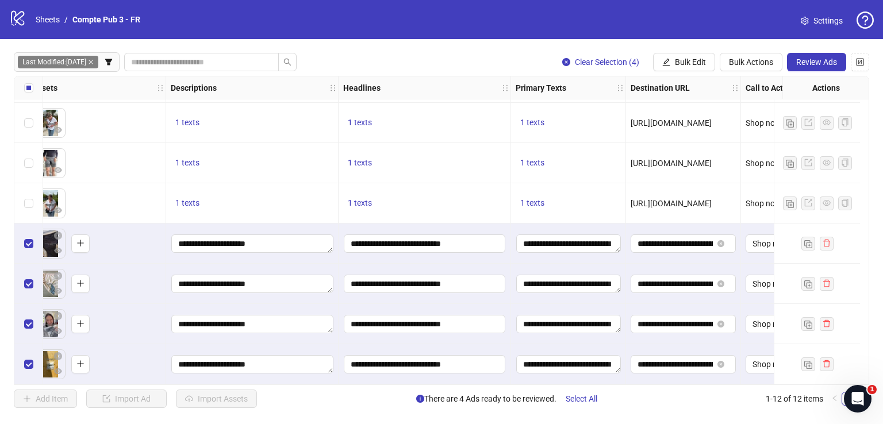
scroll to position [202, 574]
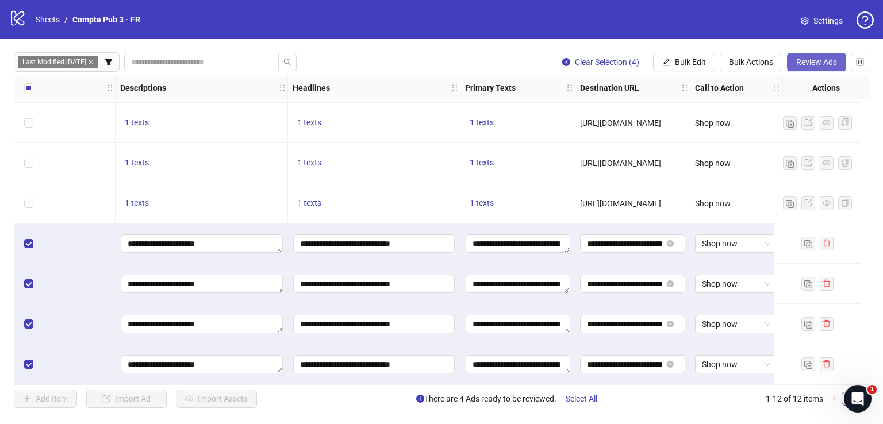
click at [814, 58] on span "Review Ads" at bounding box center [816, 61] width 41 height 9
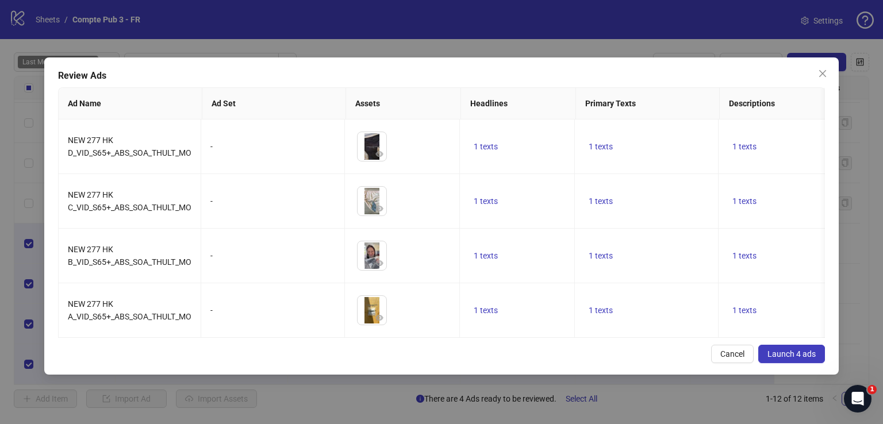
click at [791, 363] on button "Launch 4 ads" at bounding box center [791, 354] width 67 height 18
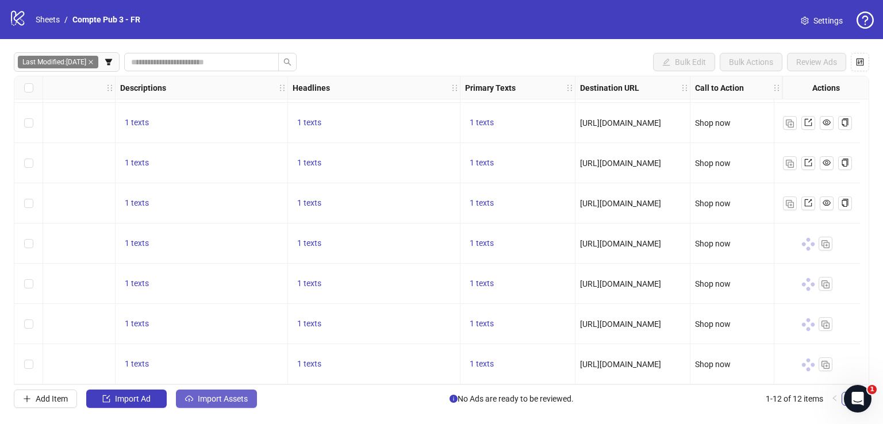
click at [226, 396] on span "Import Assets" at bounding box center [223, 398] width 50 height 9
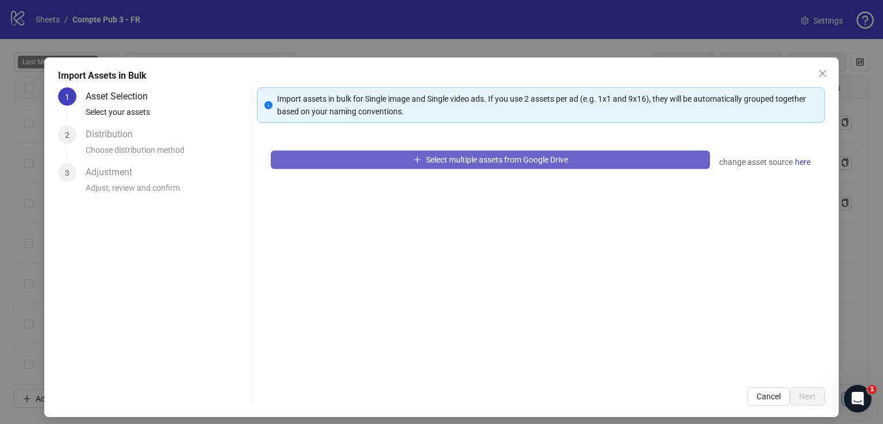
click at [357, 157] on button "Select multiple assets from Google Drive" at bounding box center [490, 160] width 439 height 18
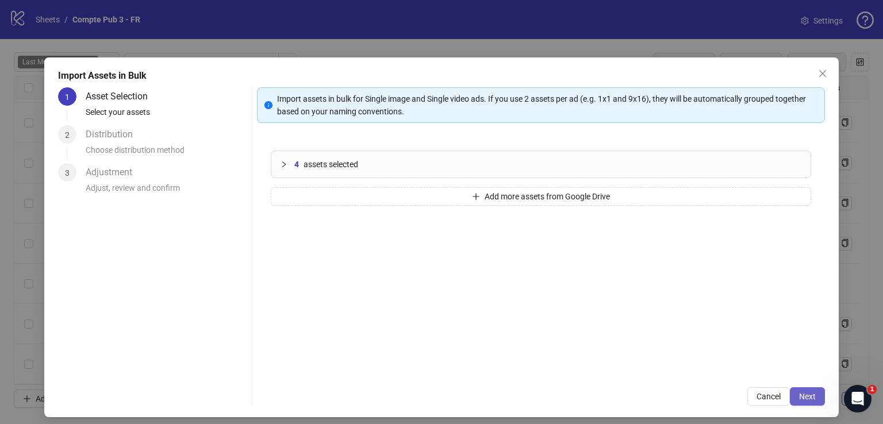
click at [799, 394] on span "Next" at bounding box center [807, 396] width 17 height 9
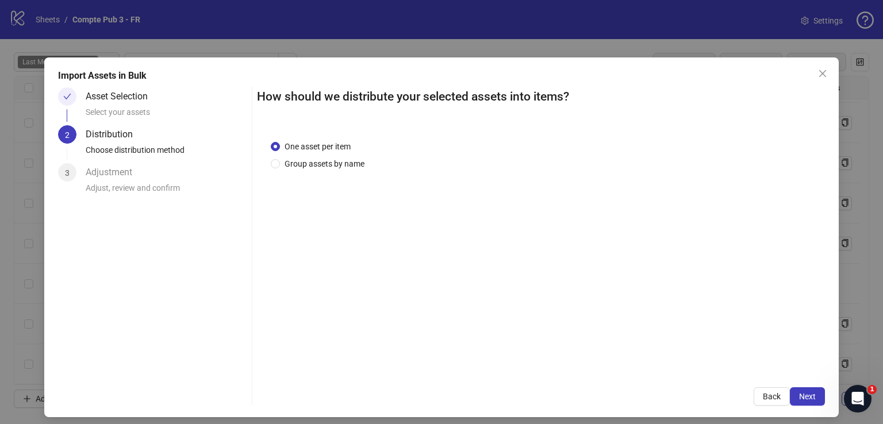
click at [799, 394] on span "Next" at bounding box center [807, 396] width 17 height 9
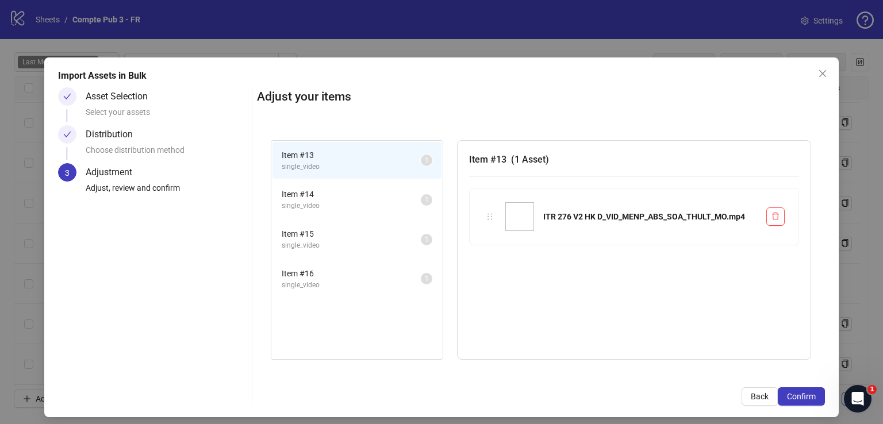
click at [795, 394] on span "Confirm" at bounding box center [801, 396] width 29 height 9
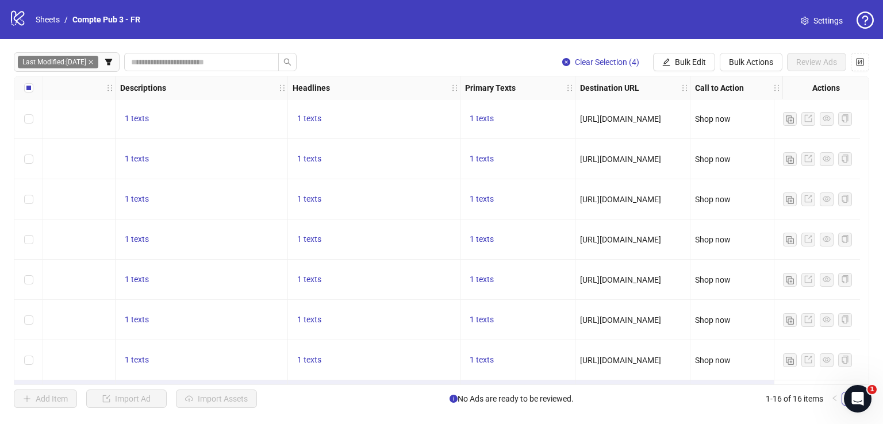
scroll to position [363, 574]
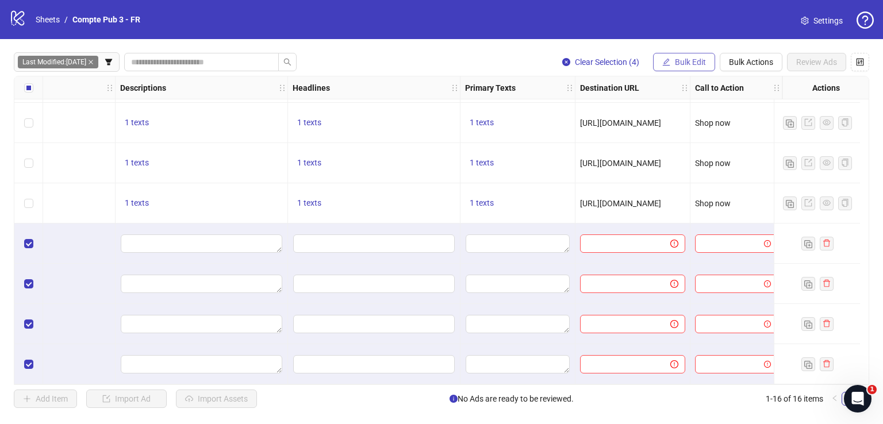
click at [692, 64] on span "Bulk Edit" at bounding box center [690, 61] width 31 height 9
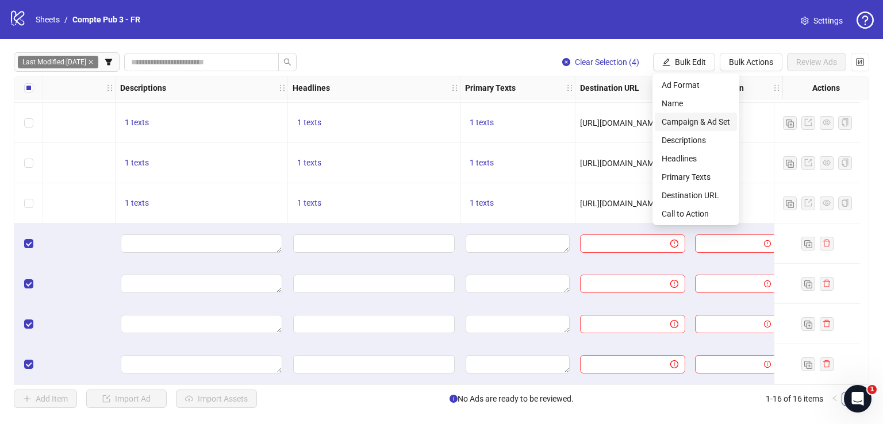
click at [689, 122] on span "Campaign & Ad Set" at bounding box center [695, 121] width 68 height 13
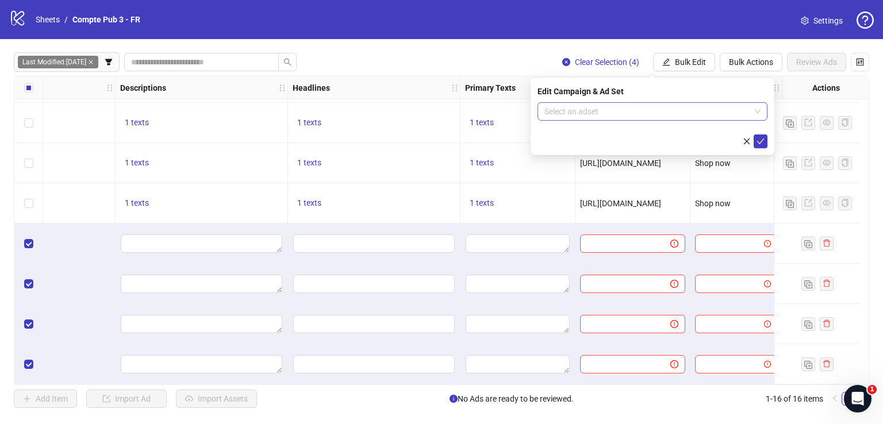
click at [656, 112] on input "search" at bounding box center [647, 111] width 206 height 17
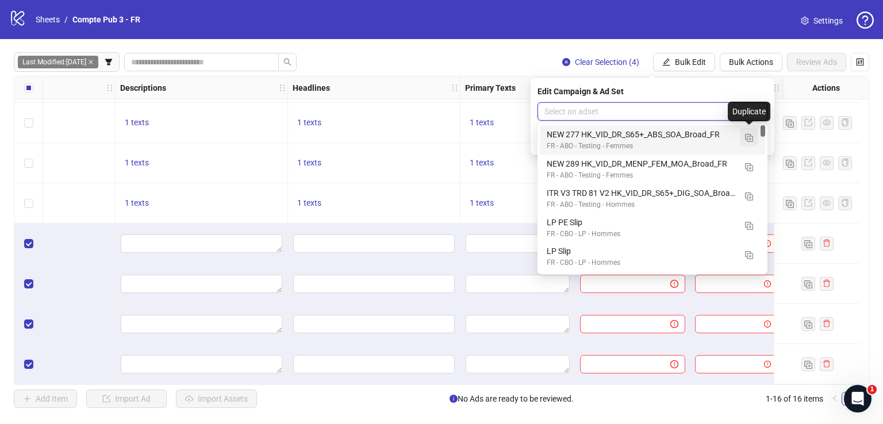
click at [747, 140] on img "button" at bounding box center [749, 138] width 8 height 8
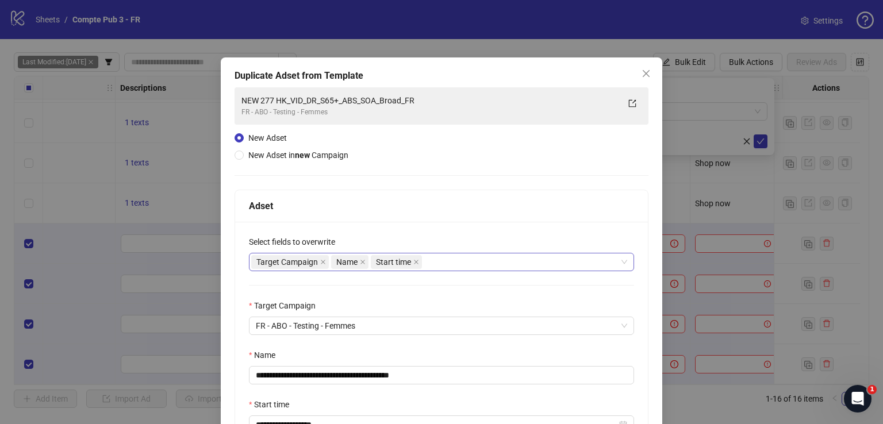
click at [461, 260] on div "Target Campaign Name Start time" at bounding box center [435, 262] width 368 height 16
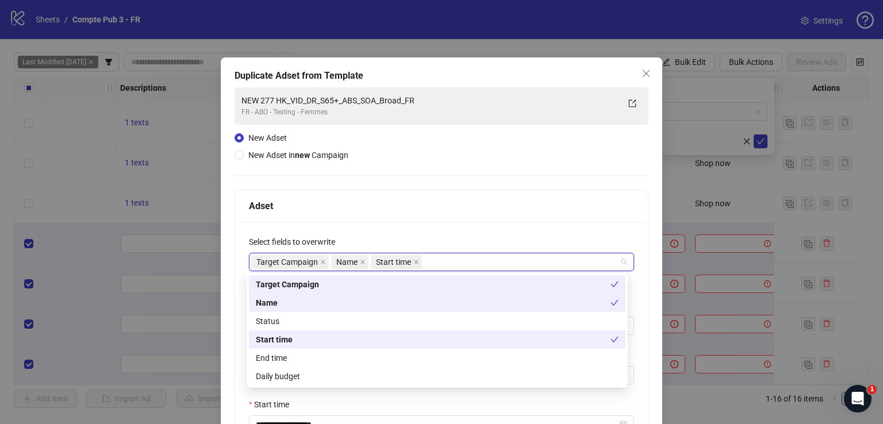
click at [410, 320] on div "Status" at bounding box center [437, 321] width 363 height 13
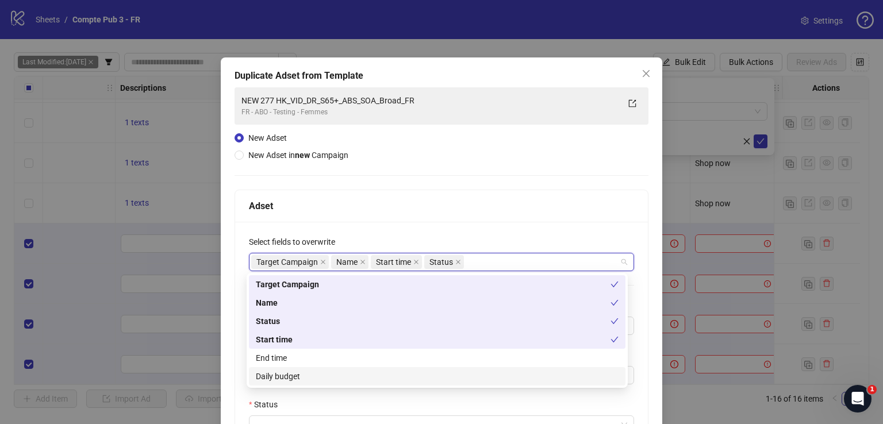
click at [409, 375] on div "Daily budget" at bounding box center [437, 376] width 363 height 13
click at [429, 207] on div "Adset" at bounding box center [441, 206] width 385 height 14
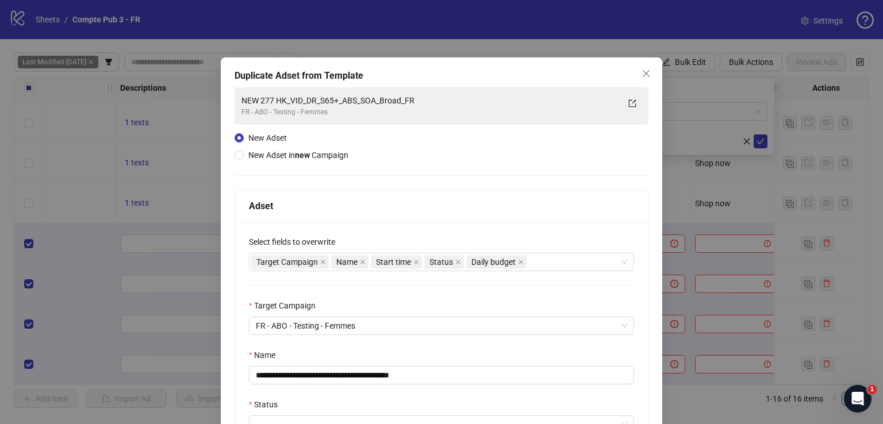
scroll to position [227, 0]
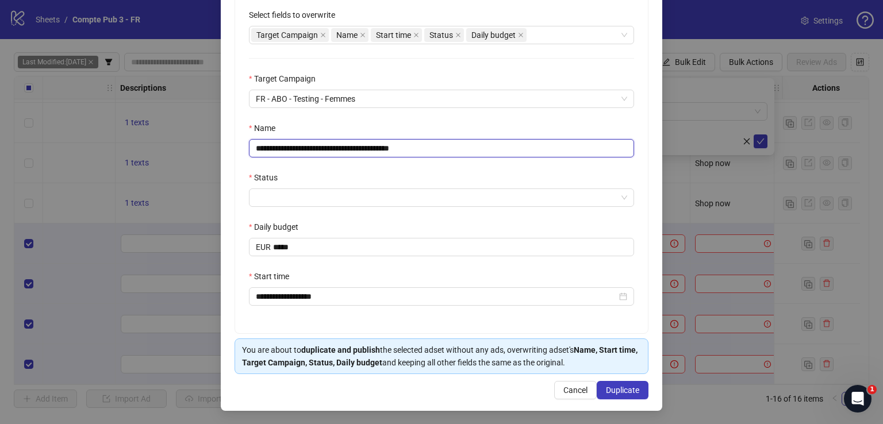
click at [413, 145] on input "**********" at bounding box center [441, 148] width 385 height 18
paste input "text"
type input "**********"
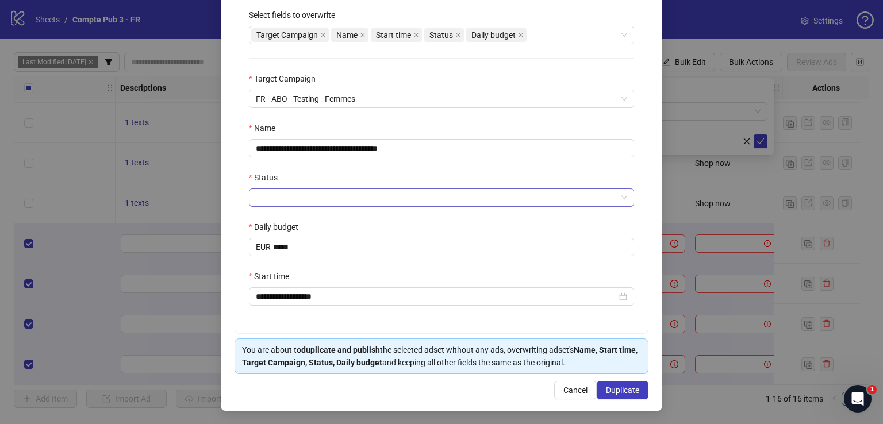
click at [396, 198] on input "Status" at bounding box center [436, 197] width 361 height 17
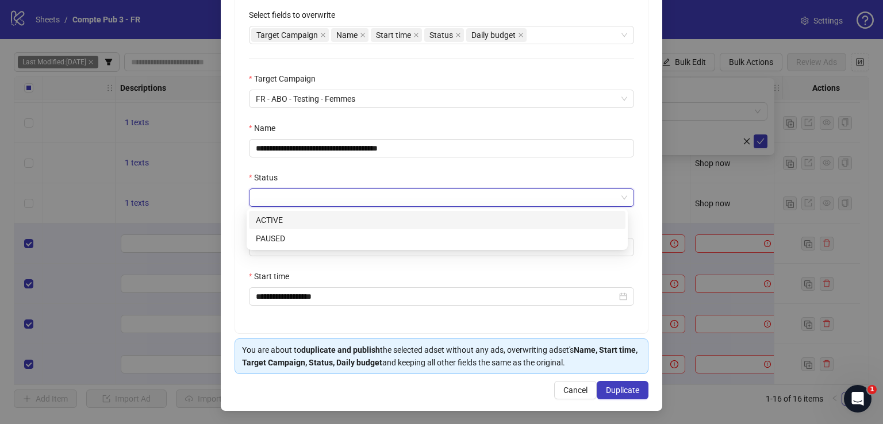
click at [388, 220] on div "ACTIVE" at bounding box center [437, 220] width 363 height 13
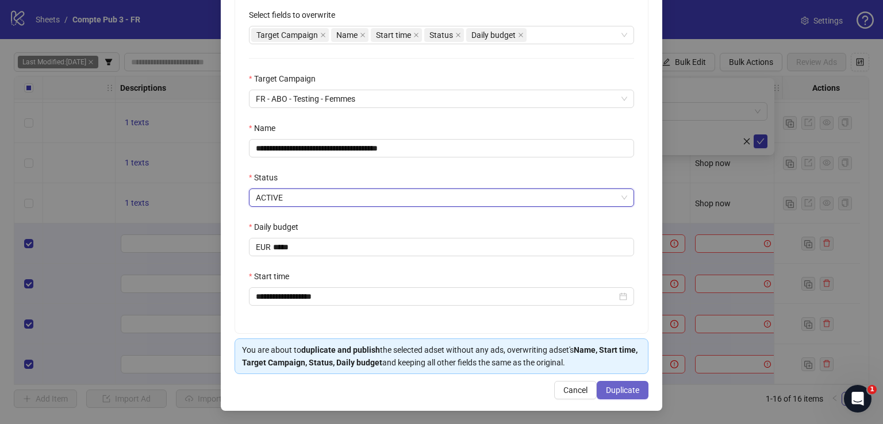
click at [623, 383] on button "Duplicate" at bounding box center [622, 390] width 52 height 18
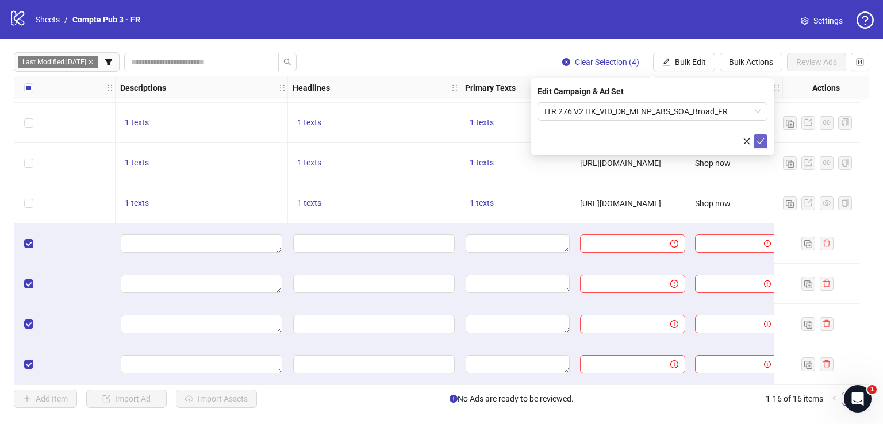
click at [761, 136] on button "submit" at bounding box center [760, 141] width 14 height 14
click at [685, 61] on span "Bulk Edit" at bounding box center [690, 61] width 31 height 9
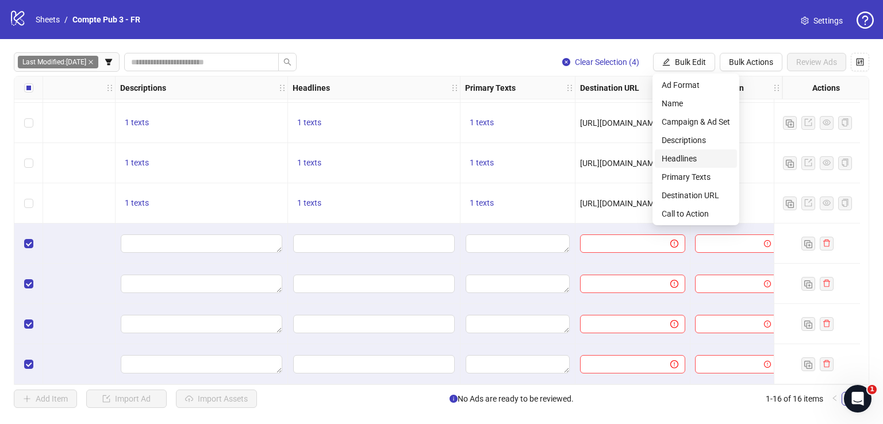
click at [704, 156] on span "Headlines" at bounding box center [695, 158] width 68 height 13
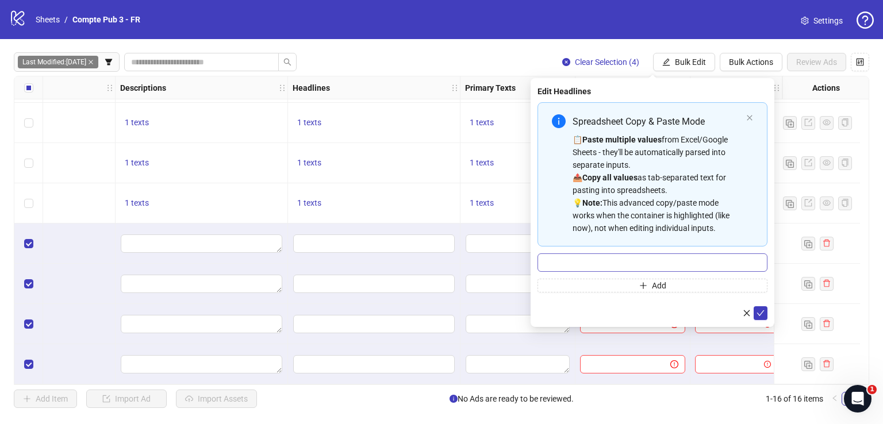
drag, startPoint x: 635, startPoint y: 251, endPoint x: 649, endPoint y: 261, distance: 16.4
click at [644, 256] on div "Spreadsheet Copy & Paste Mode 📋 Paste multiple values from Excel/Google Sheets …" at bounding box center [652, 197] width 230 height 190
click at [651, 261] on input "Multi-input container - paste or copy values" at bounding box center [652, 262] width 230 height 18
paste input "**********"
type input "**********"
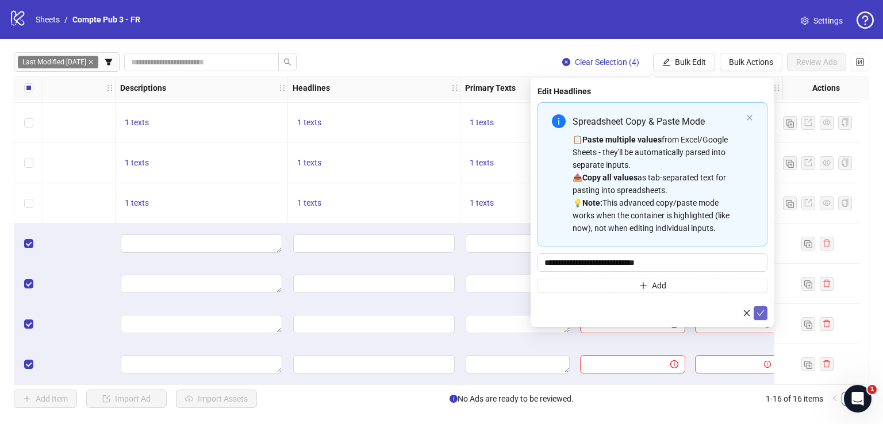
click at [761, 314] on icon "check" at bounding box center [760, 313] width 8 height 8
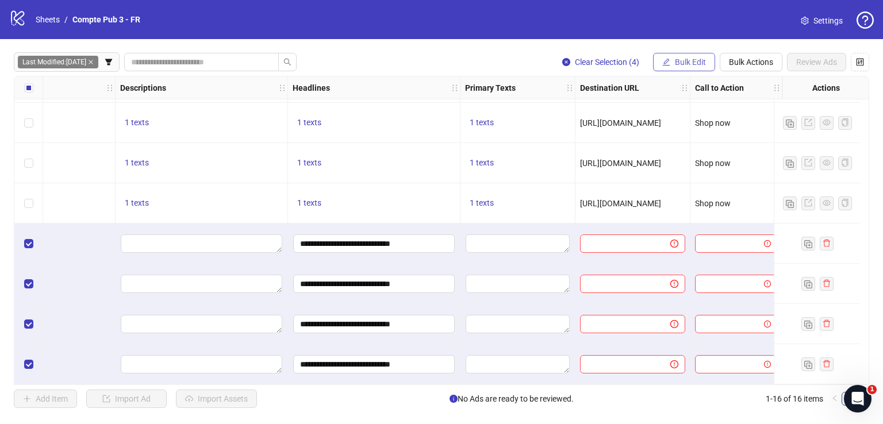
click at [680, 63] on span "Bulk Edit" at bounding box center [690, 61] width 31 height 9
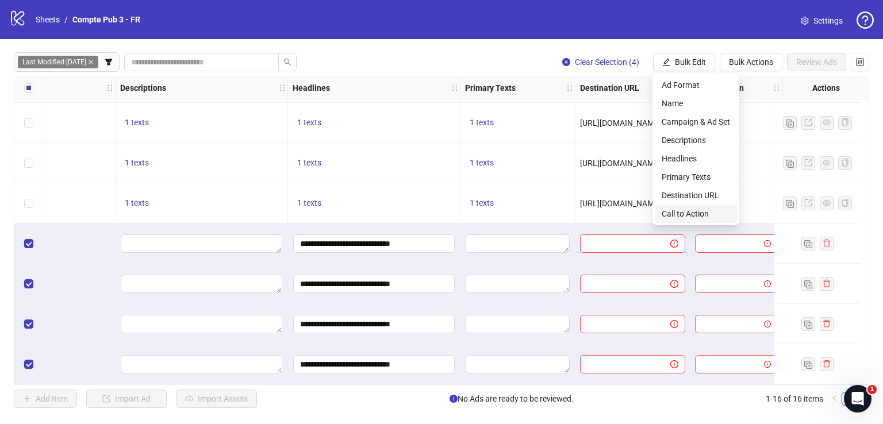
click at [694, 217] on span "Call to Action" at bounding box center [695, 213] width 68 height 13
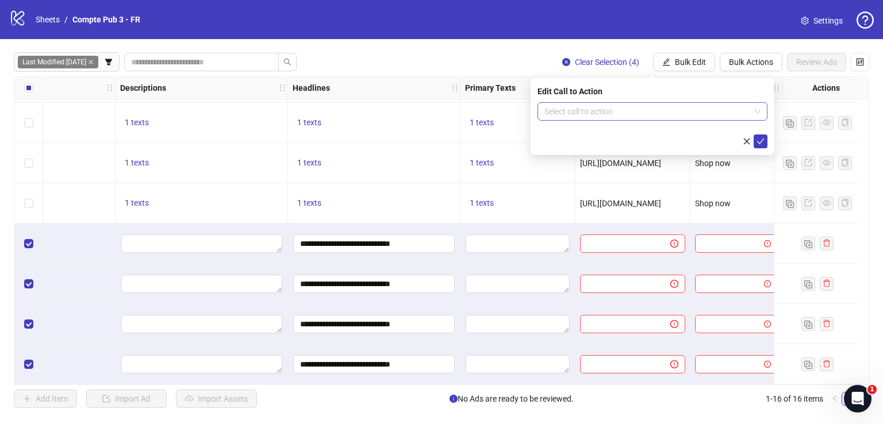
click at [622, 111] on input "search" at bounding box center [647, 111] width 206 height 17
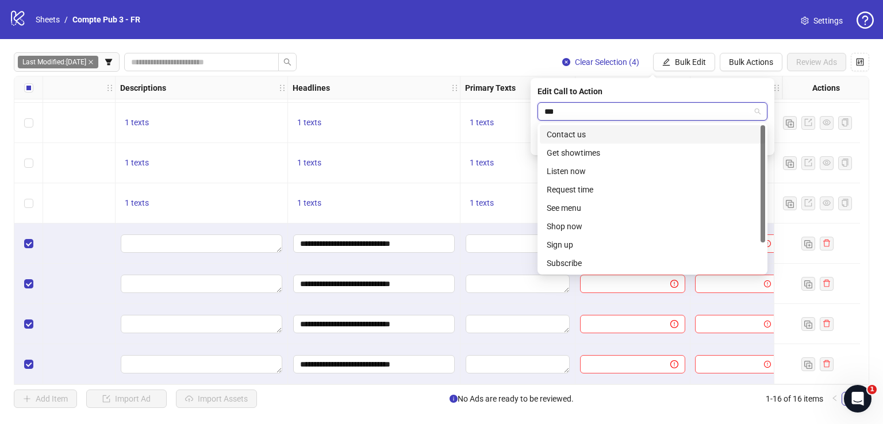
type input "****"
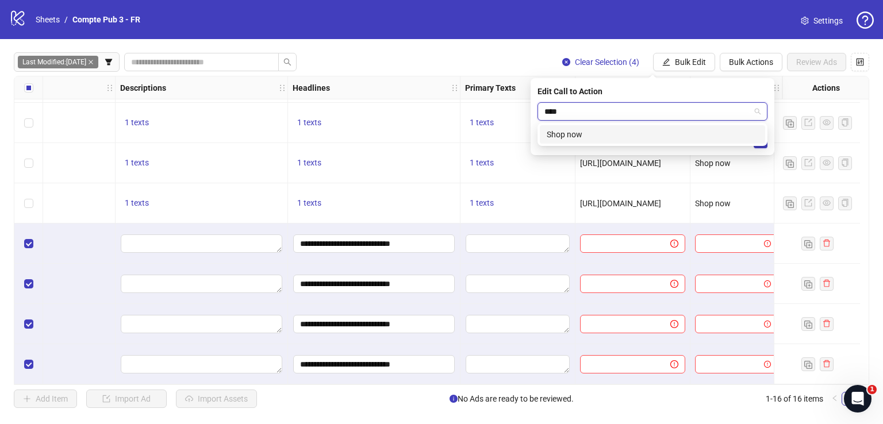
click at [637, 133] on div "Shop now" at bounding box center [651, 134] width 211 height 13
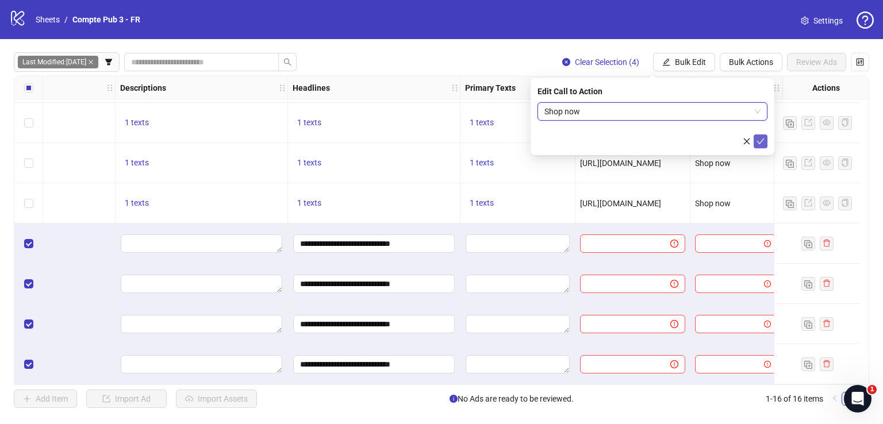
click at [761, 142] on icon "check" at bounding box center [760, 141] width 8 height 8
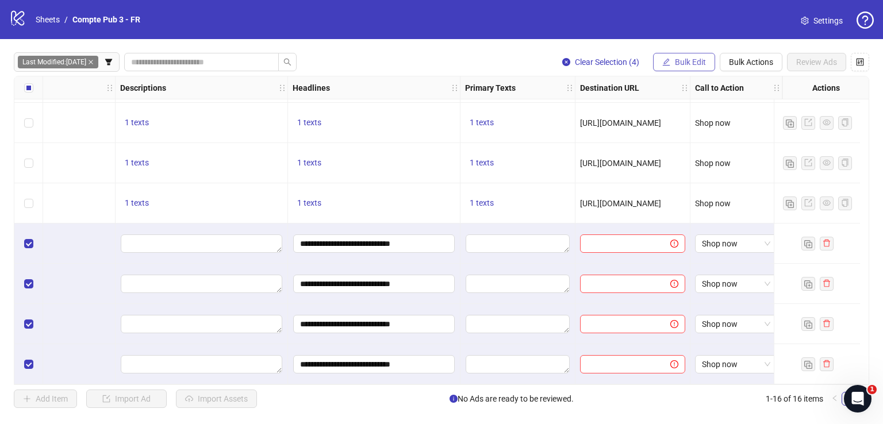
click at [683, 55] on div "Last Modified: [DATE] Clear Selection (4) Bulk Edit Bulk Actions Review Ads Ad …" at bounding box center [441, 230] width 883 height 383
click at [689, 67] on button "Bulk Edit" at bounding box center [684, 62] width 62 height 18
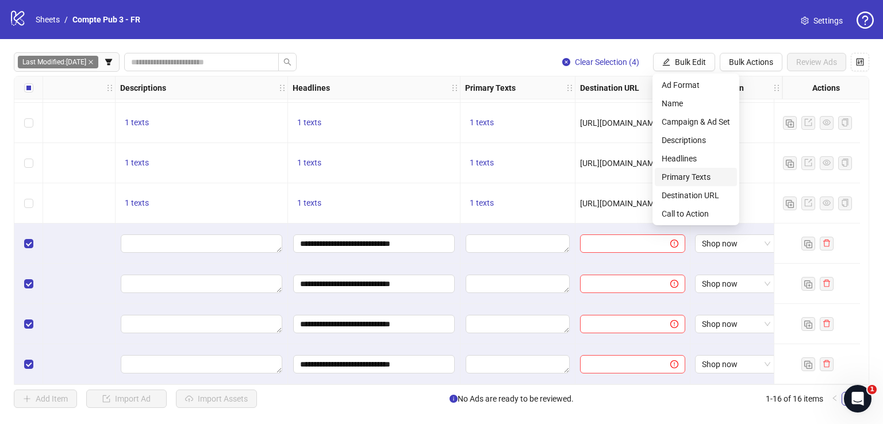
click at [714, 179] on span "Primary Texts" at bounding box center [695, 177] width 68 height 13
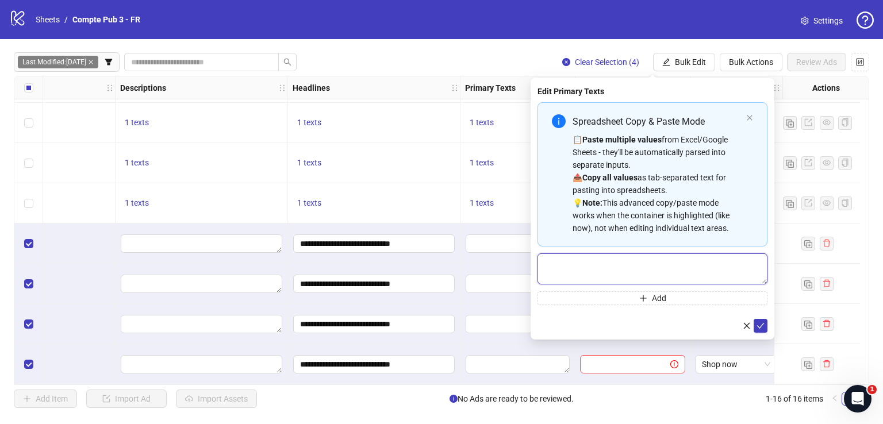
paste textarea "**********"
click at [631, 260] on textarea "Multi-text input container - paste or copy values" at bounding box center [652, 268] width 230 height 31
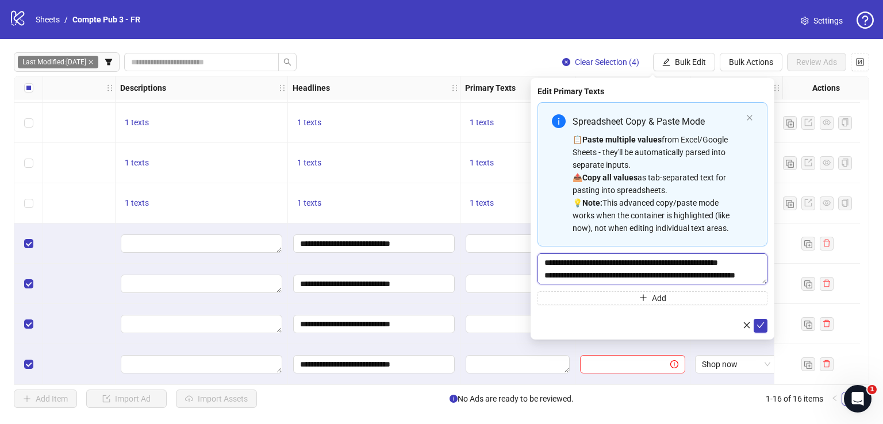
scroll to position [72, 0]
type textarea "**********"
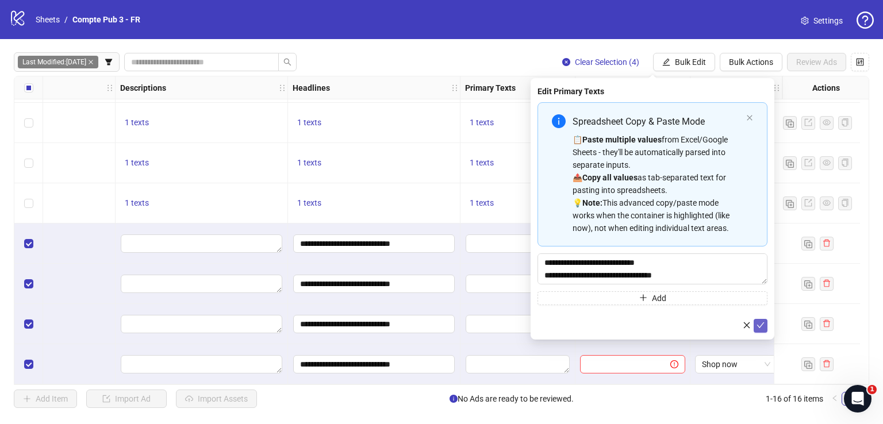
click at [760, 326] on icon "check" at bounding box center [760, 325] width 7 height 6
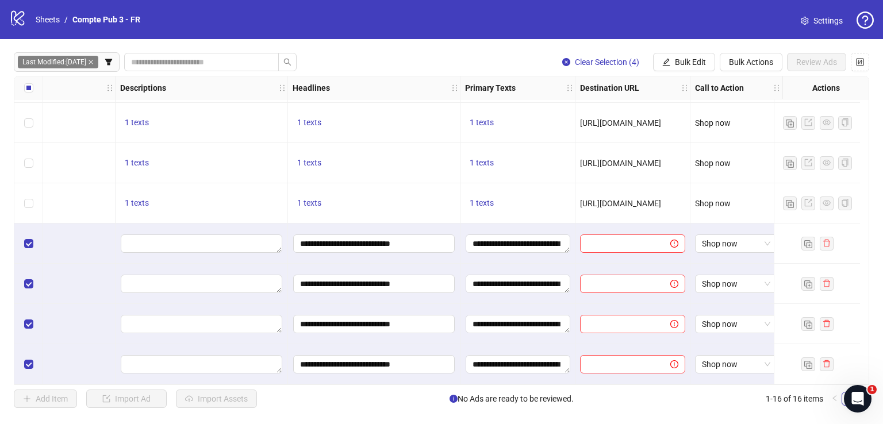
click at [680, 51] on div "Last Modified: [DATE] Clear Selection (4) Bulk Edit Bulk Actions Review Ads Ad …" at bounding box center [441, 230] width 883 height 383
click at [683, 60] on span "Bulk Edit" at bounding box center [690, 61] width 31 height 9
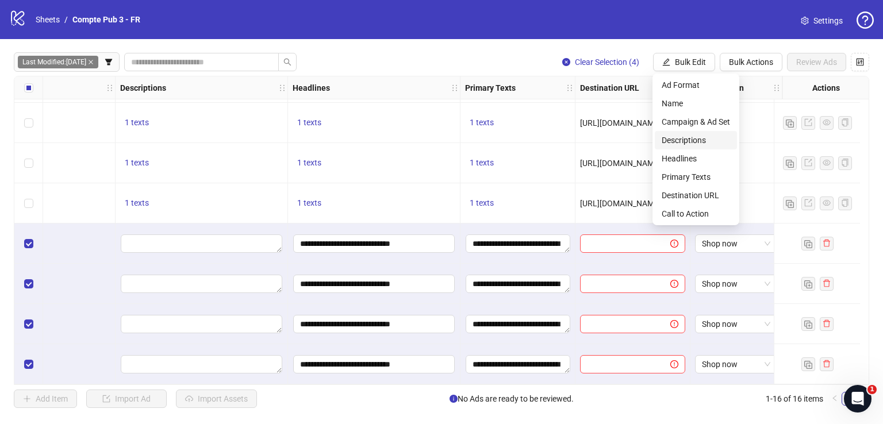
click at [692, 137] on span "Descriptions" at bounding box center [695, 140] width 68 height 13
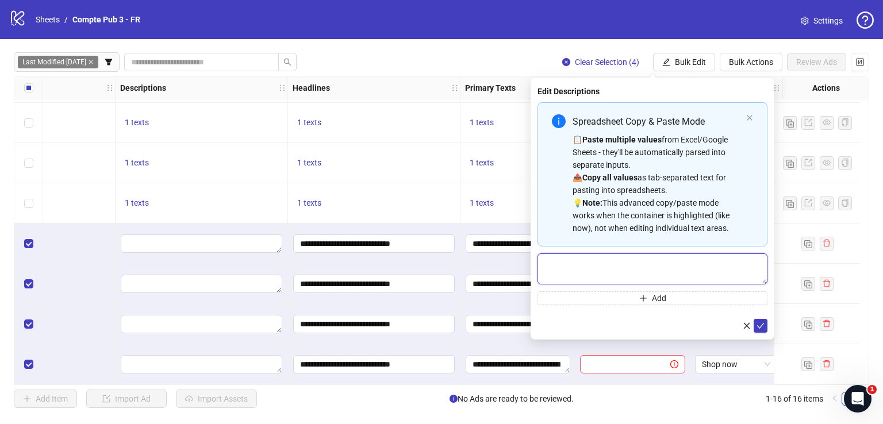
click at [668, 267] on textarea "Multi-text input container - paste or copy values" at bounding box center [652, 268] width 230 height 31
paste textarea "**********"
type textarea "**********"
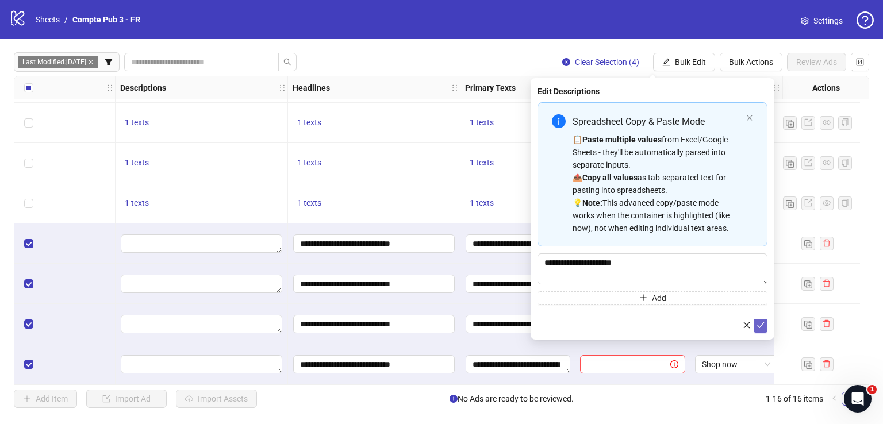
click at [763, 321] on span "submit" at bounding box center [760, 325] width 8 height 9
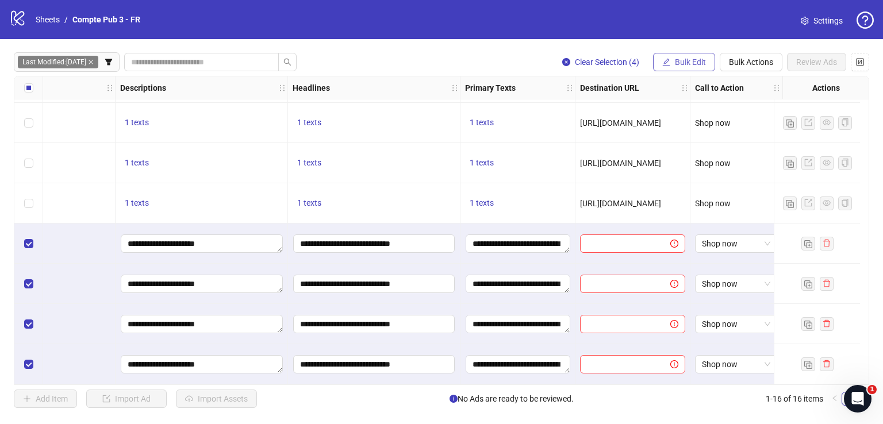
click at [691, 57] on span "Bulk Edit" at bounding box center [690, 61] width 31 height 9
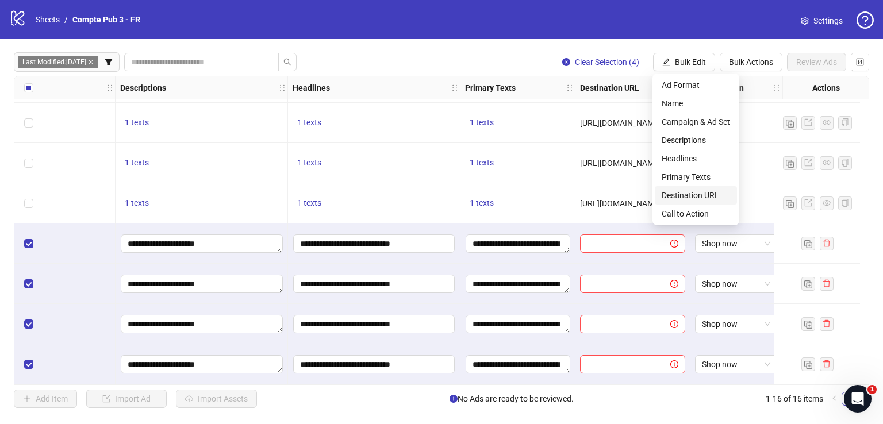
click at [717, 195] on span "Destination URL" at bounding box center [695, 195] width 68 height 13
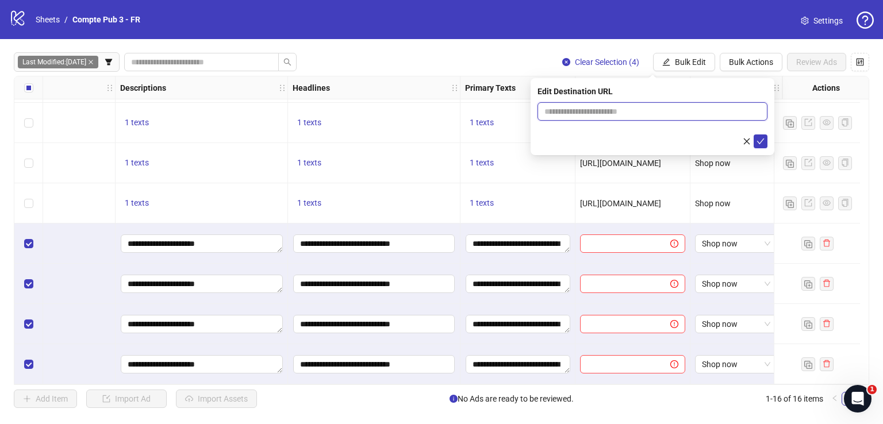
click at [646, 116] on input "text" at bounding box center [647, 111] width 207 height 13
paste input "**********"
type input "**********"
click at [764, 138] on button "submit" at bounding box center [760, 141] width 14 height 14
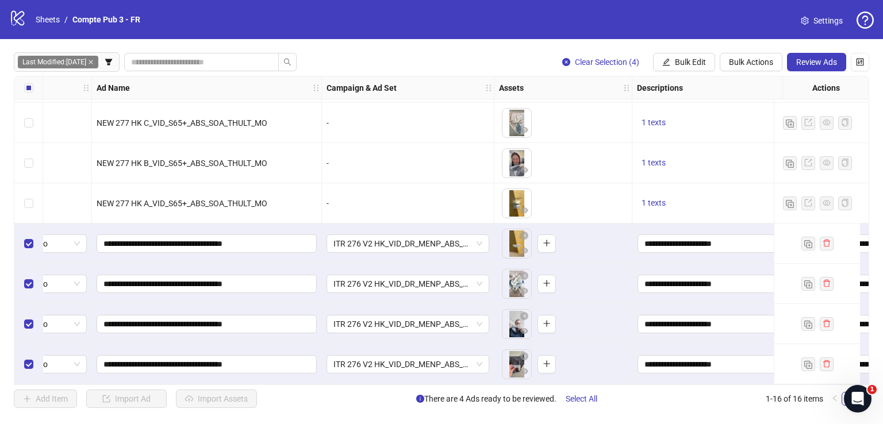
scroll to position [363, 0]
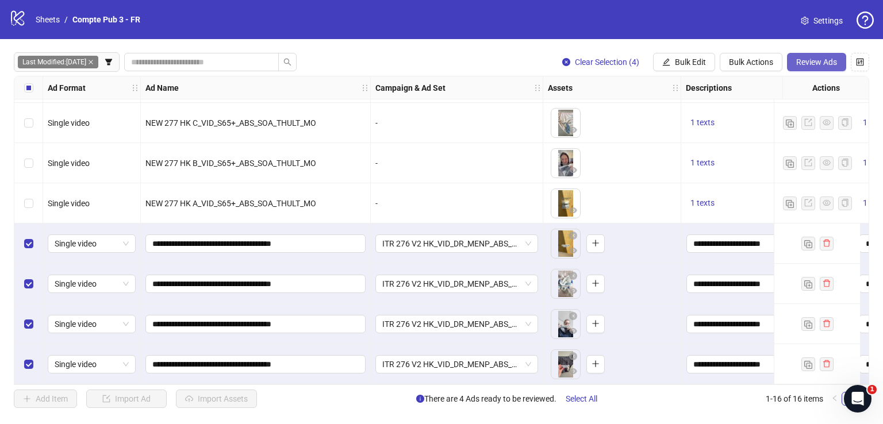
click at [808, 60] on span "Review Ads" at bounding box center [816, 61] width 41 height 9
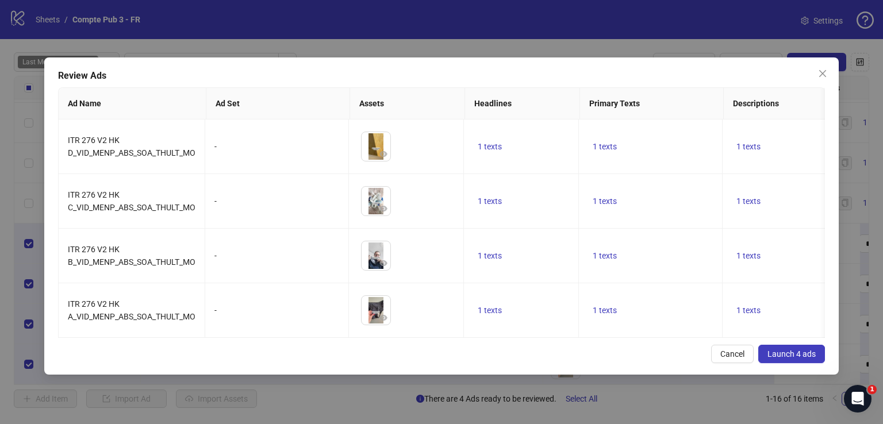
click at [779, 359] on span "Launch 4 ads" at bounding box center [791, 353] width 48 height 9
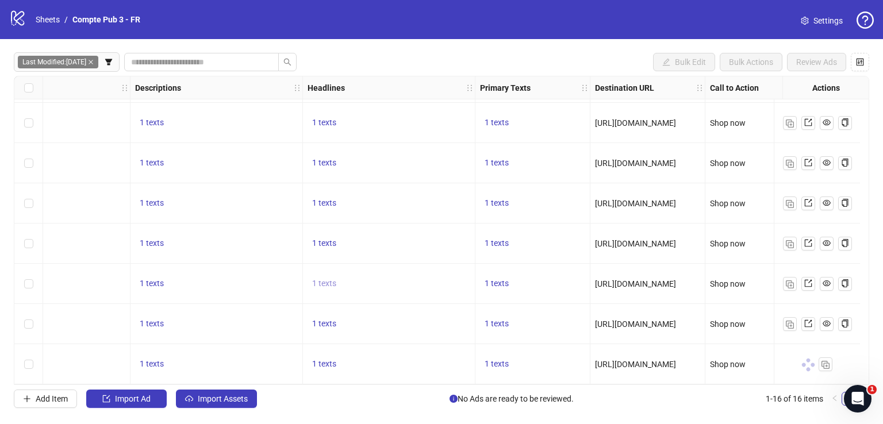
scroll to position [363, 574]
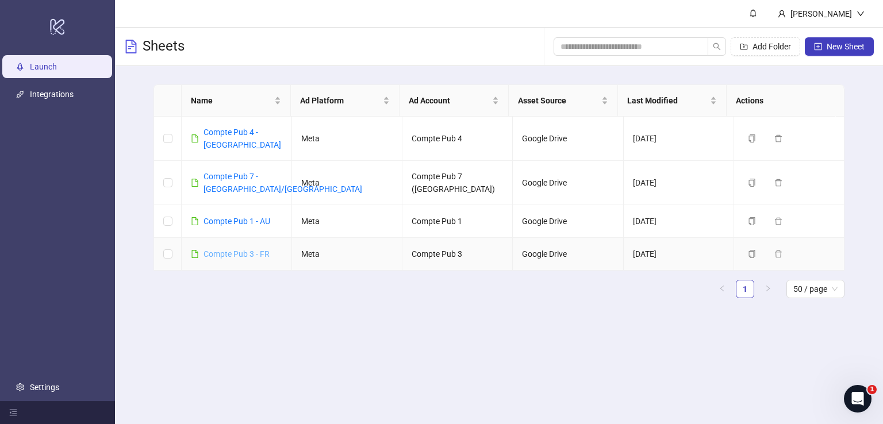
click at [253, 249] on link "Compte Pub 3 - FR" at bounding box center [236, 253] width 66 height 9
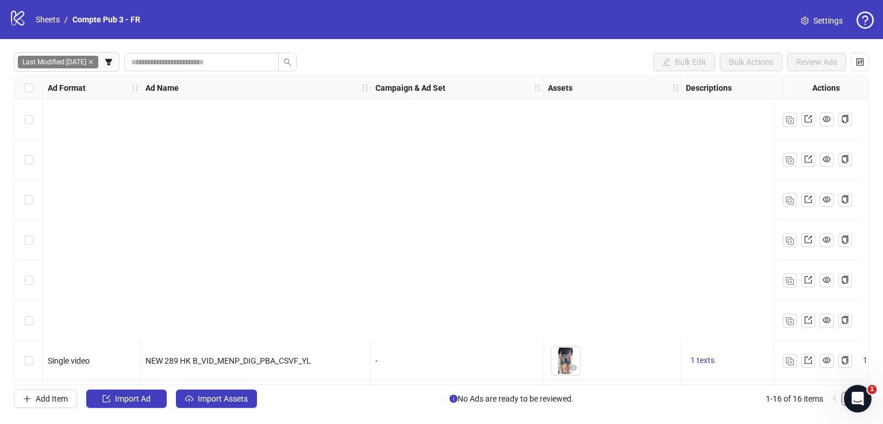
scroll to position [363, 0]
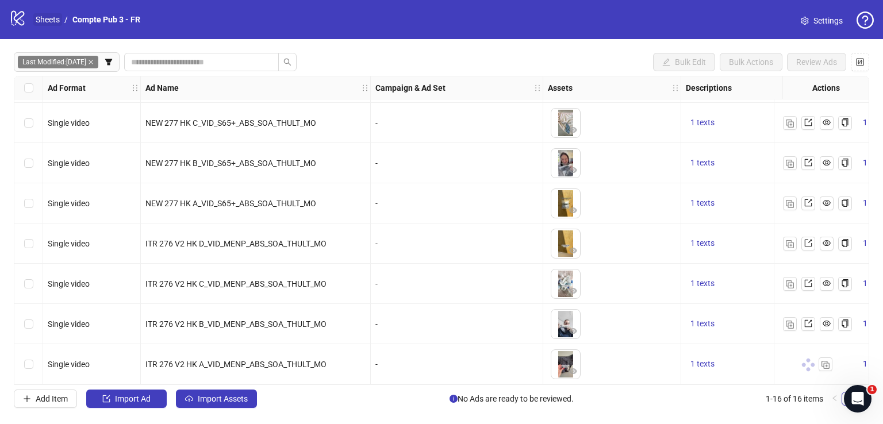
click at [57, 19] on link "Sheets" at bounding box center [47, 19] width 29 height 13
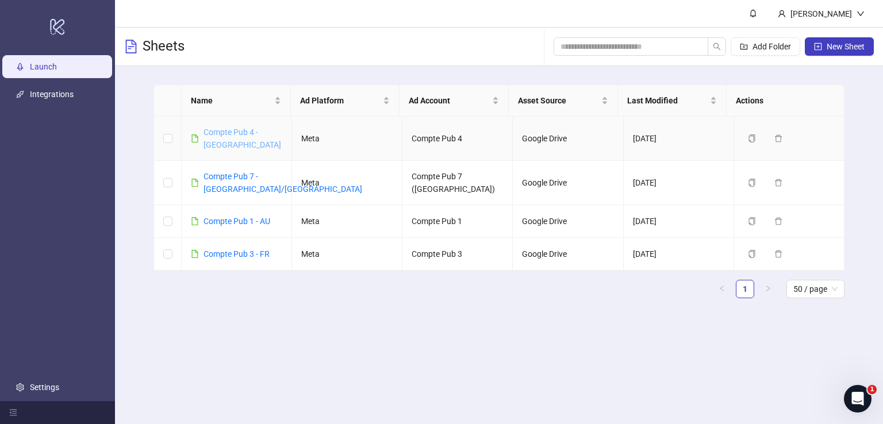
click at [245, 130] on link "Compte Pub 4 - [GEOGRAPHIC_DATA]" at bounding box center [242, 139] width 78 height 22
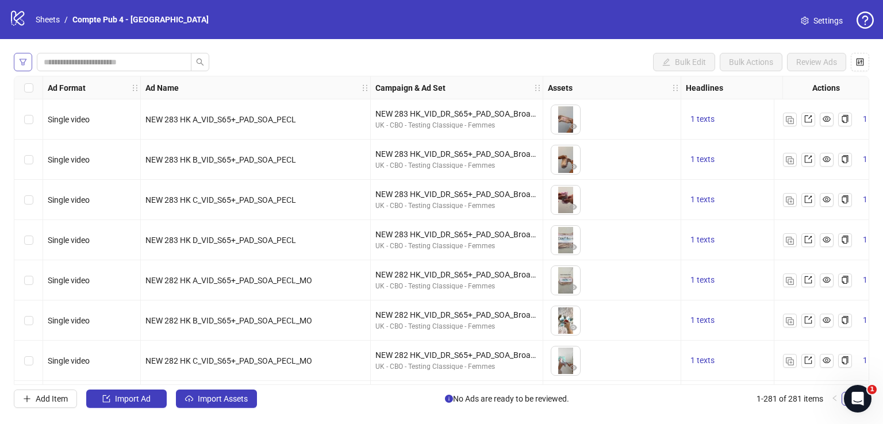
click at [24, 57] on button "button" at bounding box center [23, 62] width 18 height 18
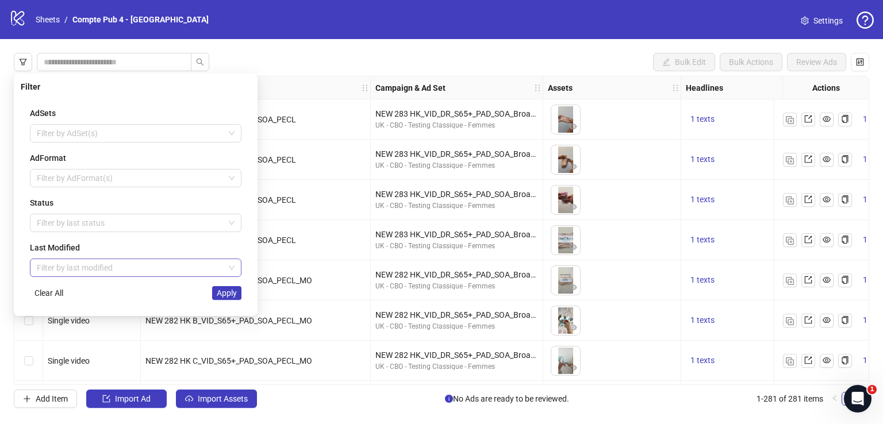
click at [142, 271] on input "search" at bounding box center [130, 267] width 187 height 17
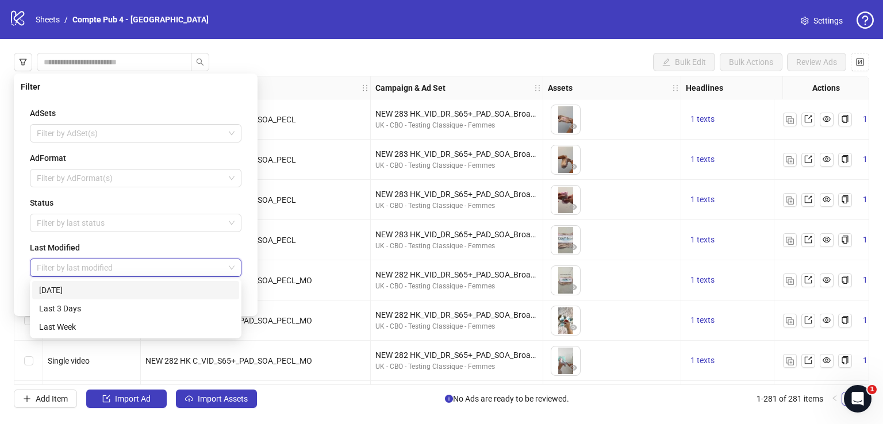
click at [140, 286] on div "[DATE]" at bounding box center [135, 290] width 193 height 13
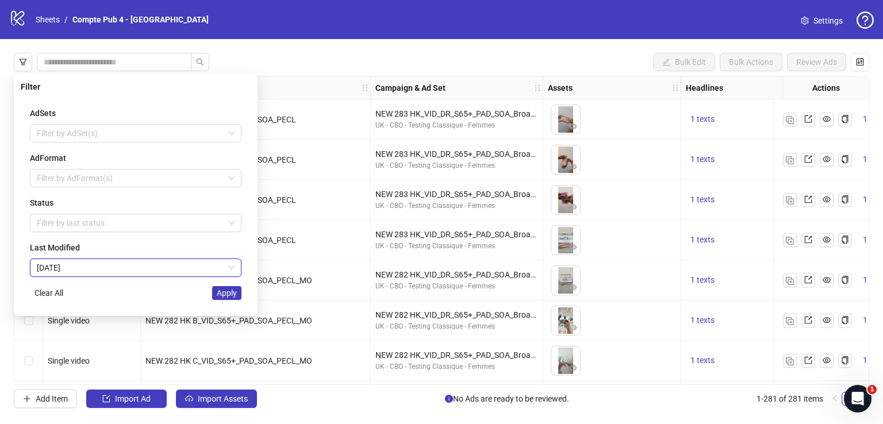
click at [233, 294] on span "Apply" at bounding box center [227, 292] width 20 height 9
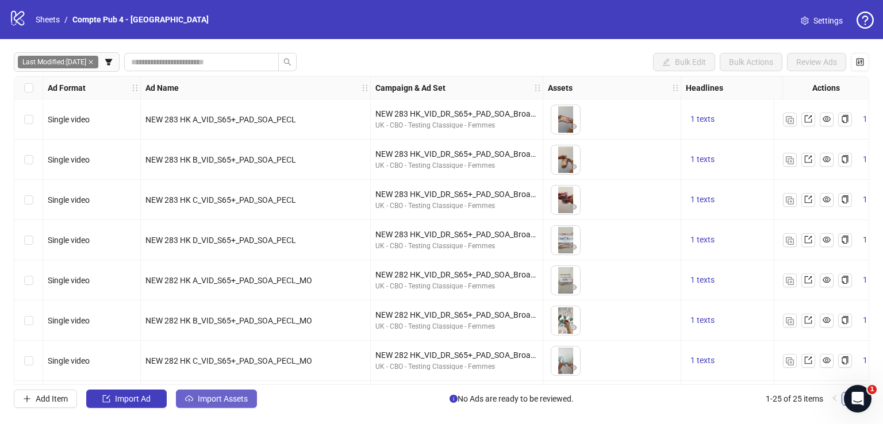
click at [233, 396] on span "Import Assets" at bounding box center [223, 398] width 50 height 9
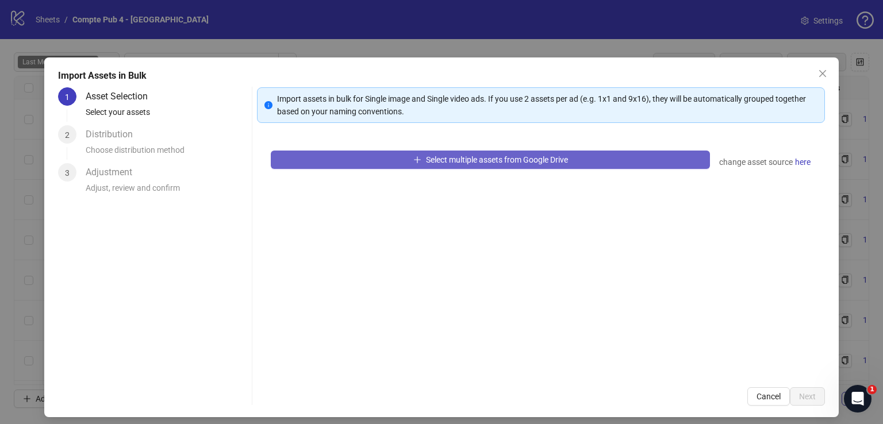
click at [390, 161] on button "Select multiple assets from Google Drive" at bounding box center [490, 160] width 439 height 18
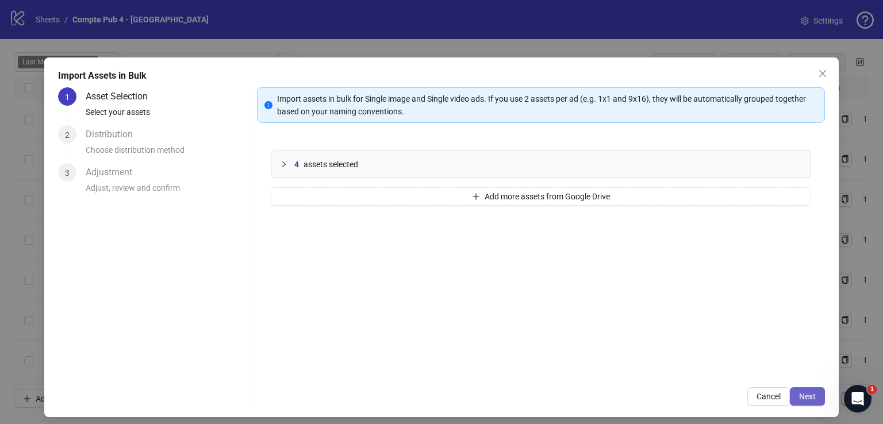
click at [814, 387] on button "Next" at bounding box center [806, 396] width 35 height 18
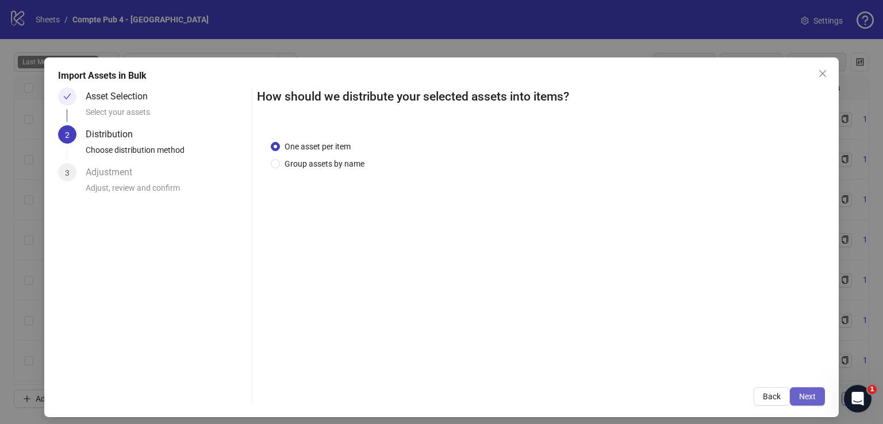
click at [806, 392] on span "Next" at bounding box center [807, 396] width 17 height 9
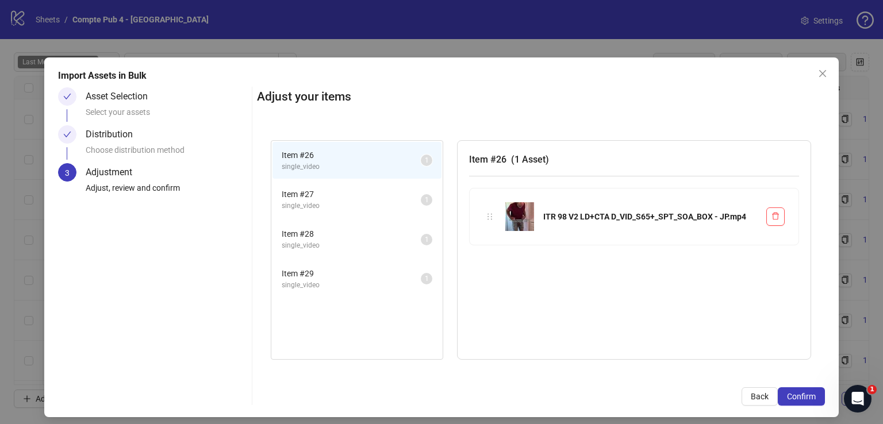
click at [806, 392] on span "Confirm" at bounding box center [801, 396] width 29 height 9
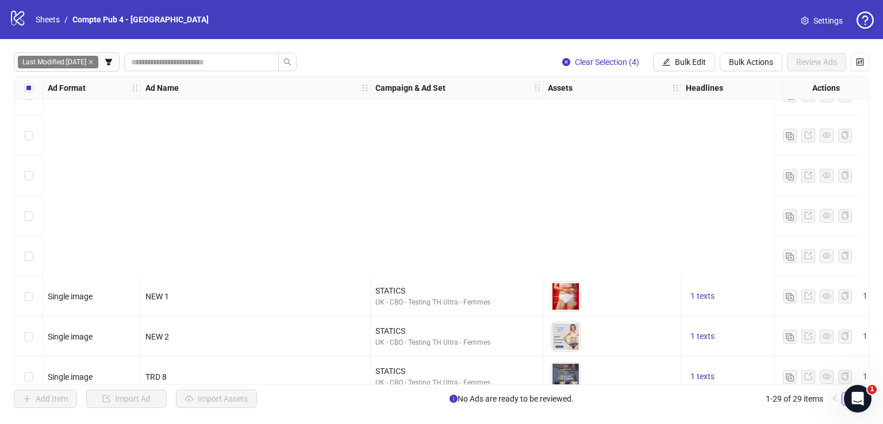
scroll to position [885, 0]
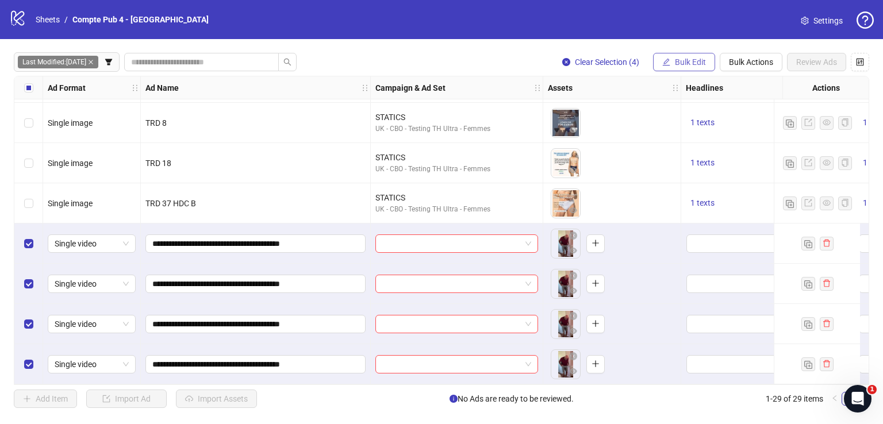
click at [680, 67] on button "Bulk Edit" at bounding box center [684, 62] width 62 height 18
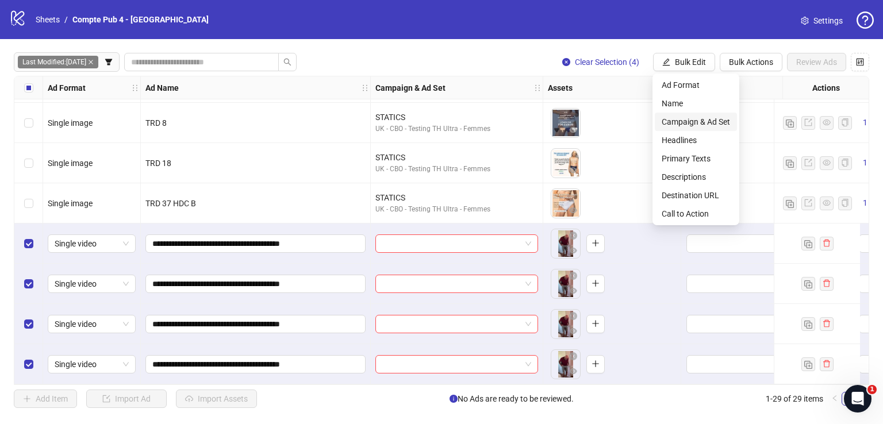
click at [675, 117] on span "Campaign & Ad Set" at bounding box center [695, 121] width 68 height 13
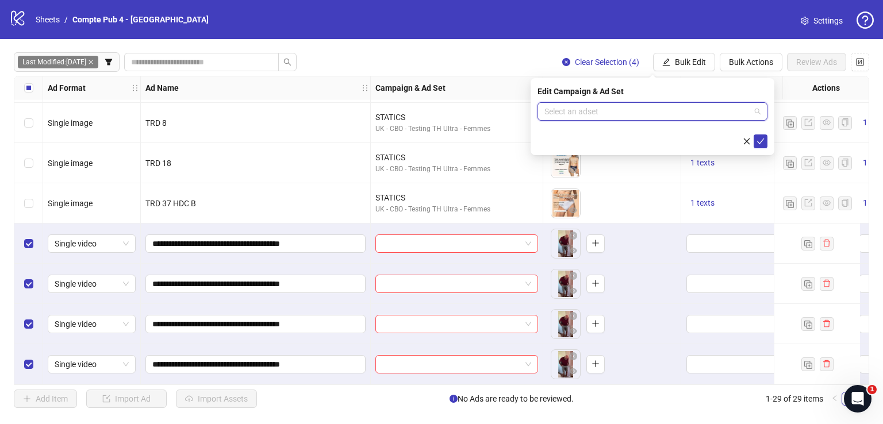
click at [623, 103] on input "search" at bounding box center [647, 111] width 206 height 17
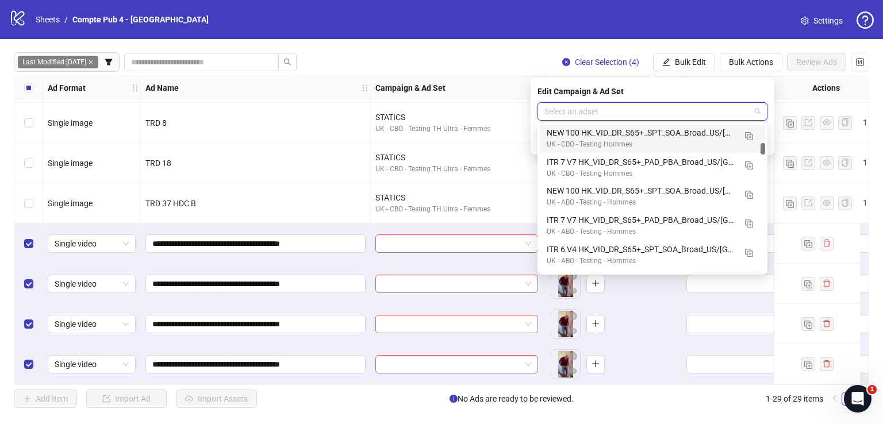
scroll to position [310, 0]
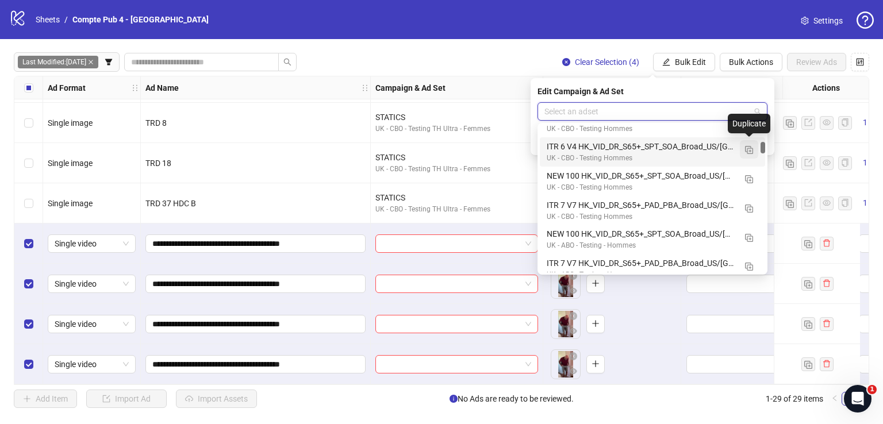
click at [747, 148] on img "button" at bounding box center [749, 150] width 8 height 8
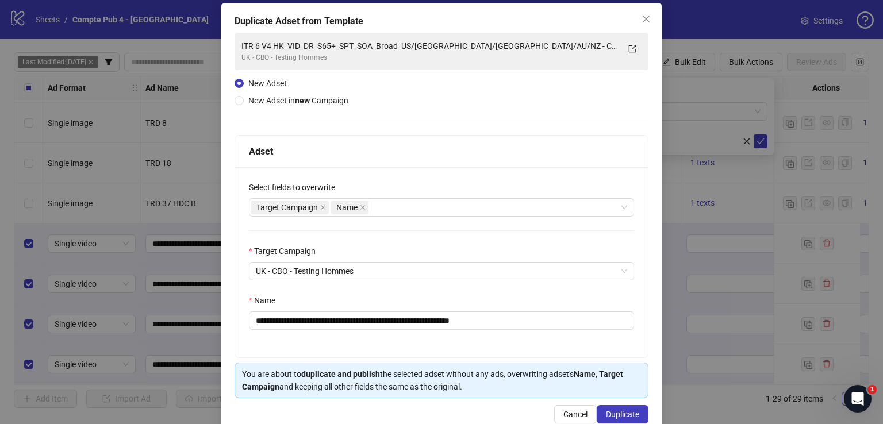
scroll to position [55, 0]
click at [395, 208] on div "Target Campaign Name" at bounding box center [435, 207] width 368 height 16
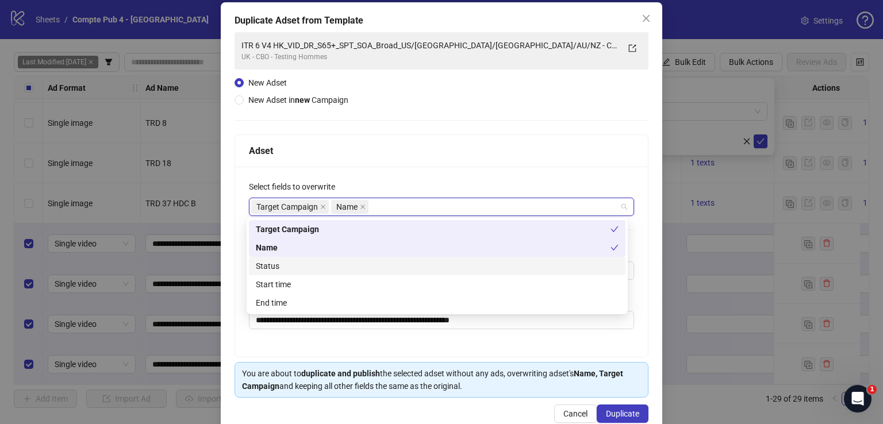
click at [380, 264] on div "Status" at bounding box center [437, 266] width 363 height 13
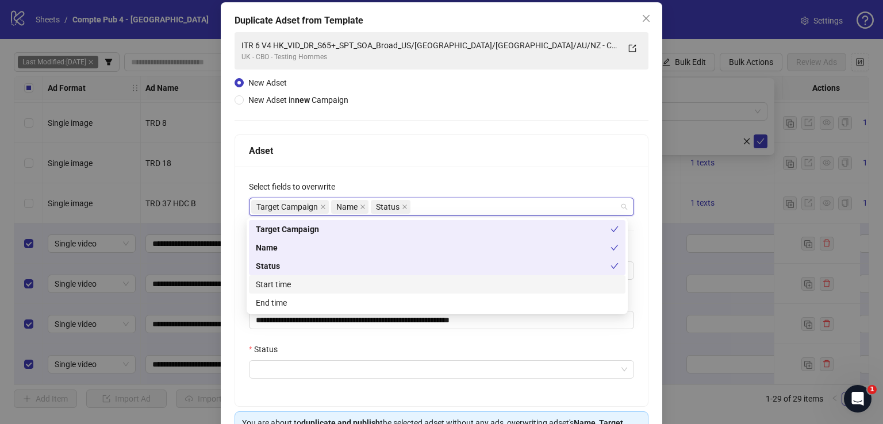
click at [367, 282] on div "Start time" at bounding box center [437, 284] width 363 height 13
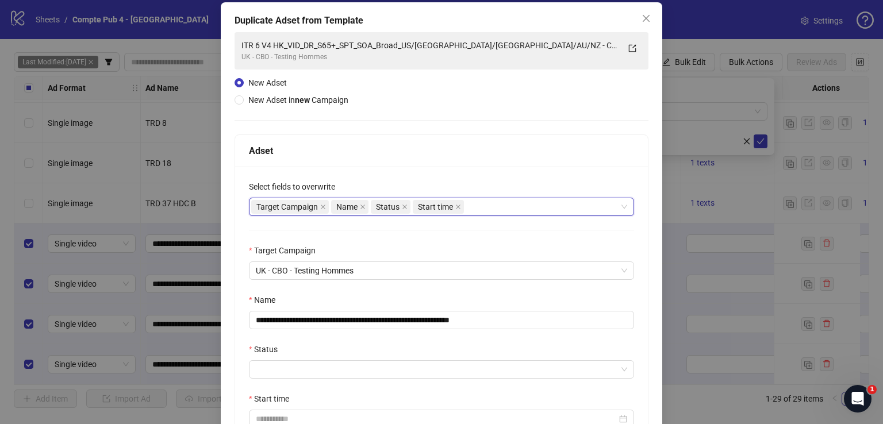
click at [444, 148] on div "Adset" at bounding box center [441, 151] width 385 height 14
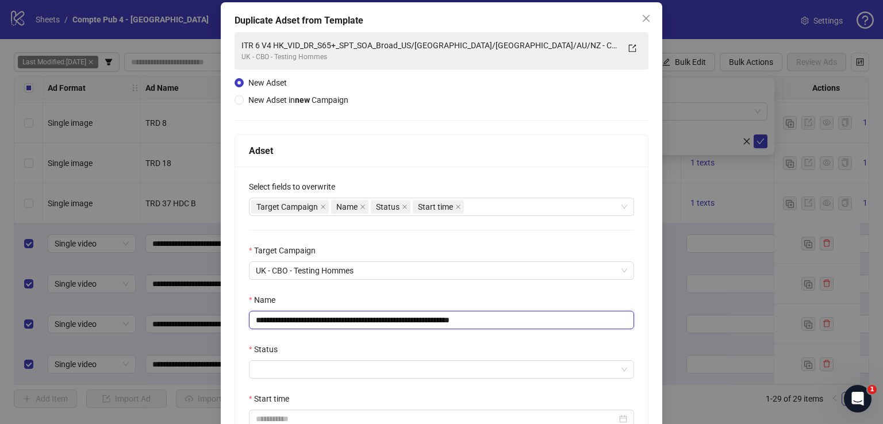
click at [356, 314] on input "**********" at bounding box center [441, 320] width 385 height 18
paste input "text"
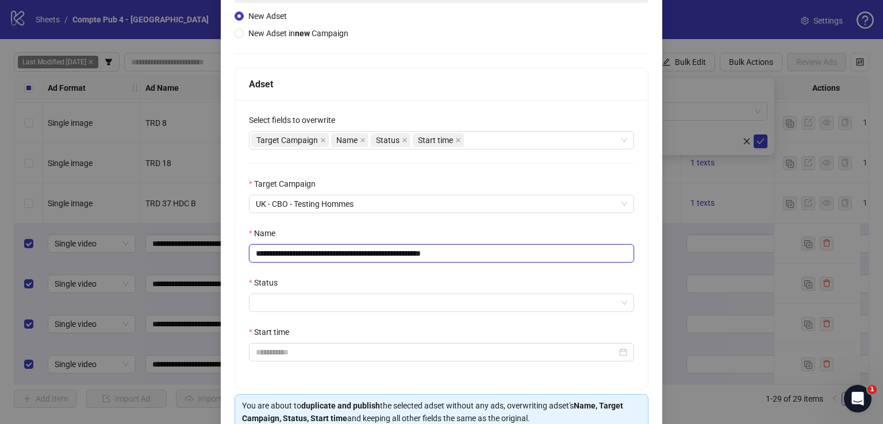
scroll to position [178, 0]
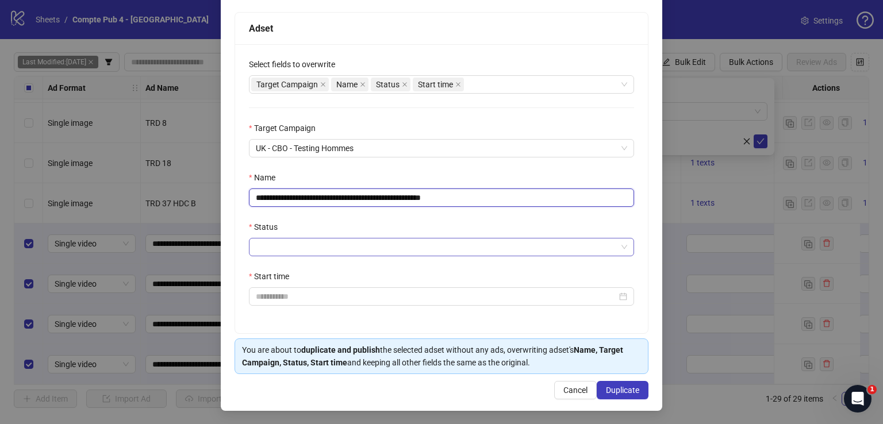
type input "**********"
click at [347, 242] on input "Status" at bounding box center [436, 246] width 361 height 17
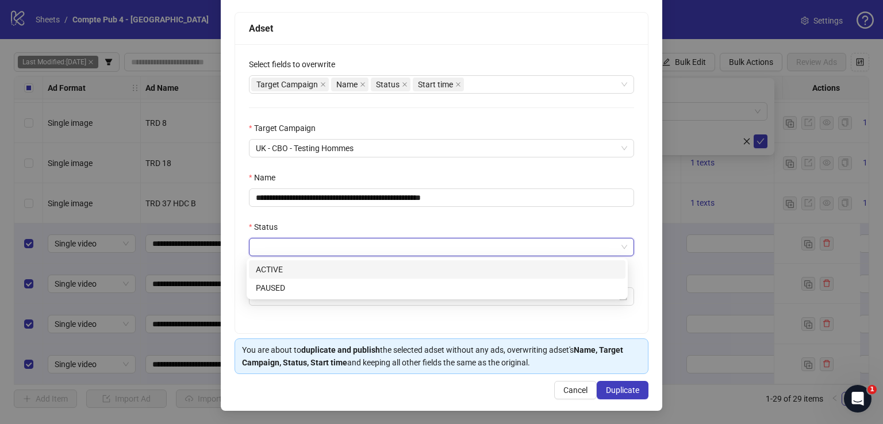
click at [334, 266] on div "ACTIVE" at bounding box center [437, 269] width 363 height 13
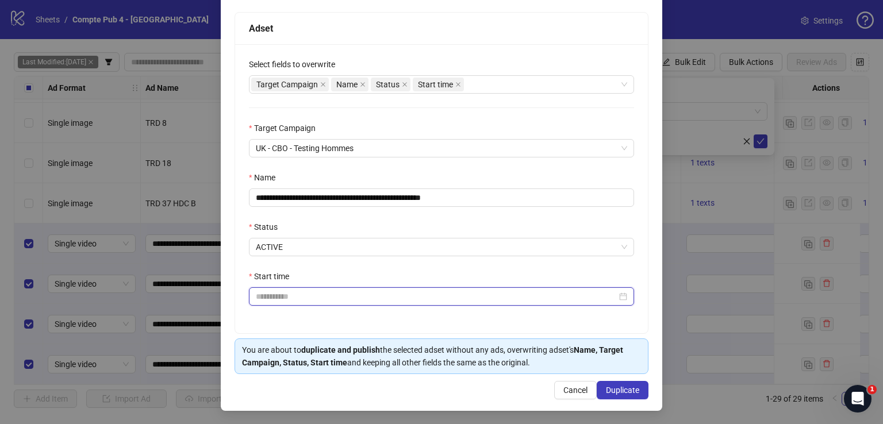
click at [324, 292] on input "Start time" at bounding box center [436, 296] width 361 height 13
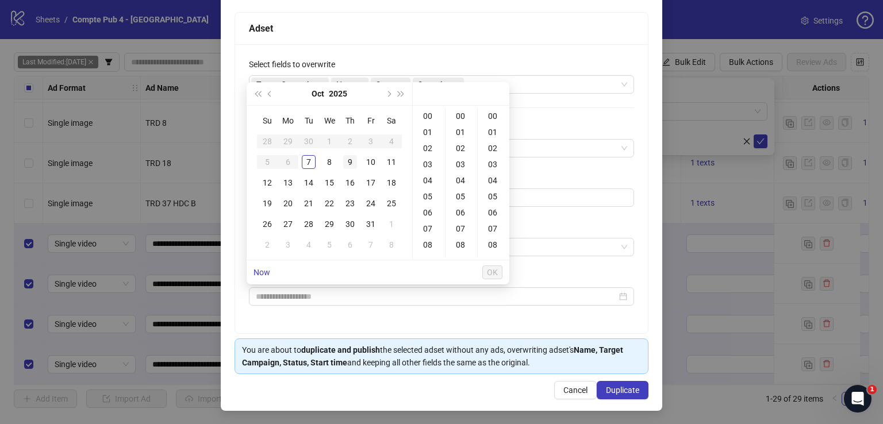
click at [351, 164] on div "9" at bounding box center [350, 162] width 14 height 14
click at [427, 176] on div "04" at bounding box center [429, 180] width 28 height 16
type input "**********"
click at [486, 268] on button "OK" at bounding box center [492, 272] width 20 height 14
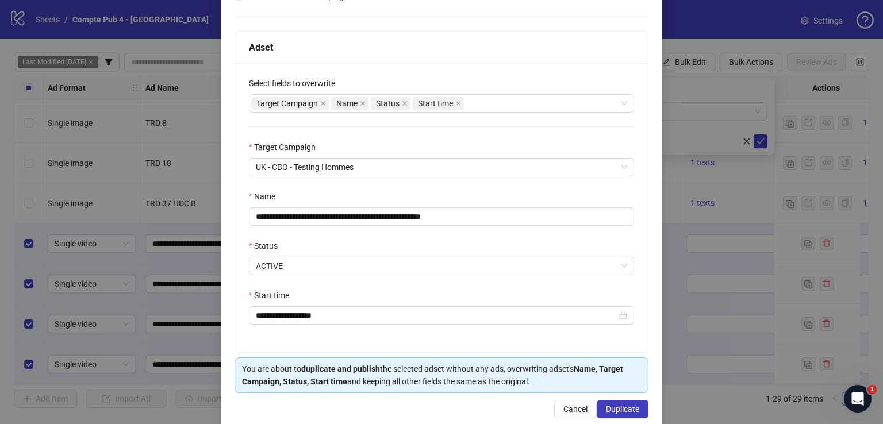
scroll to position [178, 0]
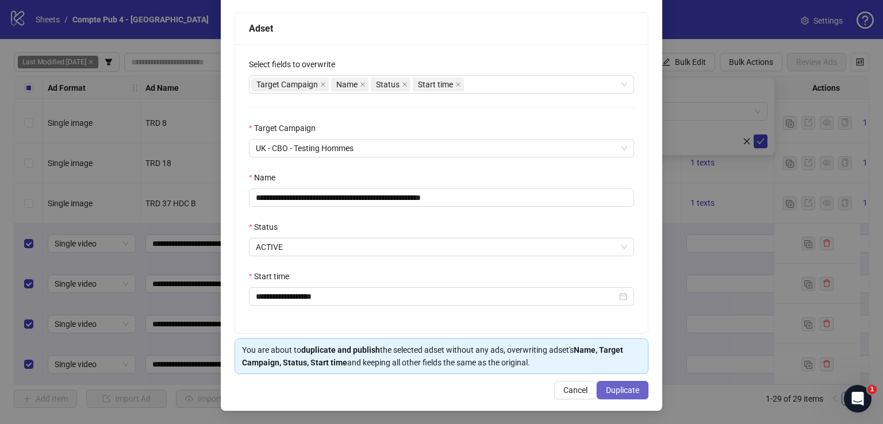
click at [625, 387] on span "Duplicate" at bounding box center [622, 390] width 33 height 9
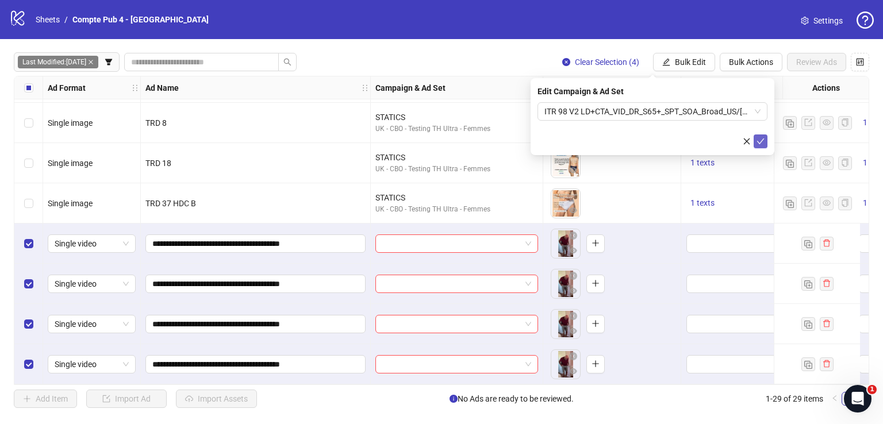
click at [761, 141] on icon "check" at bounding box center [760, 141] width 8 height 8
click at [690, 58] on span "Bulk Edit" at bounding box center [690, 61] width 31 height 9
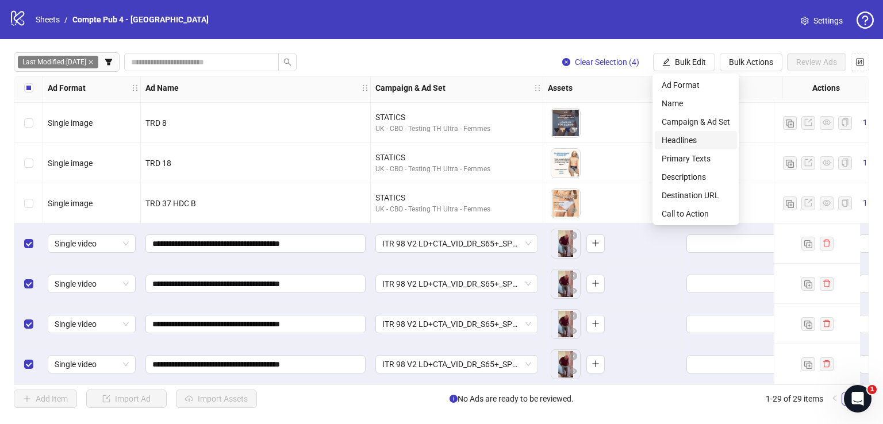
click at [704, 138] on span "Headlines" at bounding box center [695, 140] width 68 height 13
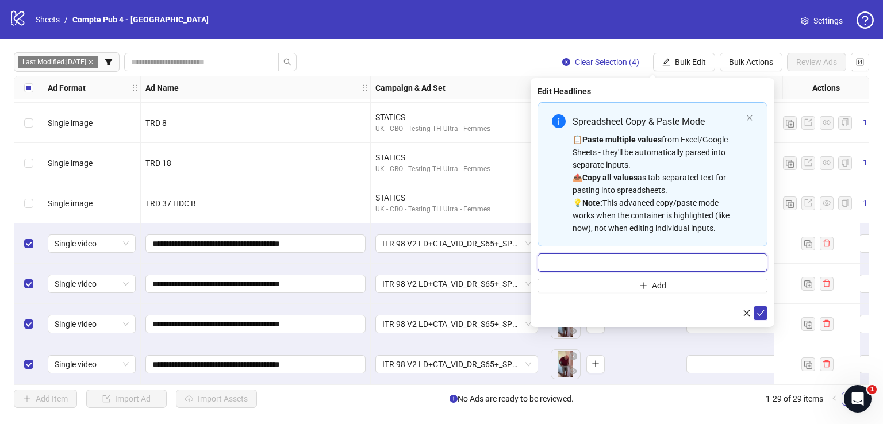
click at [661, 256] on input "Multi-input container - paste or copy values" at bounding box center [652, 262] width 230 height 18
paste input "**********"
type input "**********"
click at [764, 310] on icon "check" at bounding box center [760, 313] width 8 height 8
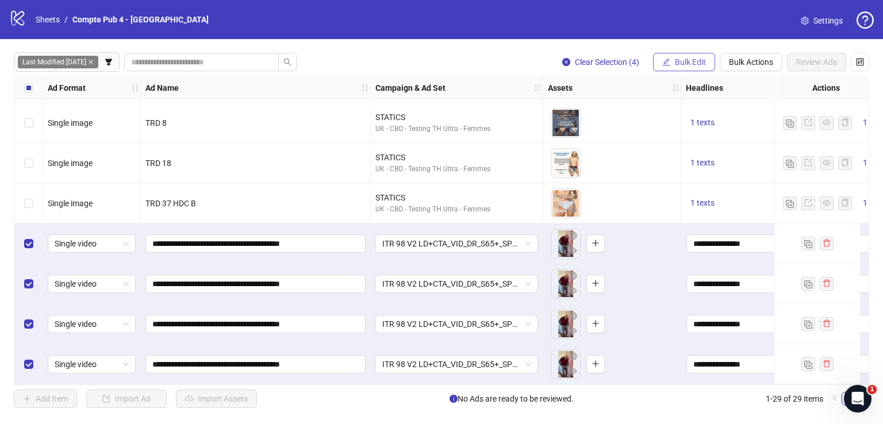
click at [669, 70] on button "Bulk Edit" at bounding box center [684, 62] width 62 height 18
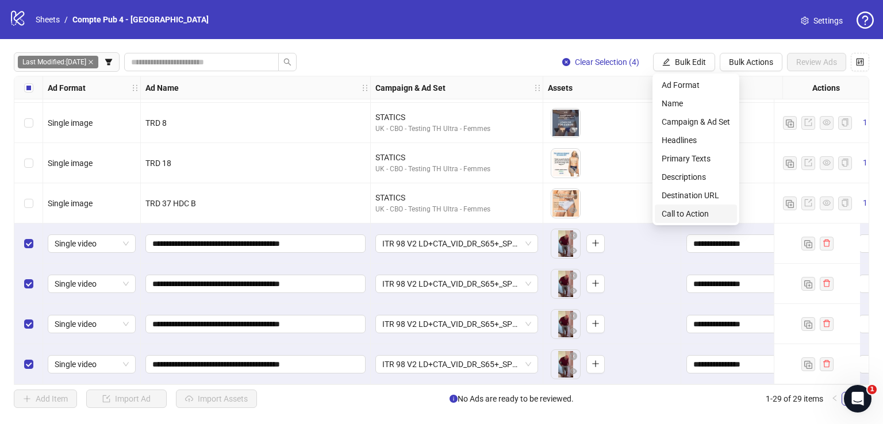
click at [684, 209] on span "Call to Action" at bounding box center [695, 213] width 68 height 13
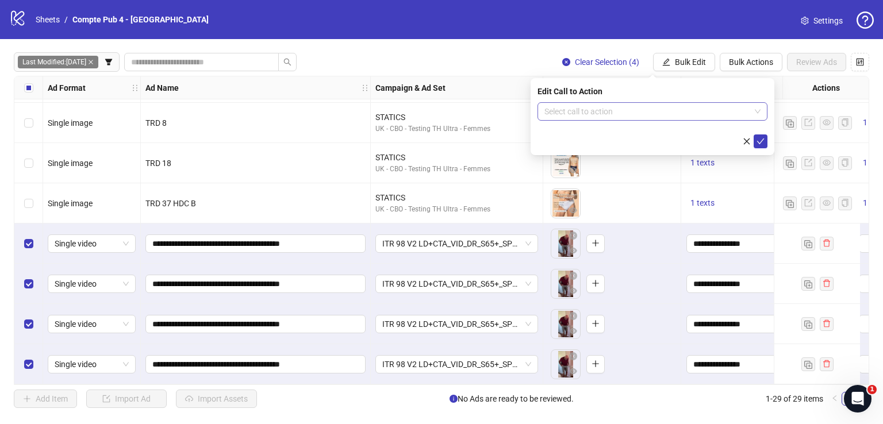
click at [638, 106] on input "search" at bounding box center [647, 111] width 206 height 17
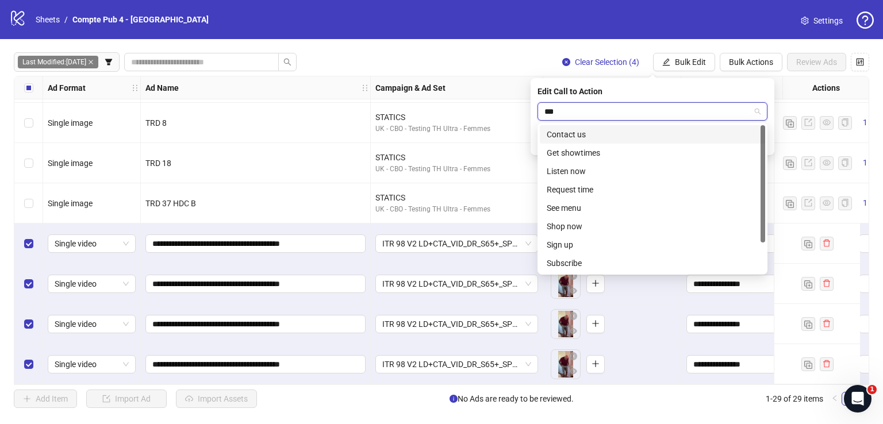
type input "****"
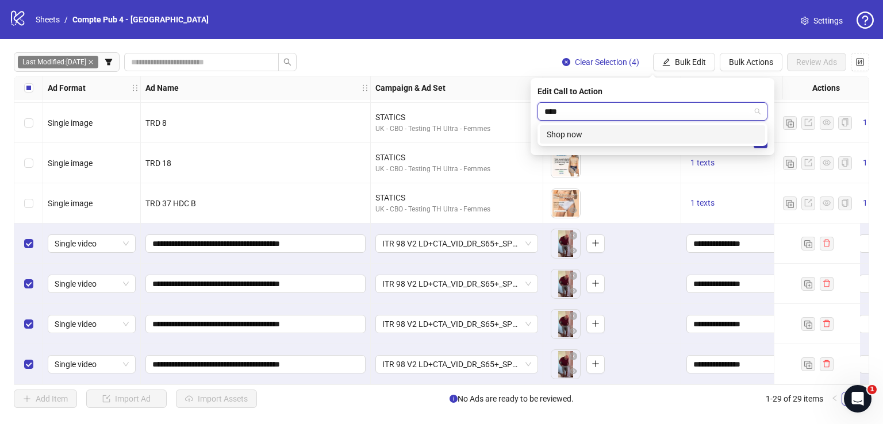
drag, startPoint x: 665, startPoint y: 136, endPoint x: 716, endPoint y: 135, distance: 51.1
click at [666, 136] on div "Shop now" at bounding box center [651, 134] width 211 height 13
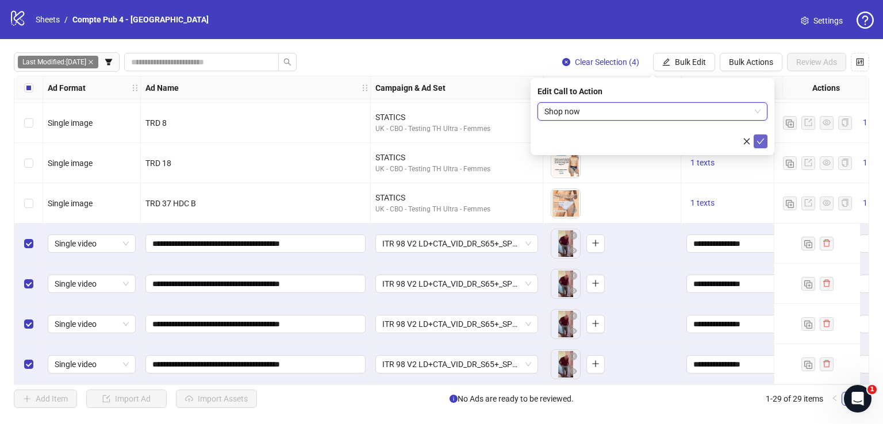
click at [760, 143] on icon "check" at bounding box center [760, 141] width 8 height 8
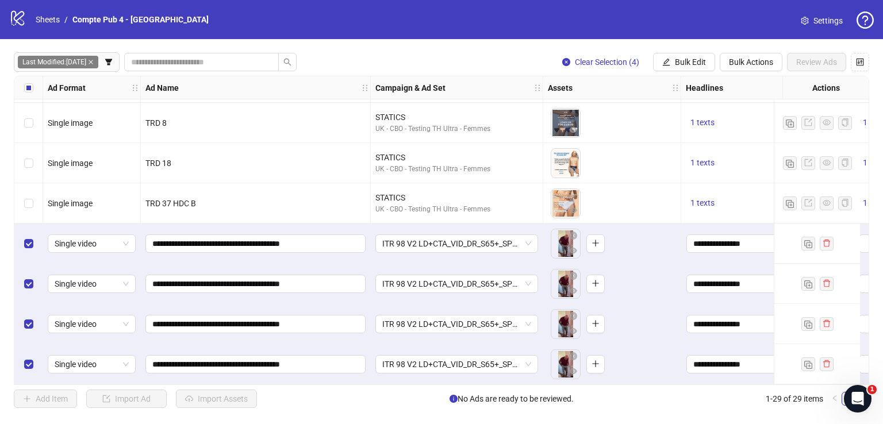
click at [678, 72] on div "Last Modified: [DATE] Clear Selection (4) Bulk Edit Bulk Actions Review Ads Ad …" at bounding box center [441, 230] width 883 height 383
click at [679, 62] on span "Bulk Edit" at bounding box center [690, 61] width 31 height 9
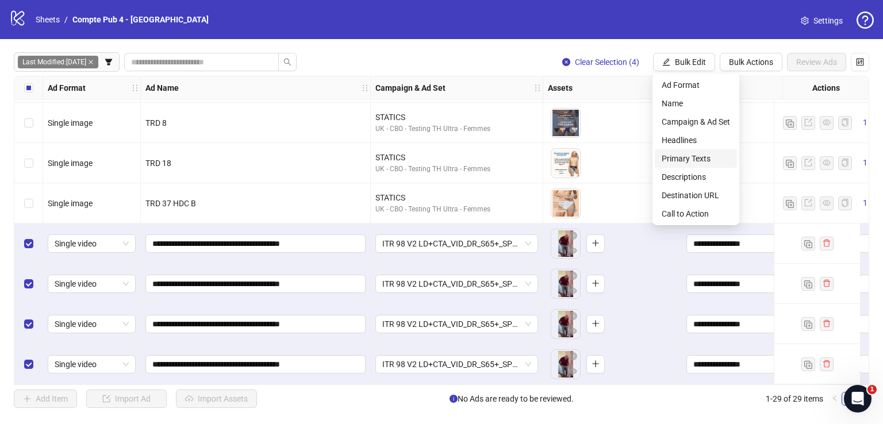
click at [699, 152] on span "Primary Texts" at bounding box center [695, 158] width 68 height 13
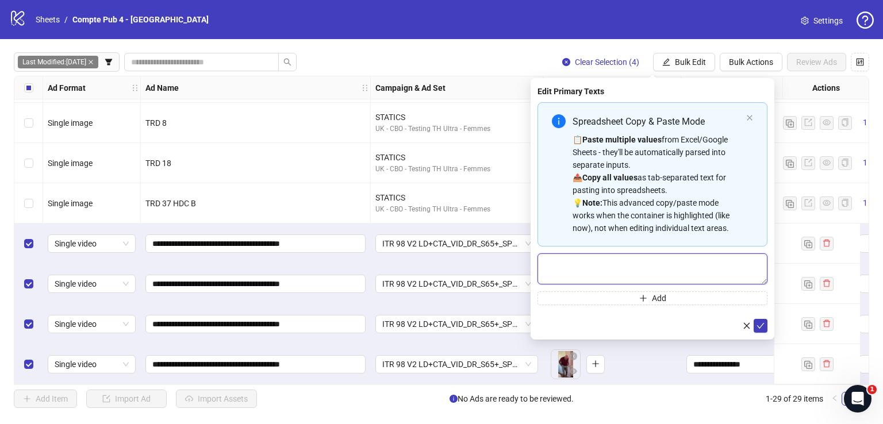
click at [661, 267] on textarea "Multi-text input container - paste or copy values" at bounding box center [652, 268] width 230 height 31
paste textarea "**********"
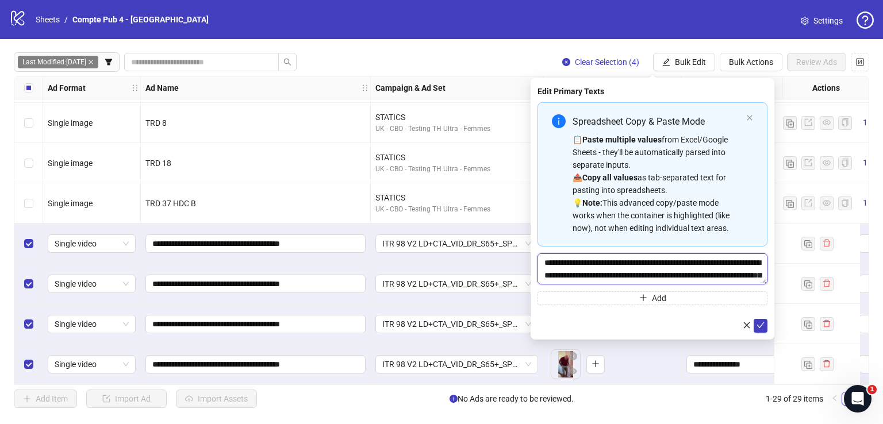
scroll to position [21, 0]
type textarea "**********"
click at [760, 323] on icon "check" at bounding box center [760, 325] width 8 height 8
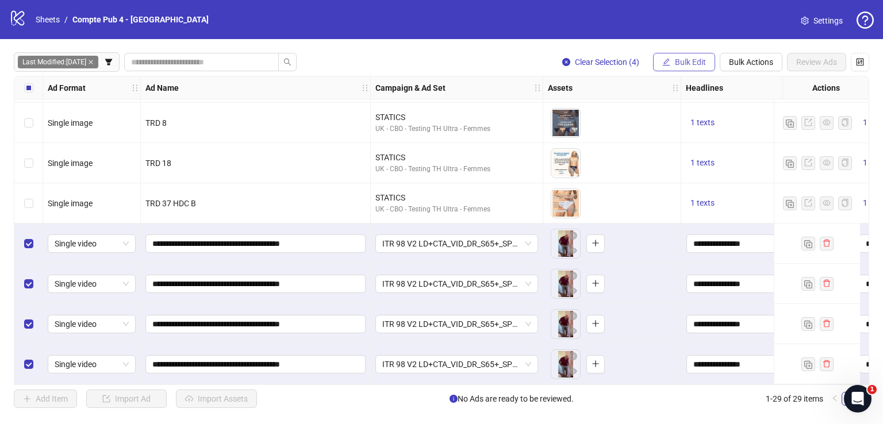
click at [689, 68] on button "Bulk Edit" at bounding box center [684, 62] width 62 height 18
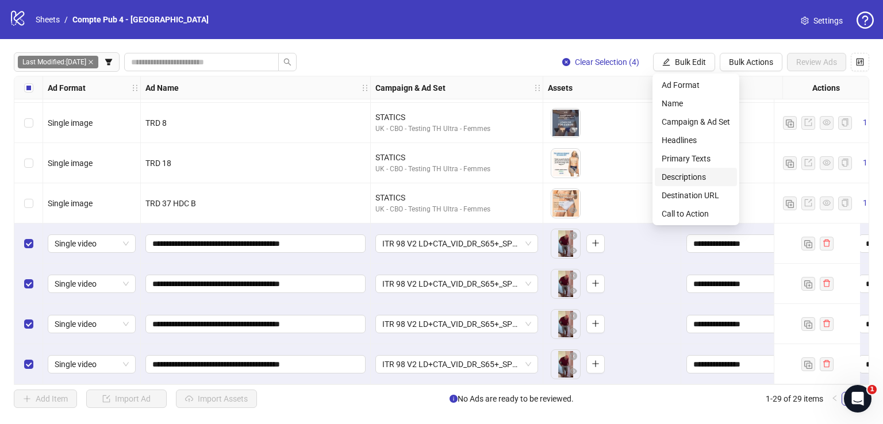
click at [694, 171] on span "Descriptions" at bounding box center [695, 177] width 68 height 13
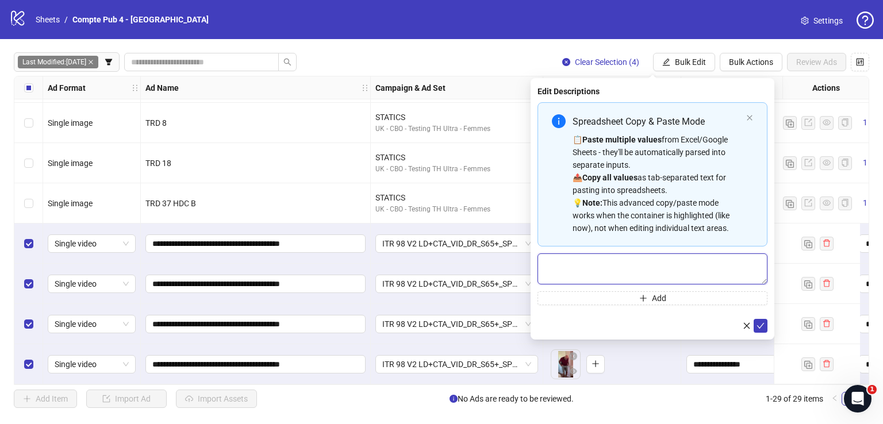
click at [671, 269] on textarea "Multi-text input container - paste or copy values" at bounding box center [652, 268] width 230 height 31
paste textarea "**********"
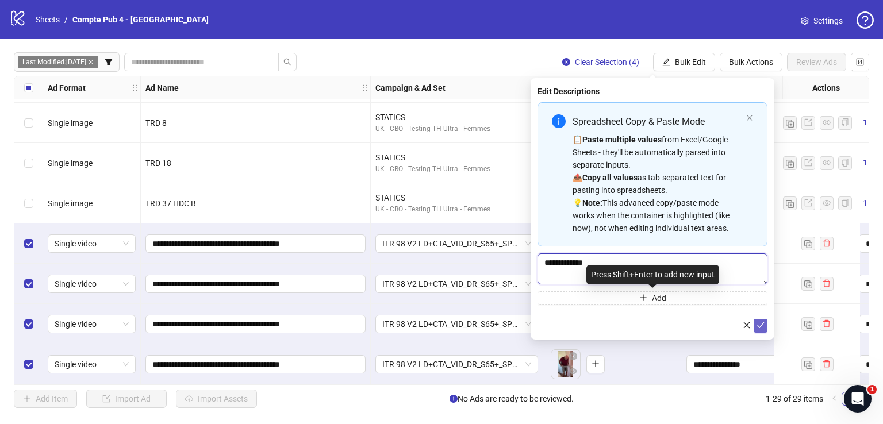
type textarea "**********"
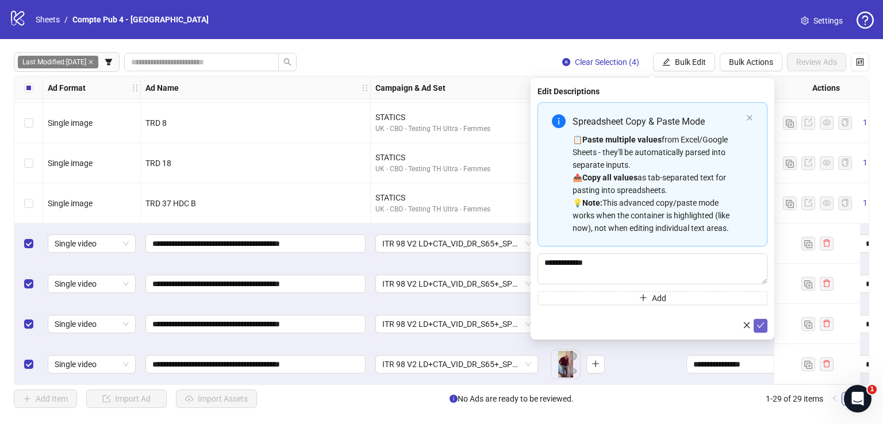
click at [758, 325] on icon "check" at bounding box center [760, 325] width 8 height 8
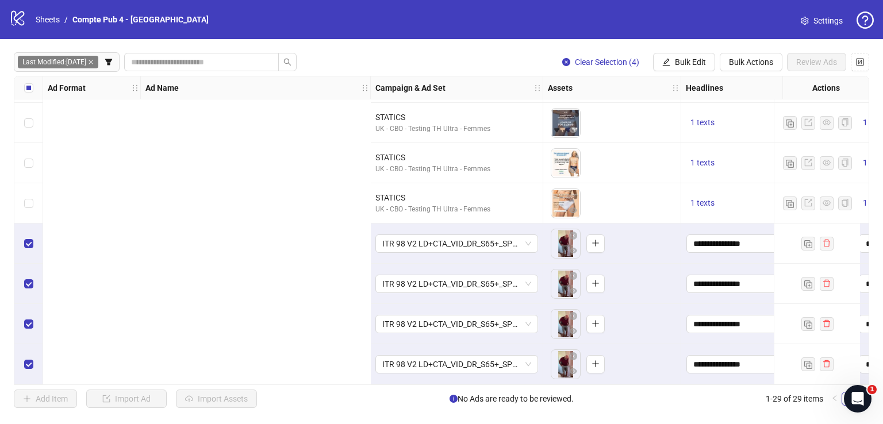
scroll to position [885, 574]
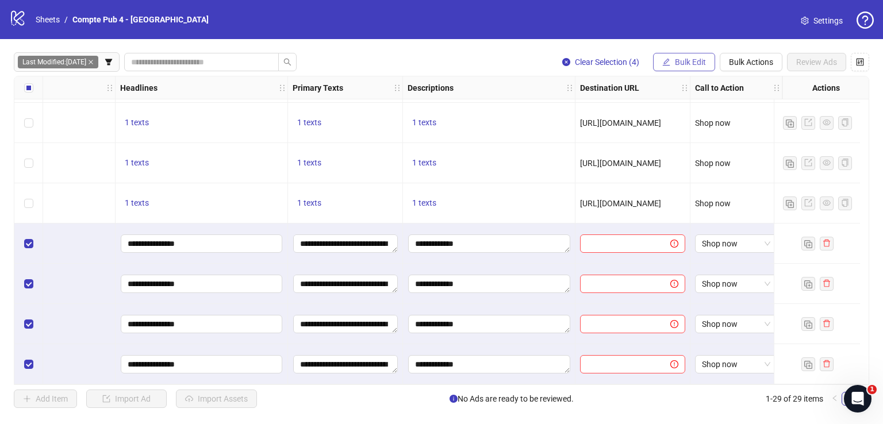
click at [685, 62] on span "Bulk Edit" at bounding box center [690, 61] width 31 height 9
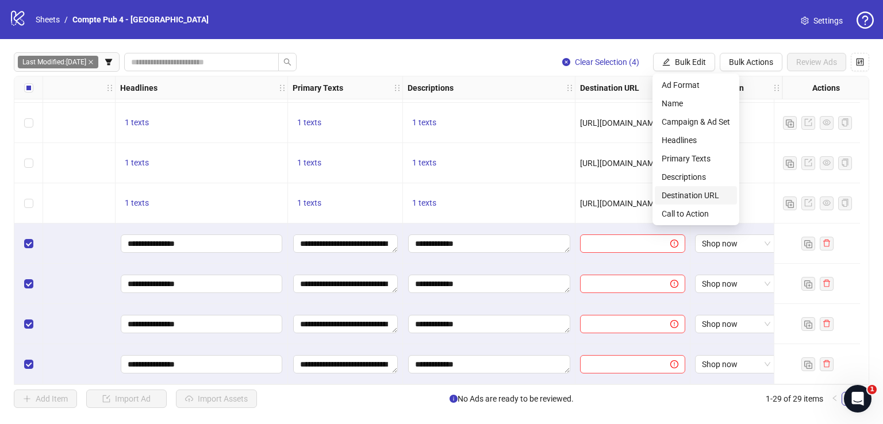
click at [703, 191] on span "Destination URL" at bounding box center [695, 195] width 68 height 13
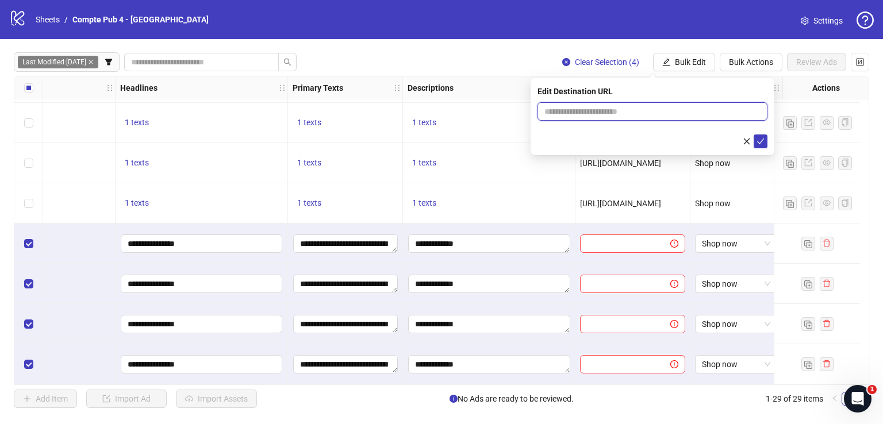
click at [627, 115] on input "text" at bounding box center [647, 111] width 207 height 13
paste input "**********"
type input "**********"
click at [757, 138] on icon "check" at bounding box center [760, 141] width 8 height 8
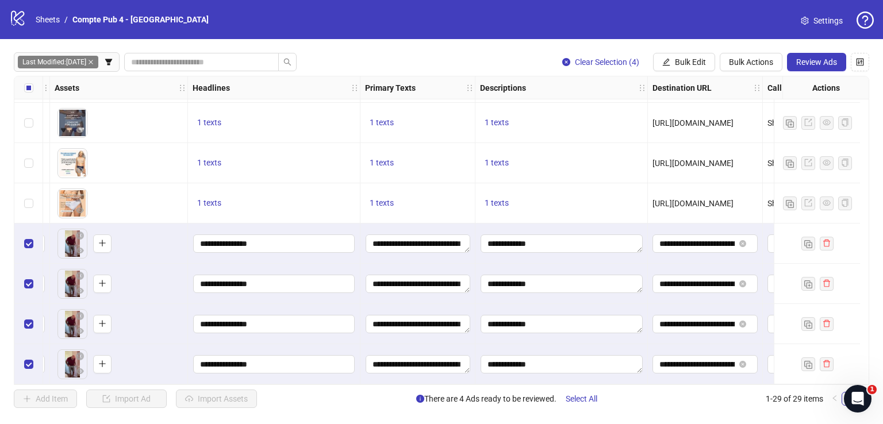
scroll to position [885, 502]
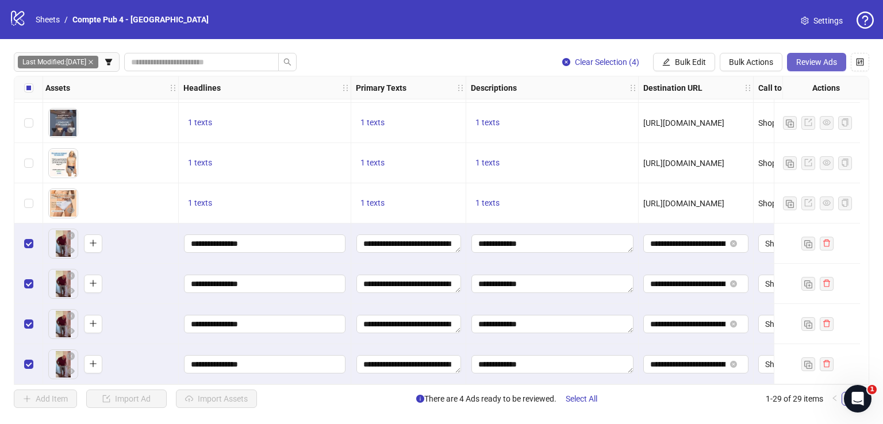
click at [806, 68] on button "Review Ads" at bounding box center [816, 62] width 59 height 18
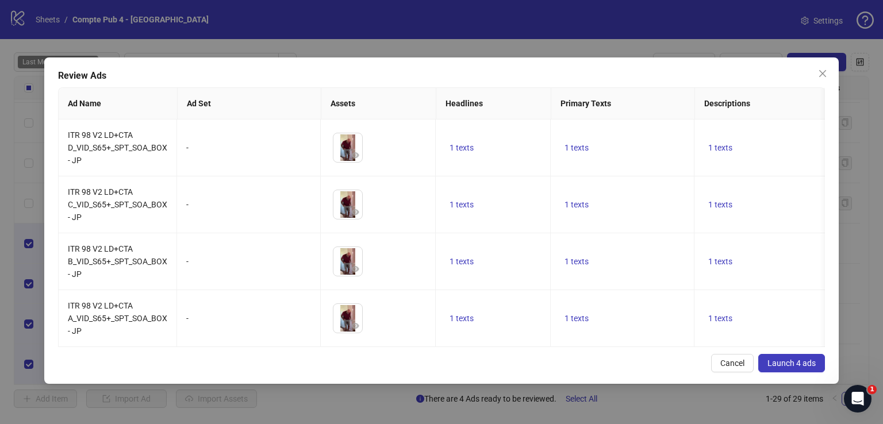
click at [818, 372] on button "Launch 4 ads" at bounding box center [791, 363] width 67 height 18
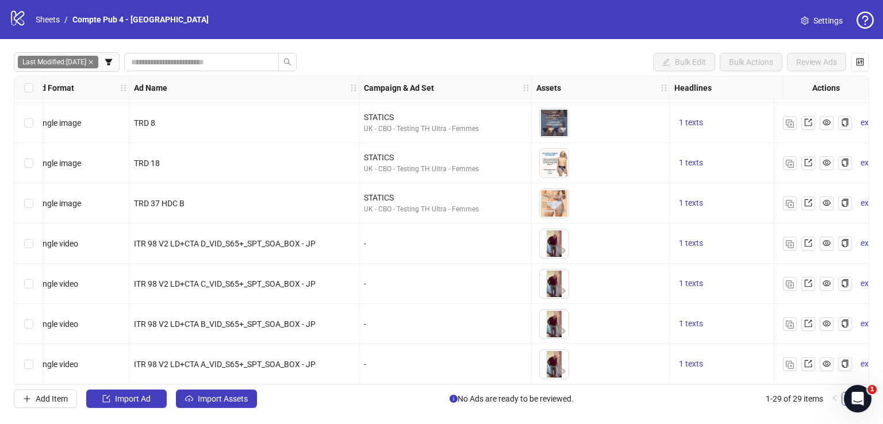
scroll to position [885, 0]
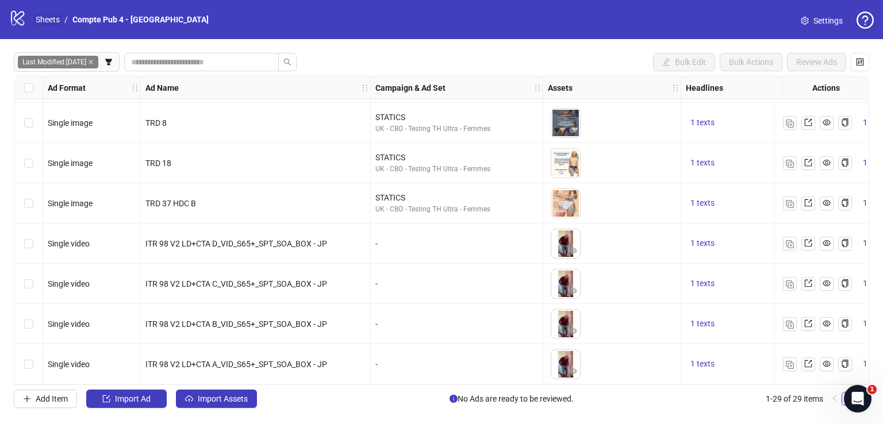
click at [48, 18] on link "Sheets" at bounding box center [47, 19] width 29 height 13
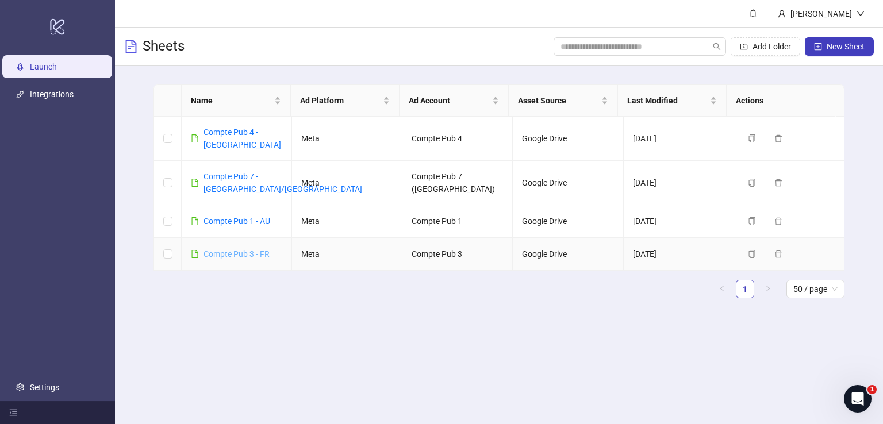
click at [252, 249] on link "Compte Pub 3 - FR" at bounding box center [236, 253] width 66 height 9
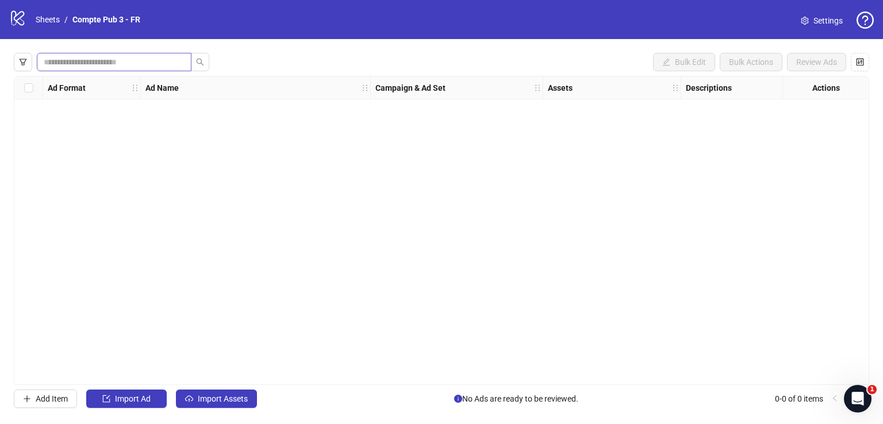
click at [24, 60] on icon "filter" at bounding box center [23, 62] width 8 height 8
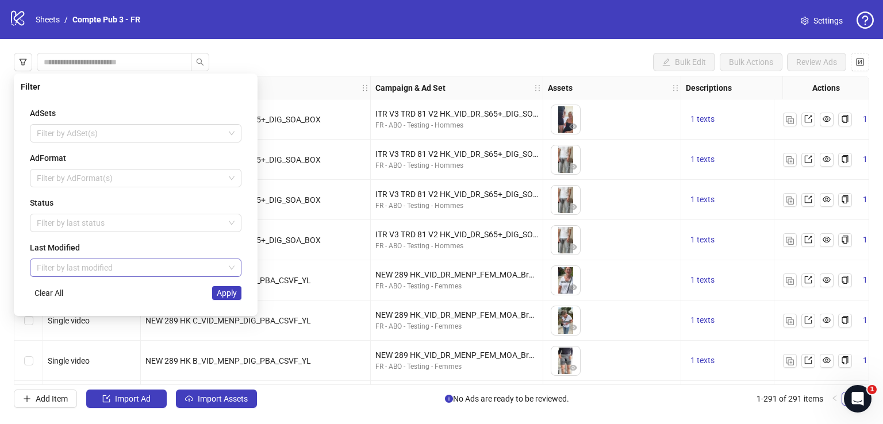
click at [117, 263] on input "search" at bounding box center [130, 267] width 187 height 17
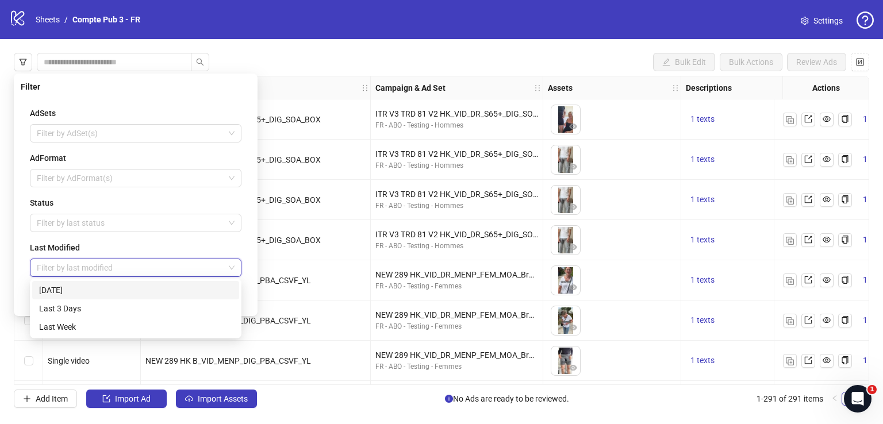
click at [101, 292] on div "[DATE]" at bounding box center [135, 290] width 193 height 13
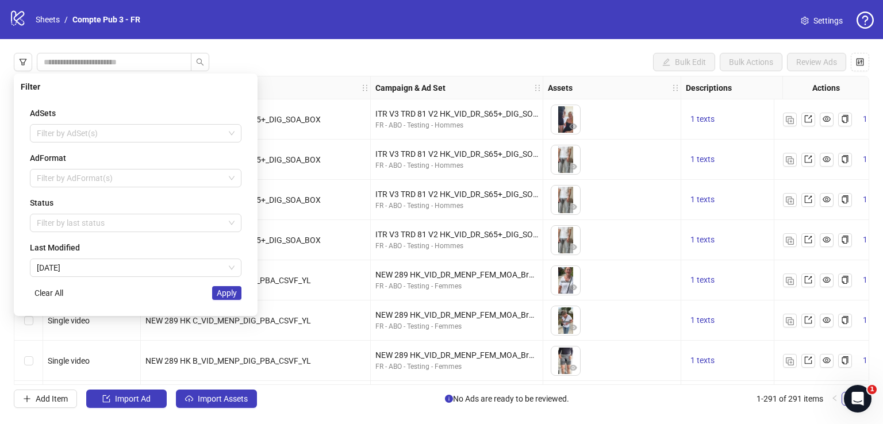
click at [224, 293] on span "Apply" at bounding box center [227, 292] width 20 height 9
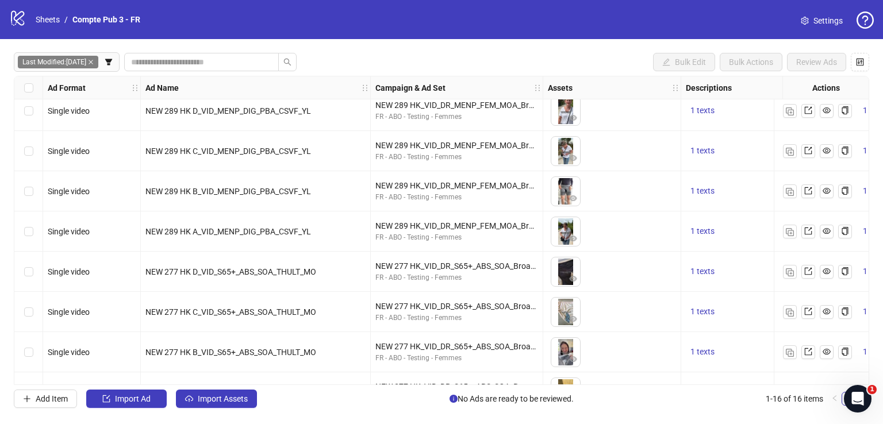
scroll to position [120, 0]
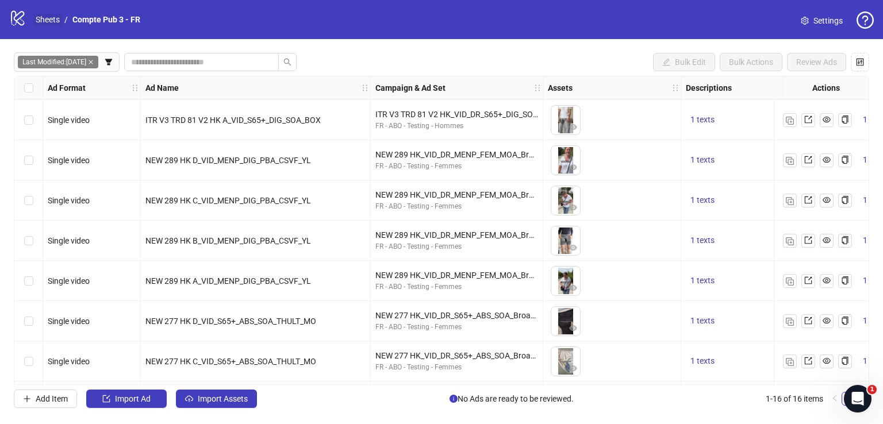
click at [37, 16] on link "Sheets" at bounding box center [47, 19] width 29 height 13
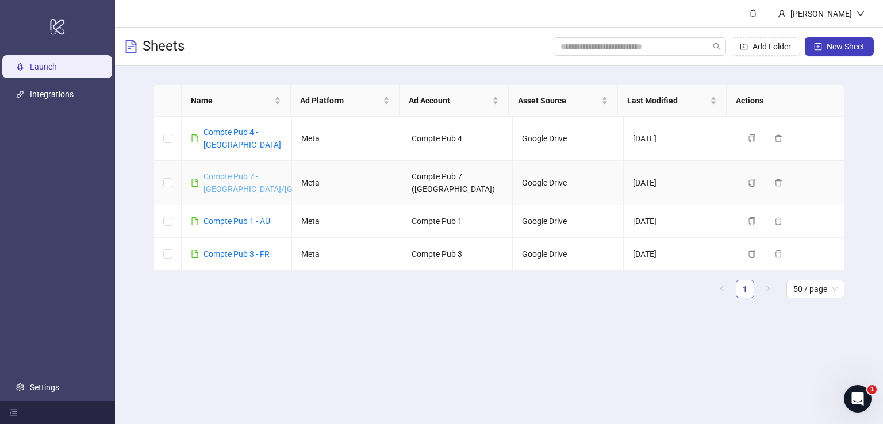
click at [230, 172] on link "Compte Pub 7 - [GEOGRAPHIC_DATA]/[GEOGRAPHIC_DATA]" at bounding box center [282, 183] width 159 height 22
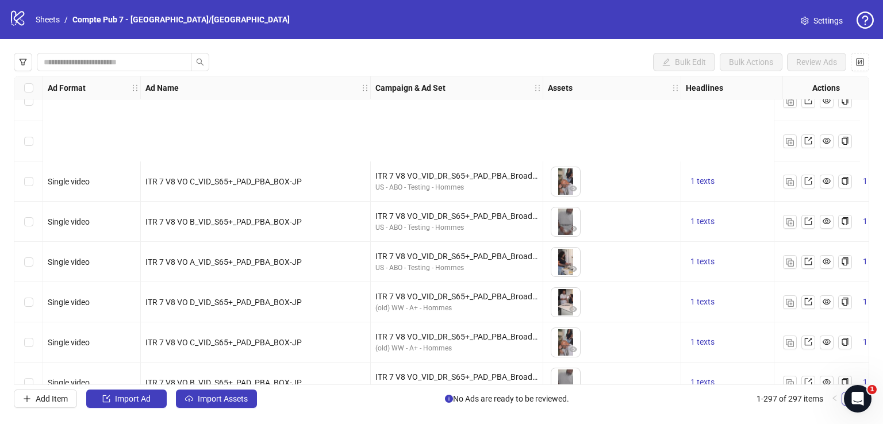
scroll to position [432, 0]
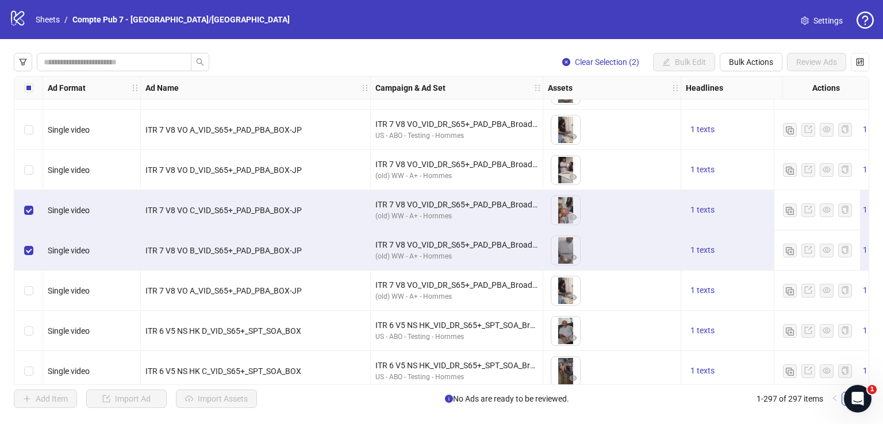
click at [32, 290] on div "Select row 16" at bounding box center [28, 291] width 29 height 40
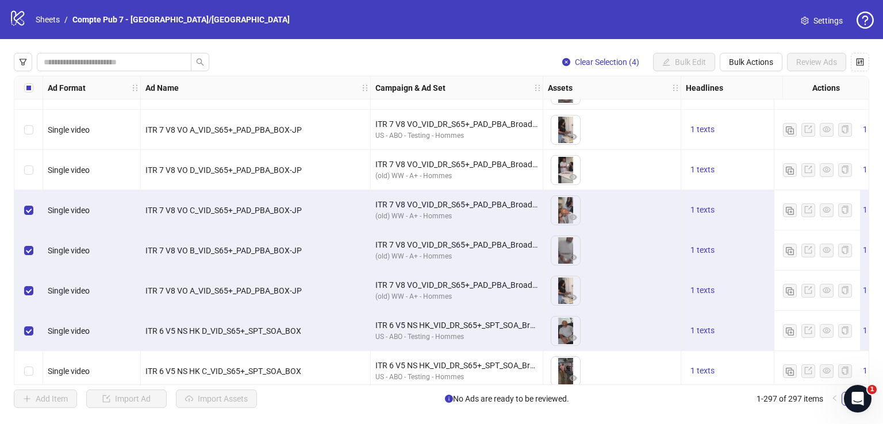
scroll to position [434, 0]
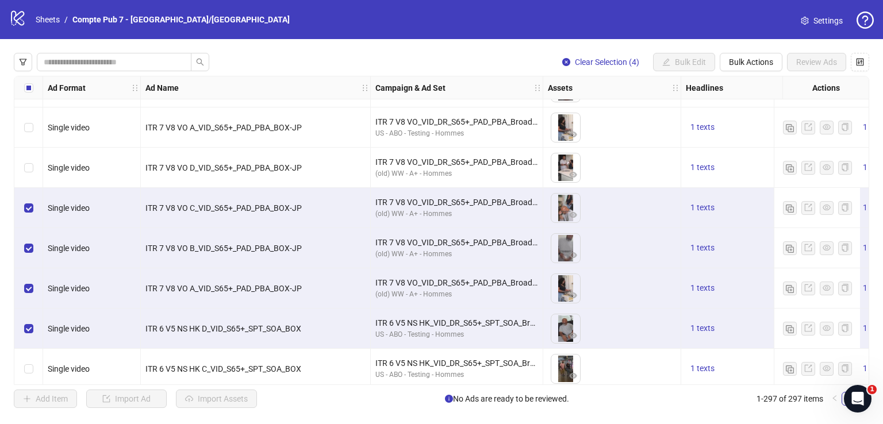
click at [34, 162] on div "Select row 13" at bounding box center [28, 168] width 29 height 40
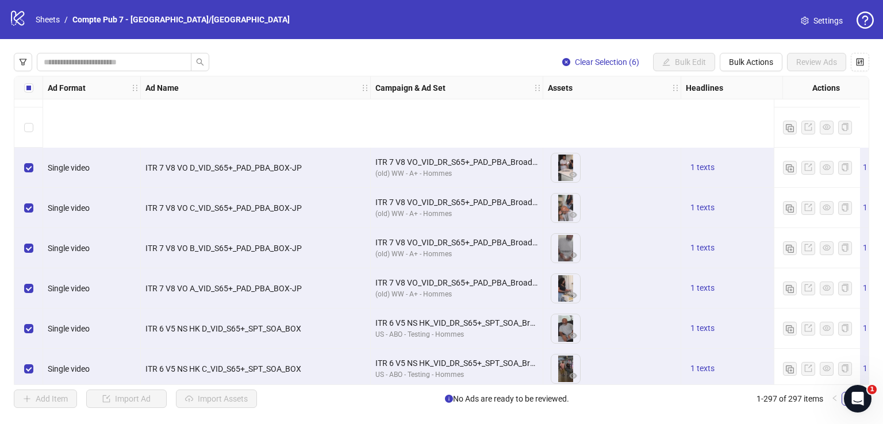
click at [29, 403] on label "Select row 19" at bounding box center [28, 409] width 9 height 13
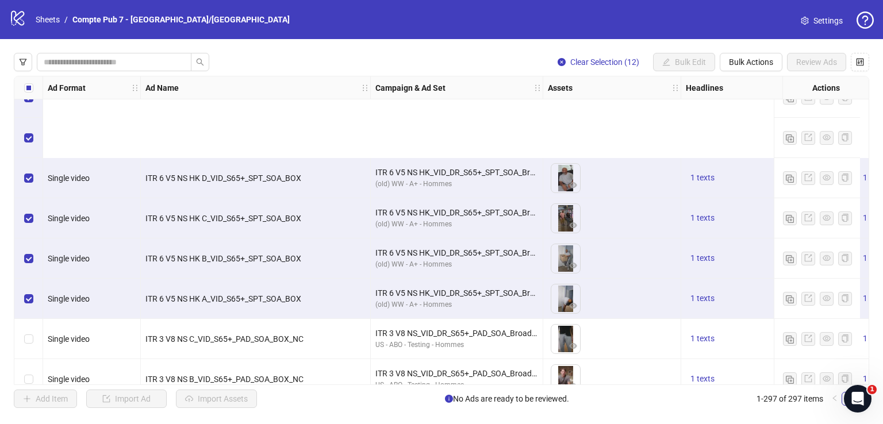
scroll to position [887, 11]
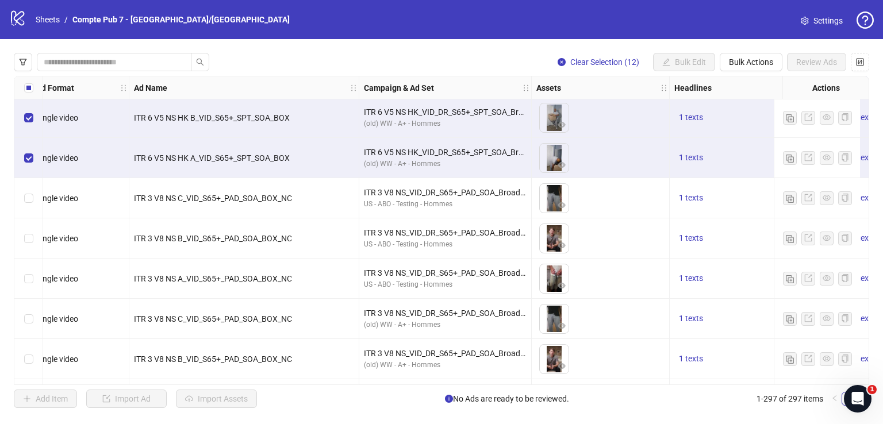
click at [35, 199] on div "Select row 25" at bounding box center [28, 198] width 29 height 40
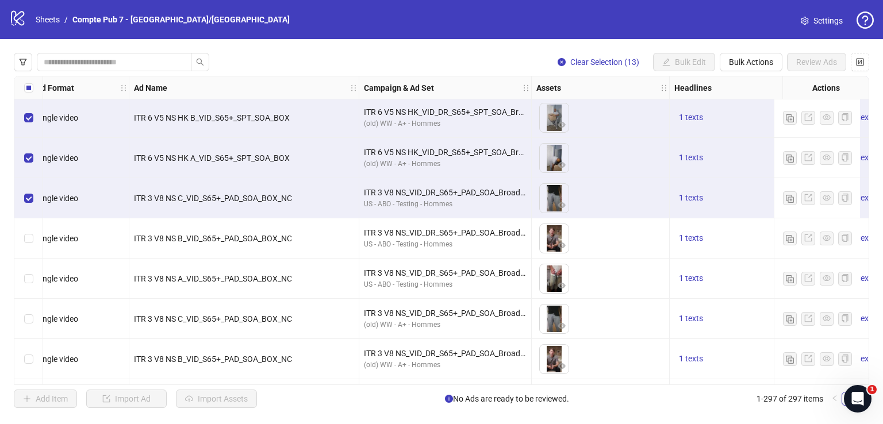
click at [36, 237] on div "Select row 26" at bounding box center [28, 238] width 29 height 40
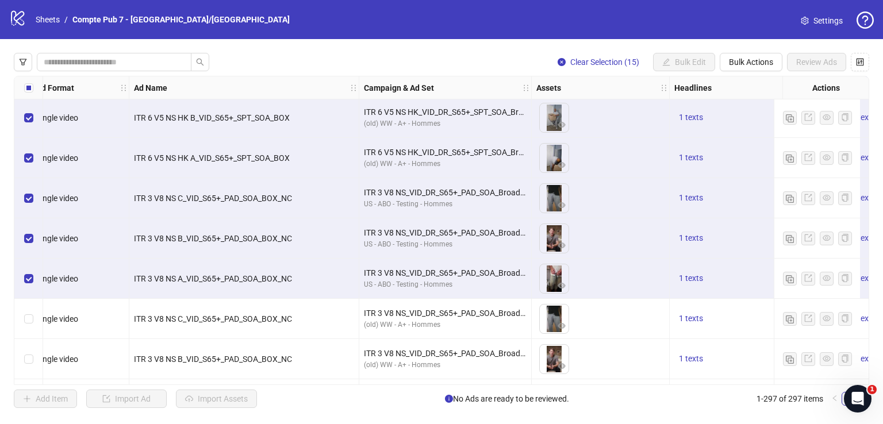
click at [31, 310] on div "Select row 28" at bounding box center [28, 319] width 29 height 40
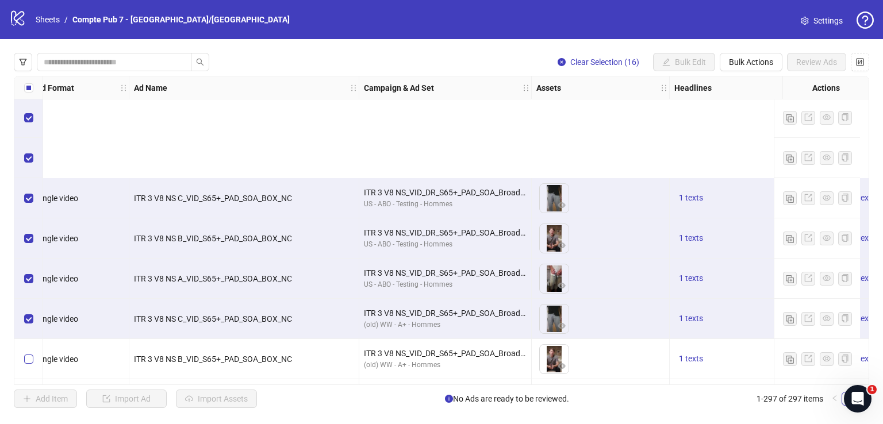
scroll to position [1048, 11]
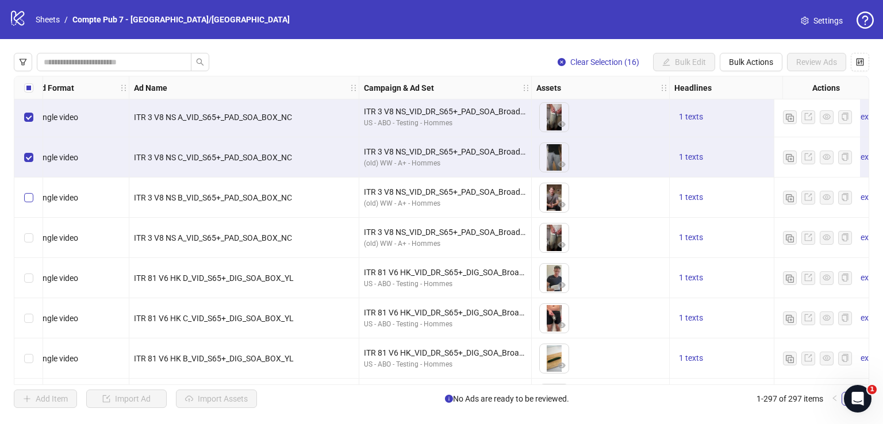
click at [28, 201] on label "Select row 29" at bounding box center [28, 197] width 9 height 13
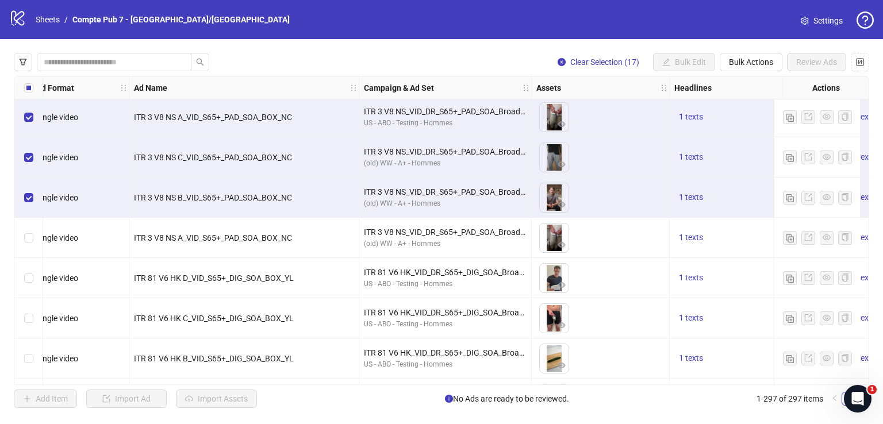
click at [31, 232] on label "Select row 30" at bounding box center [28, 238] width 9 height 13
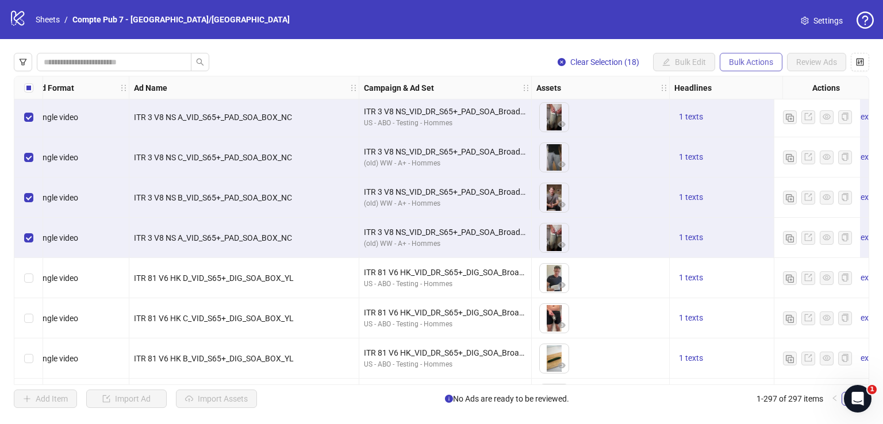
click at [738, 63] on span "Bulk Actions" at bounding box center [751, 61] width 44 height 9
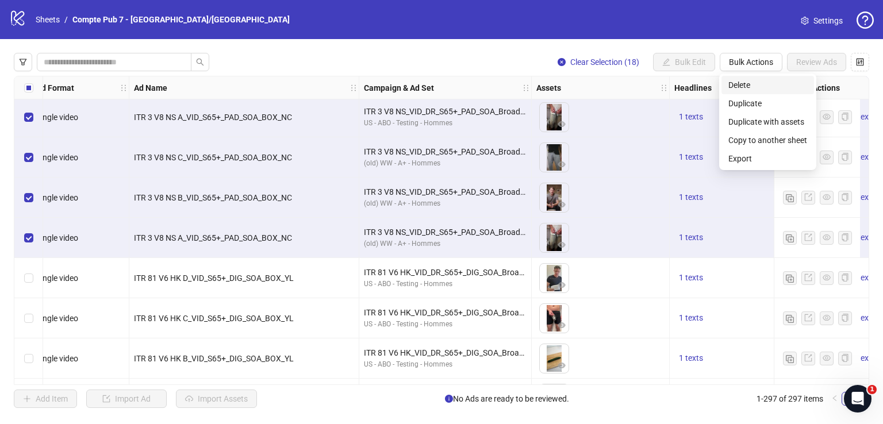
click at [748, 83] on span "Delete" at bounding box center [767, 85] width 79 height 13
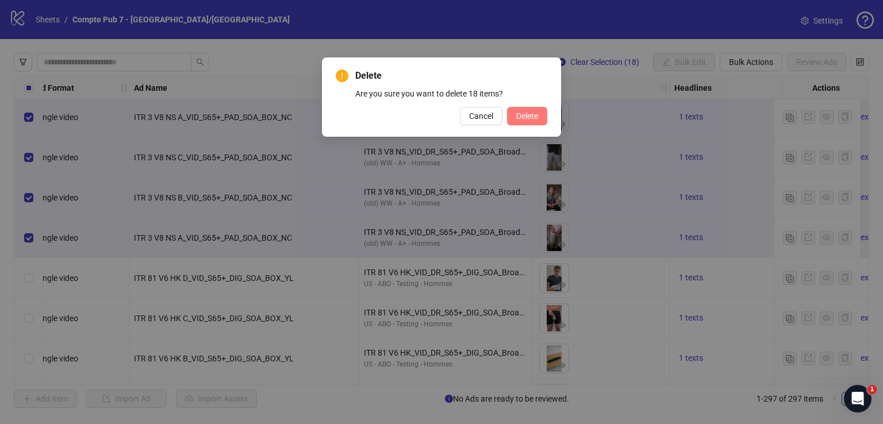
click at [535, 118] on span "Delete" at bounding box center [527, 115] width 22 height 9
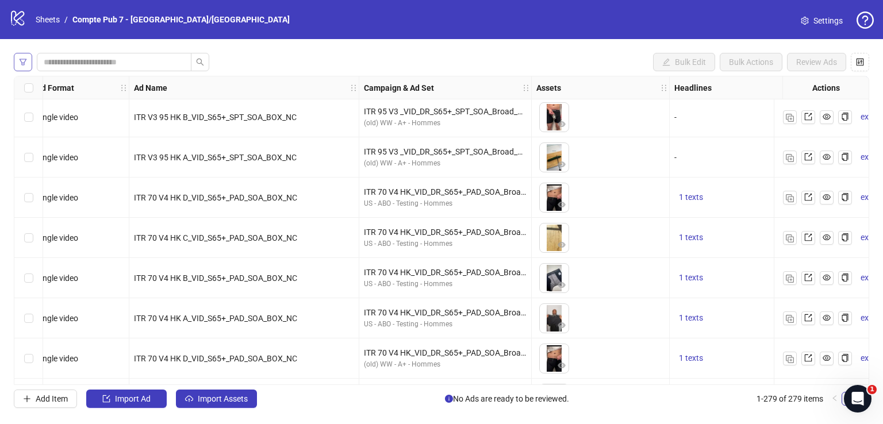
click at [24, 59] on icon "filter" at bounding box center [23, 62] width 7 height 6
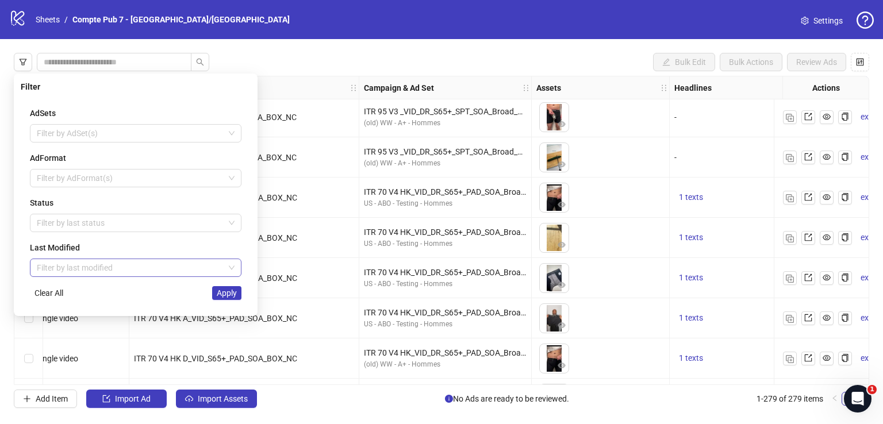
click at [126, 261] on input "search" at bounding box center [130, 267] width 187 height 17
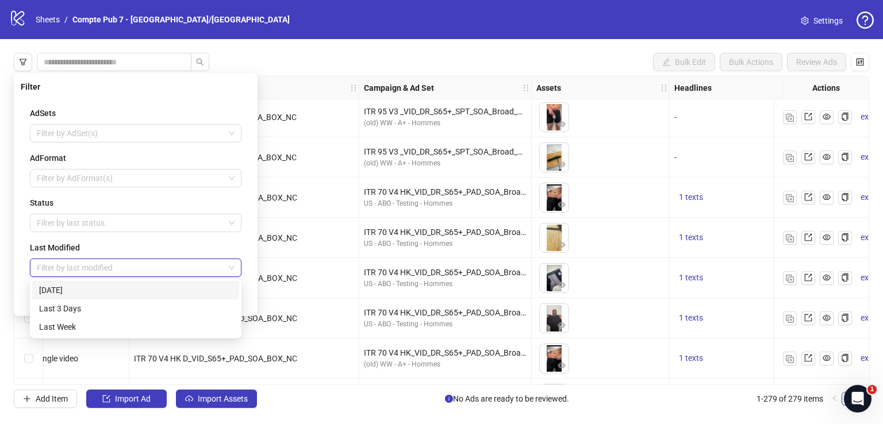
click at [117, 289] on div "[DATE]" at bounding box center [135, 290] width 193 height 13
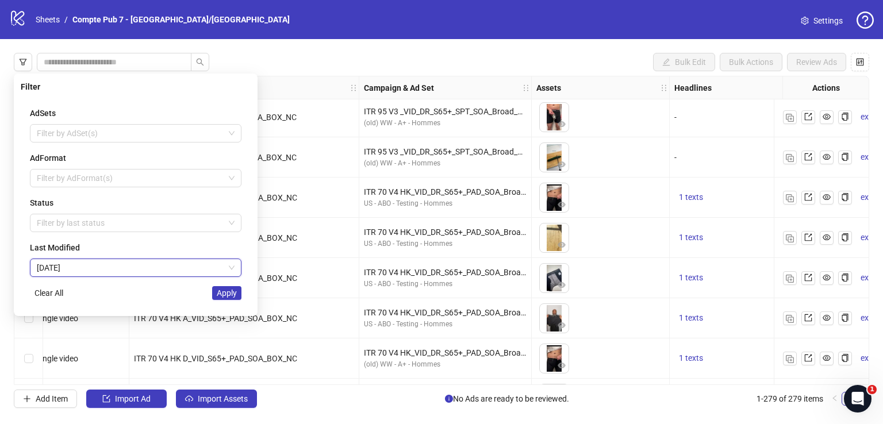
click at [334, 198] on div "ITR 70 V4 HK D_VID_S65+_PAD_SOA_BOX_NC" at bounding box center [244, 197] width 220 height 13
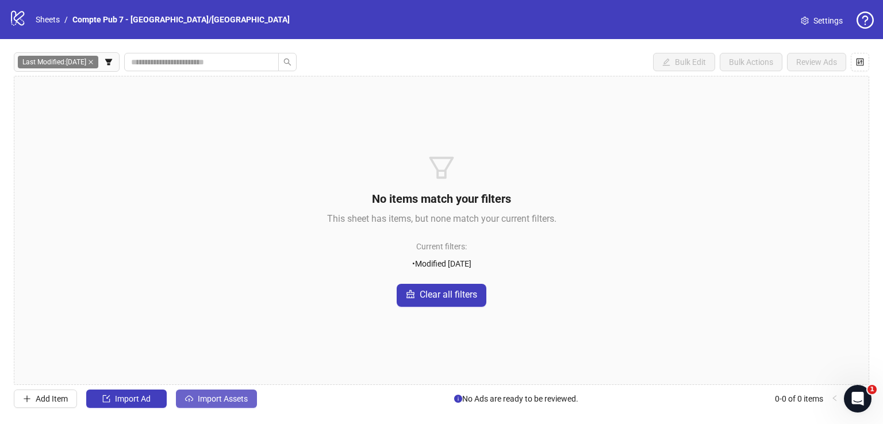
click at [210, 396] on span "Import Assets" at bounding box center [223, 398] width 50 height 9
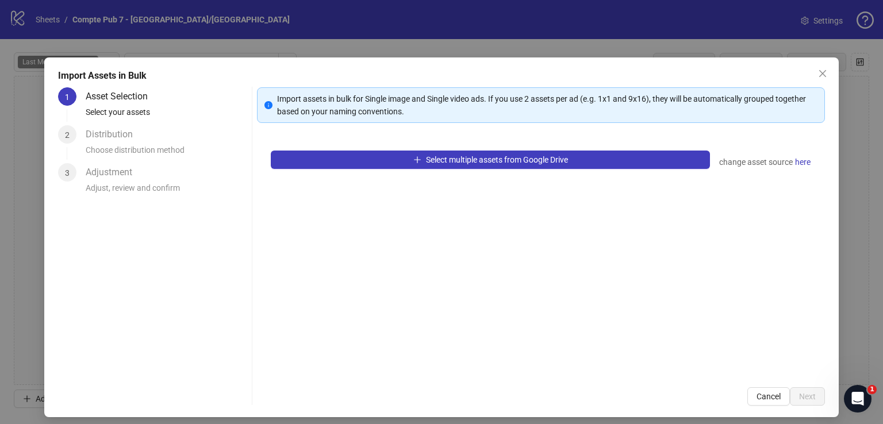
drag, startPoint x: 361, startPoint y: 144, endPoint x: 363, endPoint y: 149, distance: 6.0
click at [363, 148] on div "Select multiple assets from Google Drive change asset source here" at bounding box center [541, 255] width 568 height 237
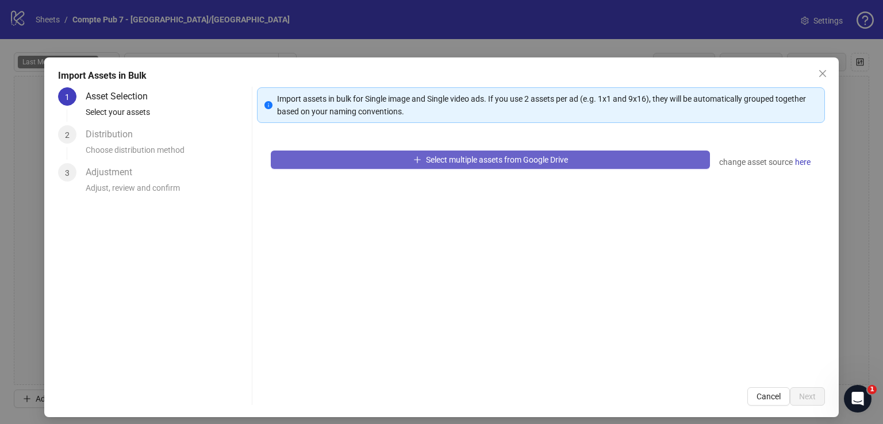
click at [367, 161] on button "Select multiple assets from Google Drive" at bounding box center [490, 160] width 439 height 18
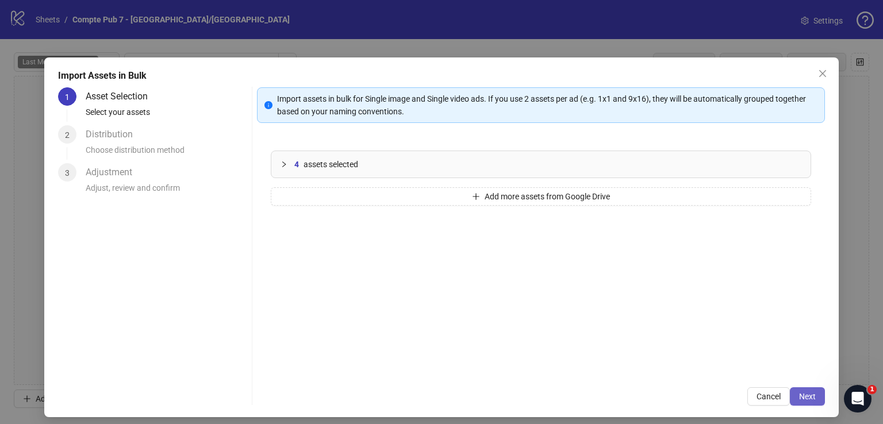
click at [799, 394] on span "Next" at bounding box center [807, 396] width 17 height 9
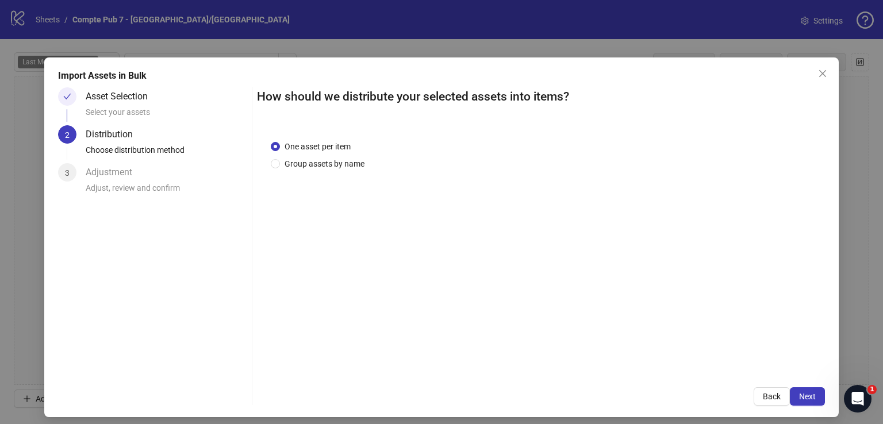
click at [799, 394] on span "Next" at bounding box center [807, 396] width 17 height 9
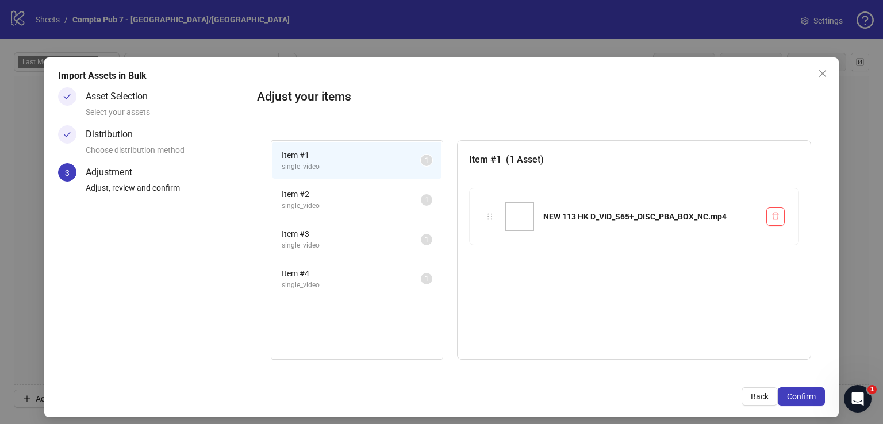
click at [798, 394] on span "Confirm" at bounding box center [801, 396] width 29 height 9
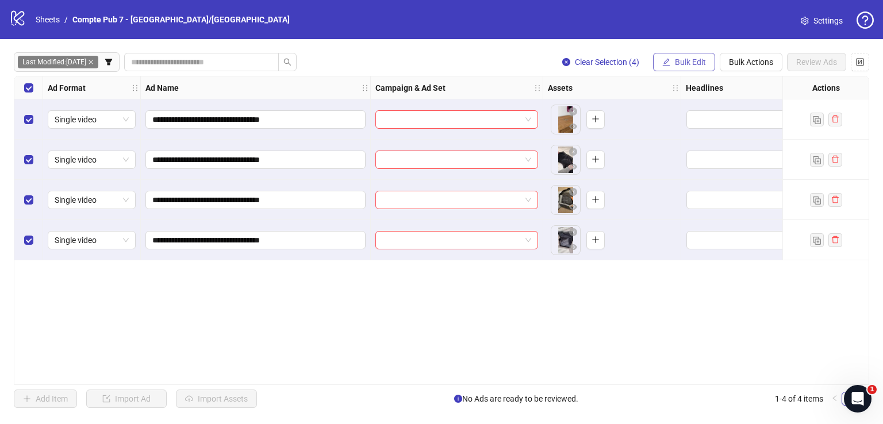
click at [694, 58] on span "Bulk Edit" at bounding box center [690, 61] width 31 height 9
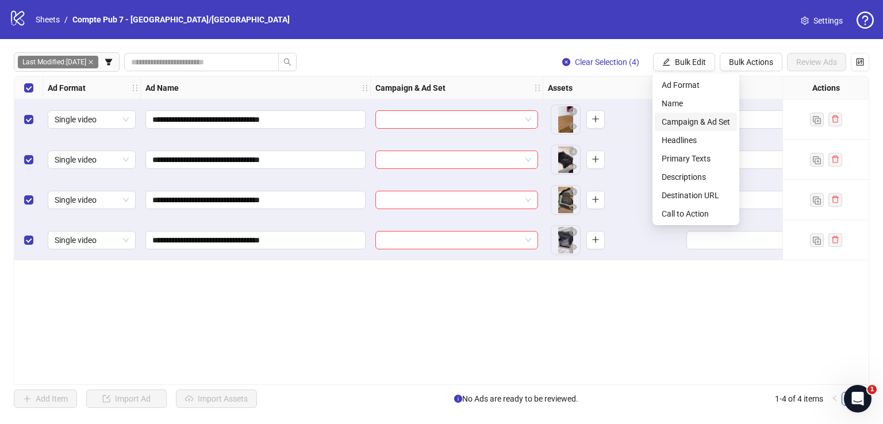
click at [698, 119] on span "Campaign & Ad Set" at bounding box center [695, 121] width 68 height 13
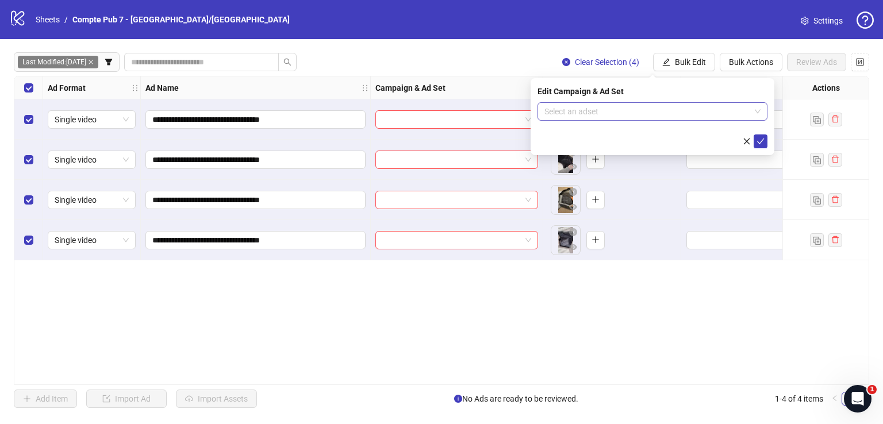
click at [613, 111] on input "search" at bounding box center [647, 111] width 206 height 17
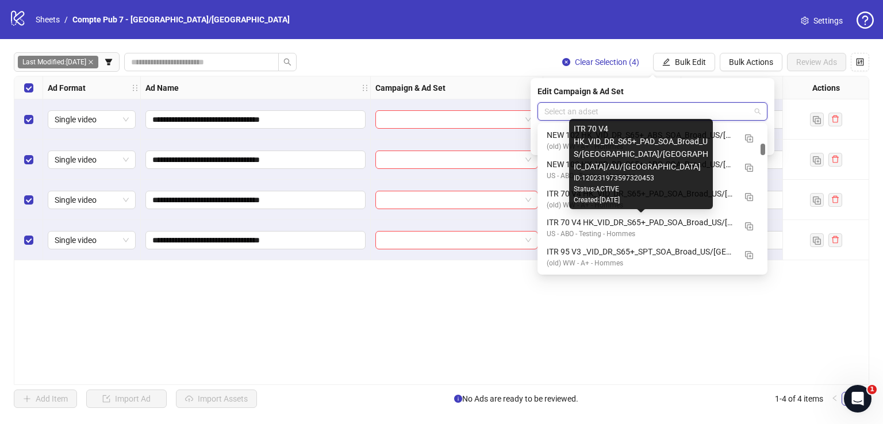
scroll to position [1407, 0]
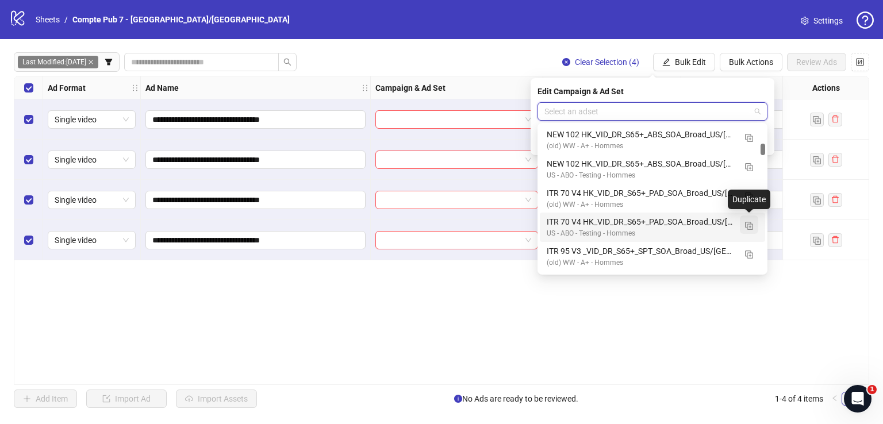
click at [751, 226] on img "button" at bounding box center [749, 226] width 8 height 8
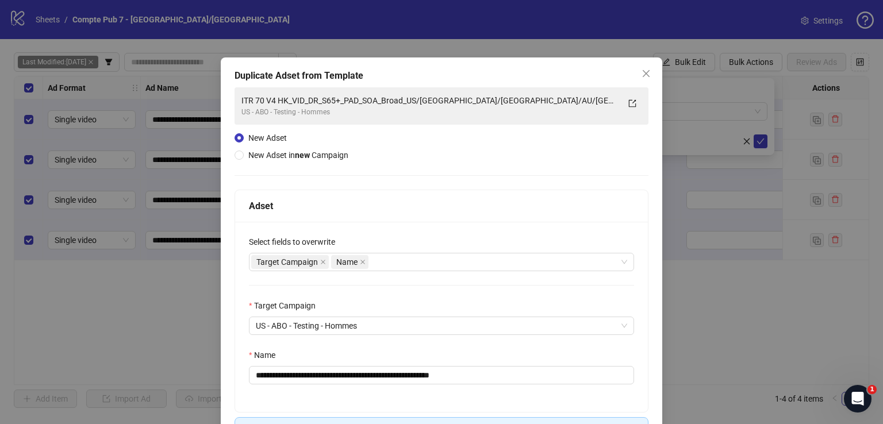
scroll to position [55, 0]
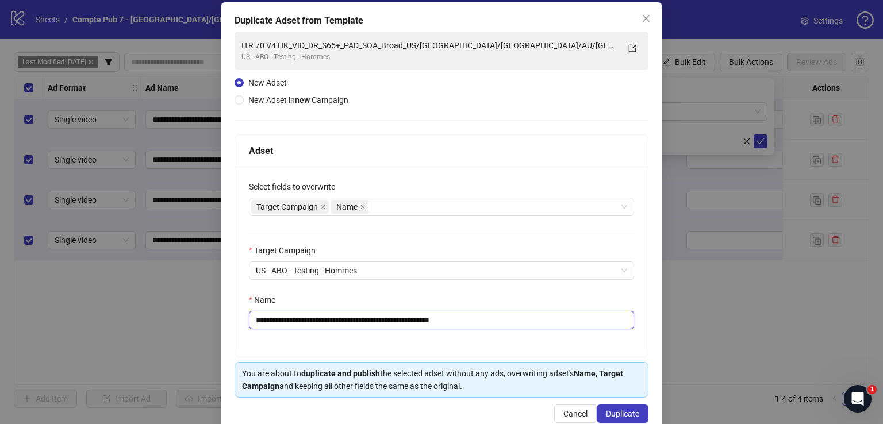
click at [391, 315] on input "**********" at bounding box center [441, 320] width 385 height 18
paste input "text"
type input "**********"
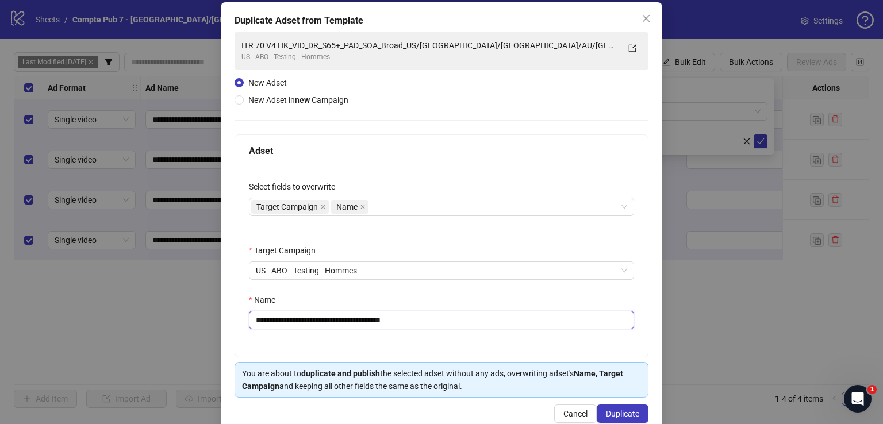
click at [374, 319] on input "**********" at bounding box center [441, 320] width 385 height 18
click at [417, 206] on div "Target Campaign Name" at bounding box center [435, 207] width 368 height 16
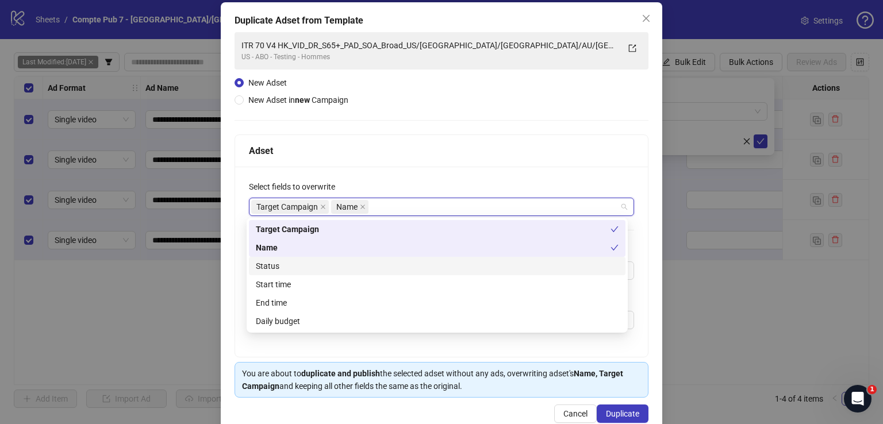
drag, startPoint x: 388, startPoint y: 270, endPoint x: 386, endPoint y: 282, distance: 12.4
click at [388, 271] on div "Status" at bounding box center [437, 266] width 363 height 13
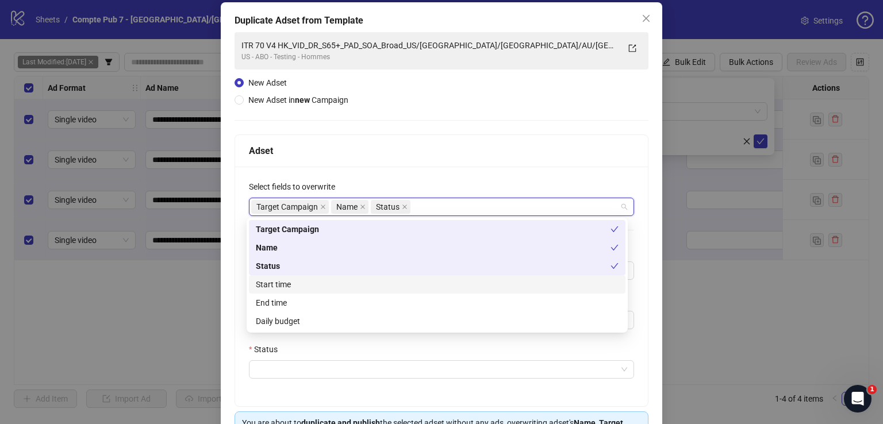
click at [384, 287] on div "Start time" at bounding box center [437, 284] width 363 height 13
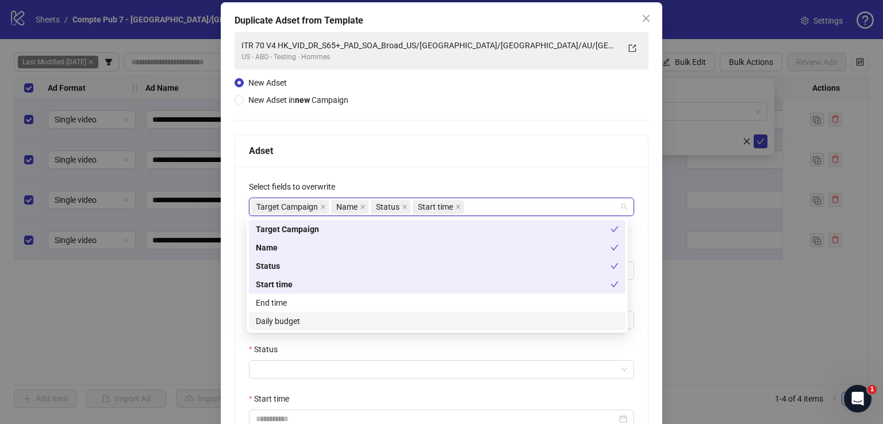
click at [382, 320] on div "Daily budget" at bounding box center [437, 321] width 363 height 13
click at [390, 150] on div "Adset" at bounding box center [441, 151] width 385 height 14
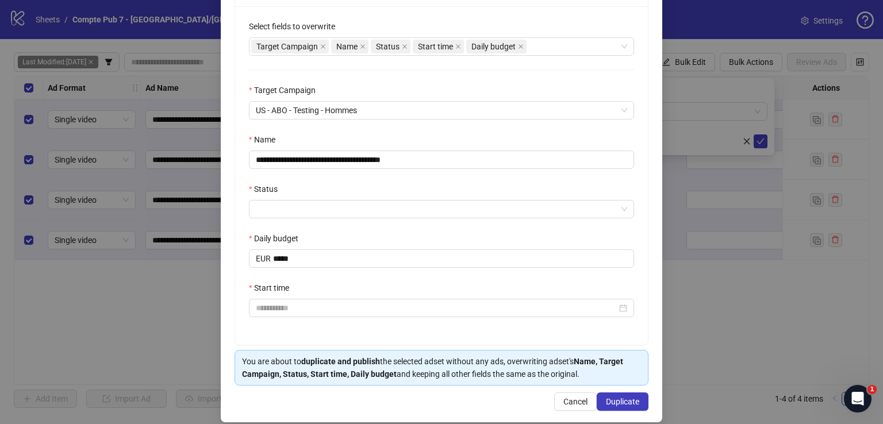
scroll to position [218, 0]
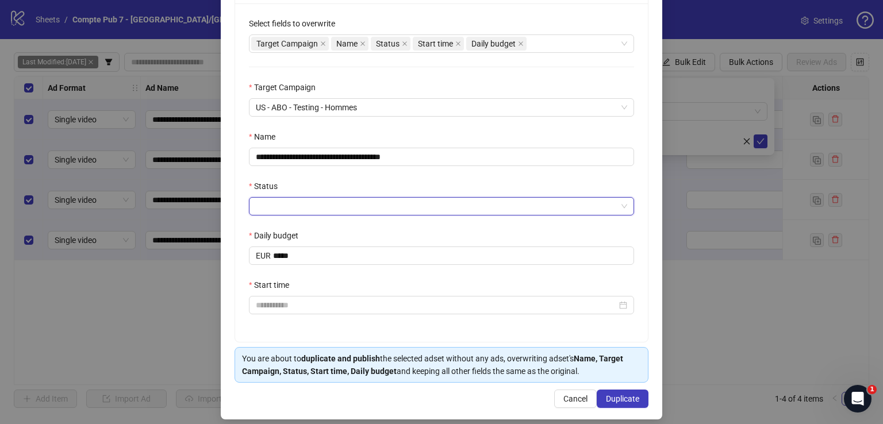
click at [338, 209] on input "Status" at bounding box center [436, 206] width 361 height 17
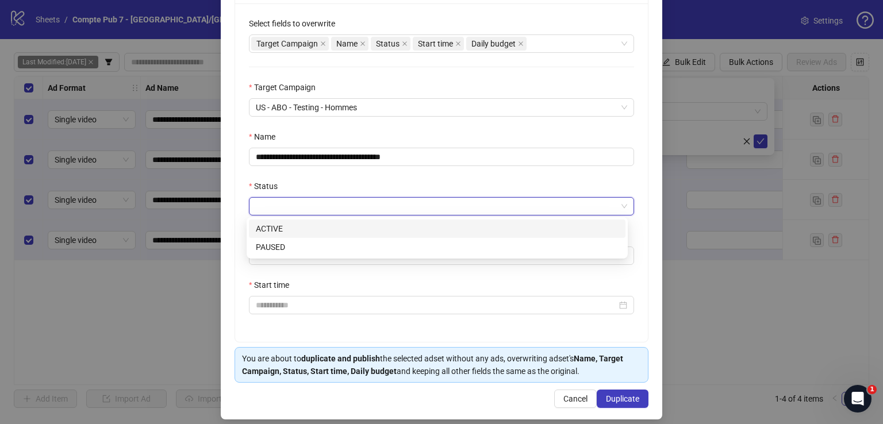
click at [332, 230] on div "ACTIVE" at bounding box center [437, 228] width 363 height 13
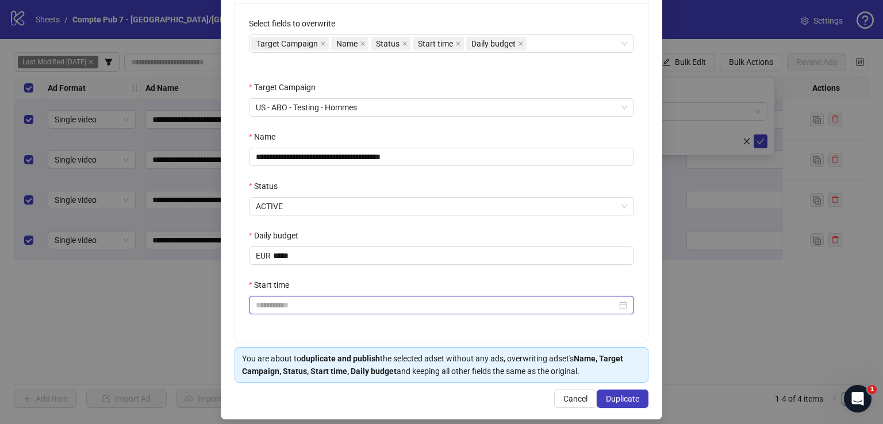
click at [325, 302] on input "Start time" at bounding box center [436, 305] width 361 height 13
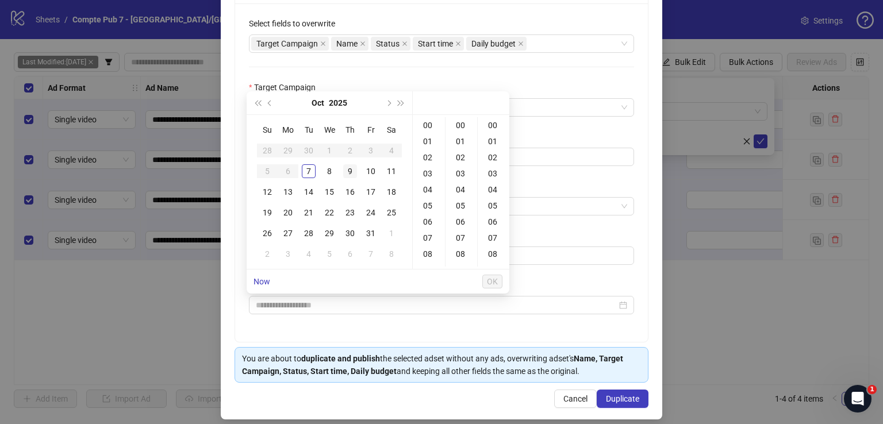
click at [350, 169] on div "9" at bounding box center [350, 171] width 14 height 14
click at [429, 229] on div "12" at bounding box center [429, 227] width 28 height 16
type input "**********"
click at [490, 277] on span "OK" at bounding box center [492, 281] width 11 height 9
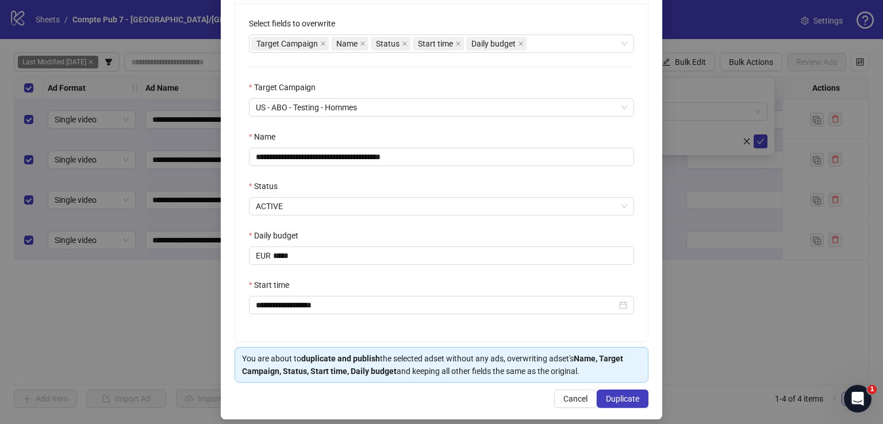
click at [332, 56] on div "**********" at bounding box center [441, 172] width 413 height 338
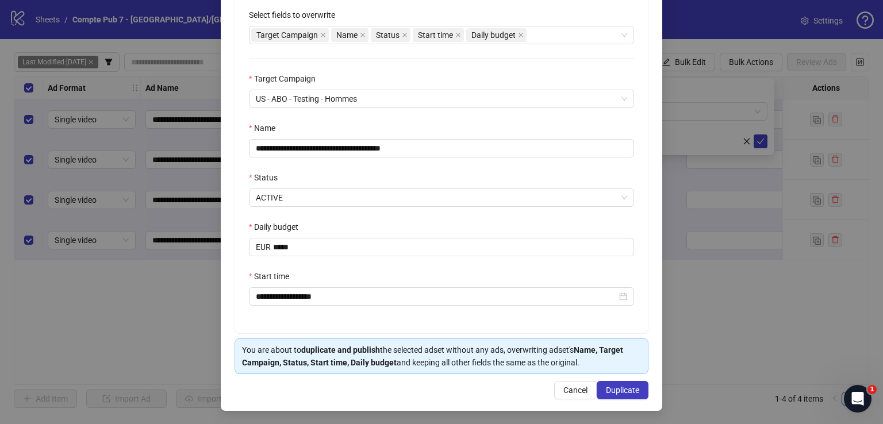
scroll to position [226, 0]
click at [614, 384] on button "Duplicate" at bounding box center [622, 391] width 52 height 18
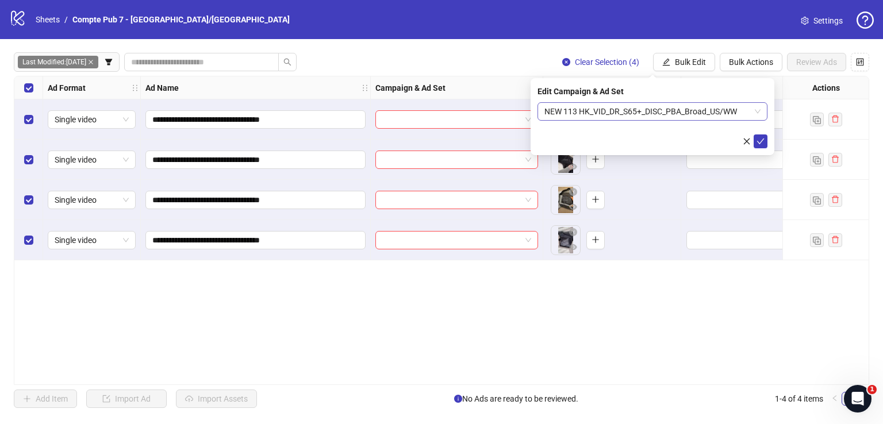
click at [725, 118] on span "NEW 113 HK_VID_DR_S65+_DISC_PBA_Broad_US/WW" at bounding box center [652, 111] width 216 height 17
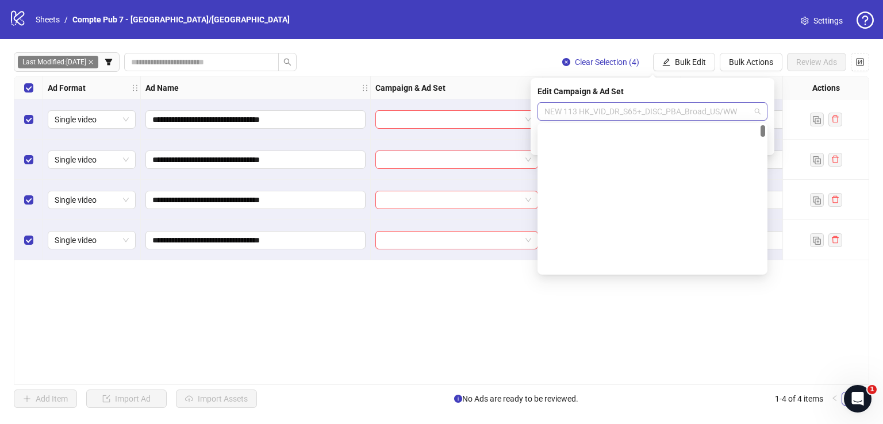
scroll to position [11, 0]
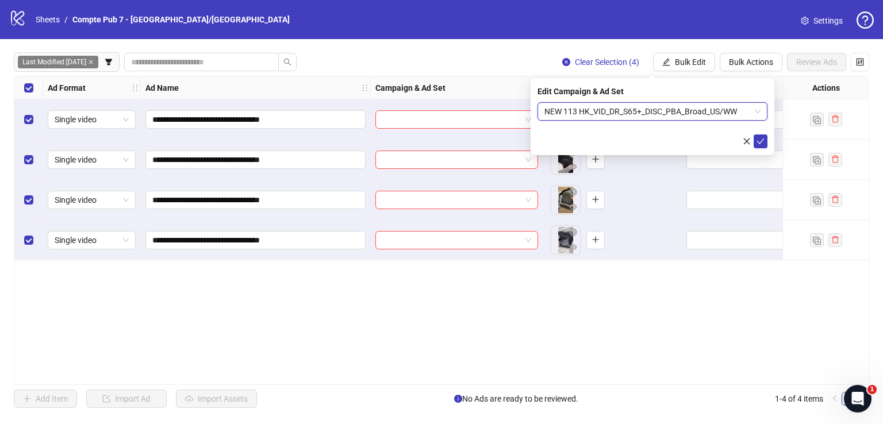
click at [725, 118] on span "NEW 113 HK_VID_DR_S65+_DISC_PBA_Broad_US/WW" at bounding box center [652, 111] width 216 height 17
click at [758, 138] on icon "check" at bounding box center [760, 141] width 8 height 8
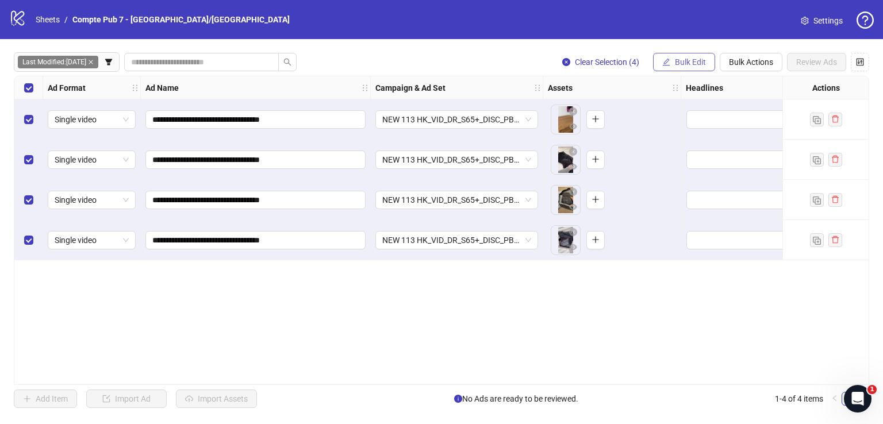
click at [679, 57] on span "Bulk Edit" at bounding box center [690, 61] width 31 height 9
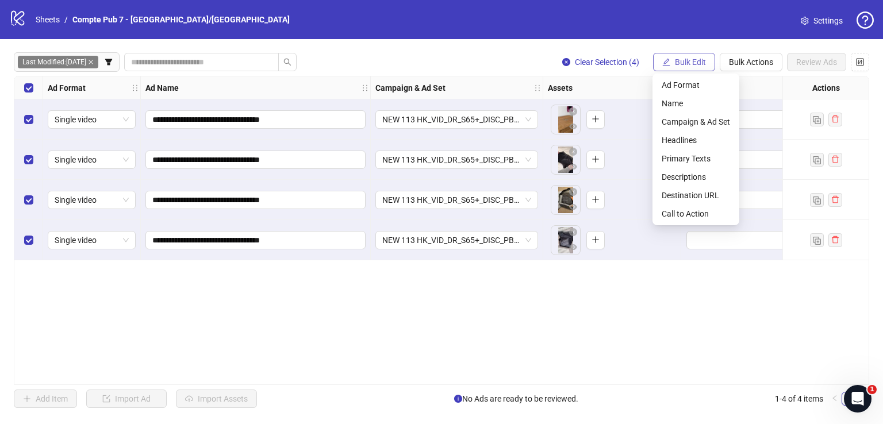
click at [679, 57] on span "Bulk Edit" at bounding box center [690, 61] width 31 height 9
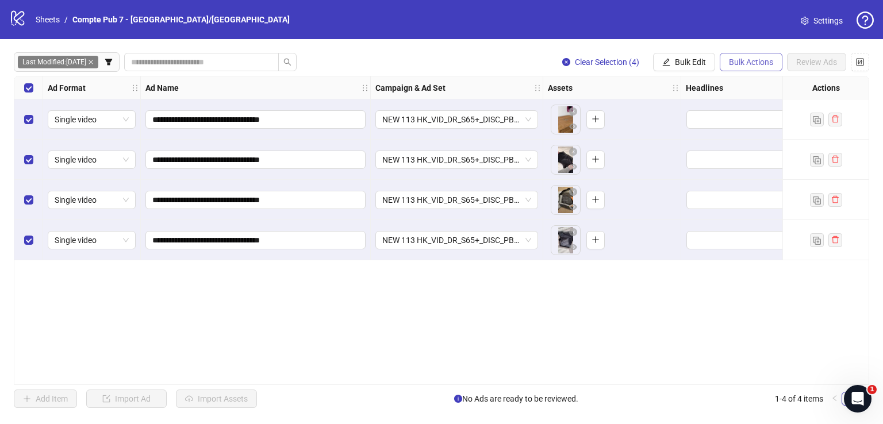
click at [737, 64] on span "Bulk Actions" at bounding box center [751, 61] width 44 height 9
click at [741, 84] on span "Delete" at bounding box center [767, 85] width 79 height 13
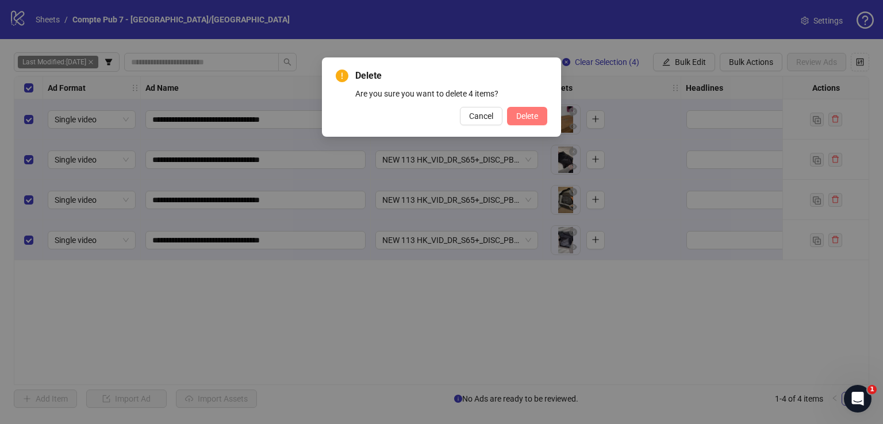
click at [525, 122] on button "Delete" at bounding box center [527, 116] width 40 height 18
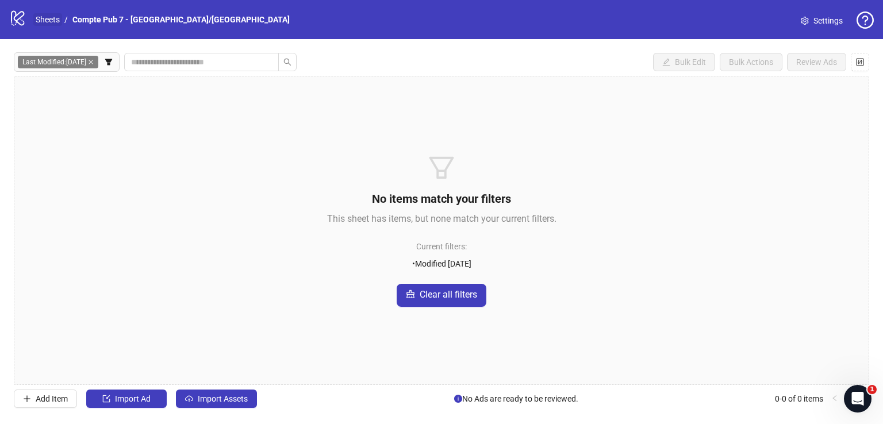
click at [54, 22] on link "Sheets" at bounding box center [47, 19] width 29 height 13
